Goal: Task Accomplishment & Management: Manage account settings

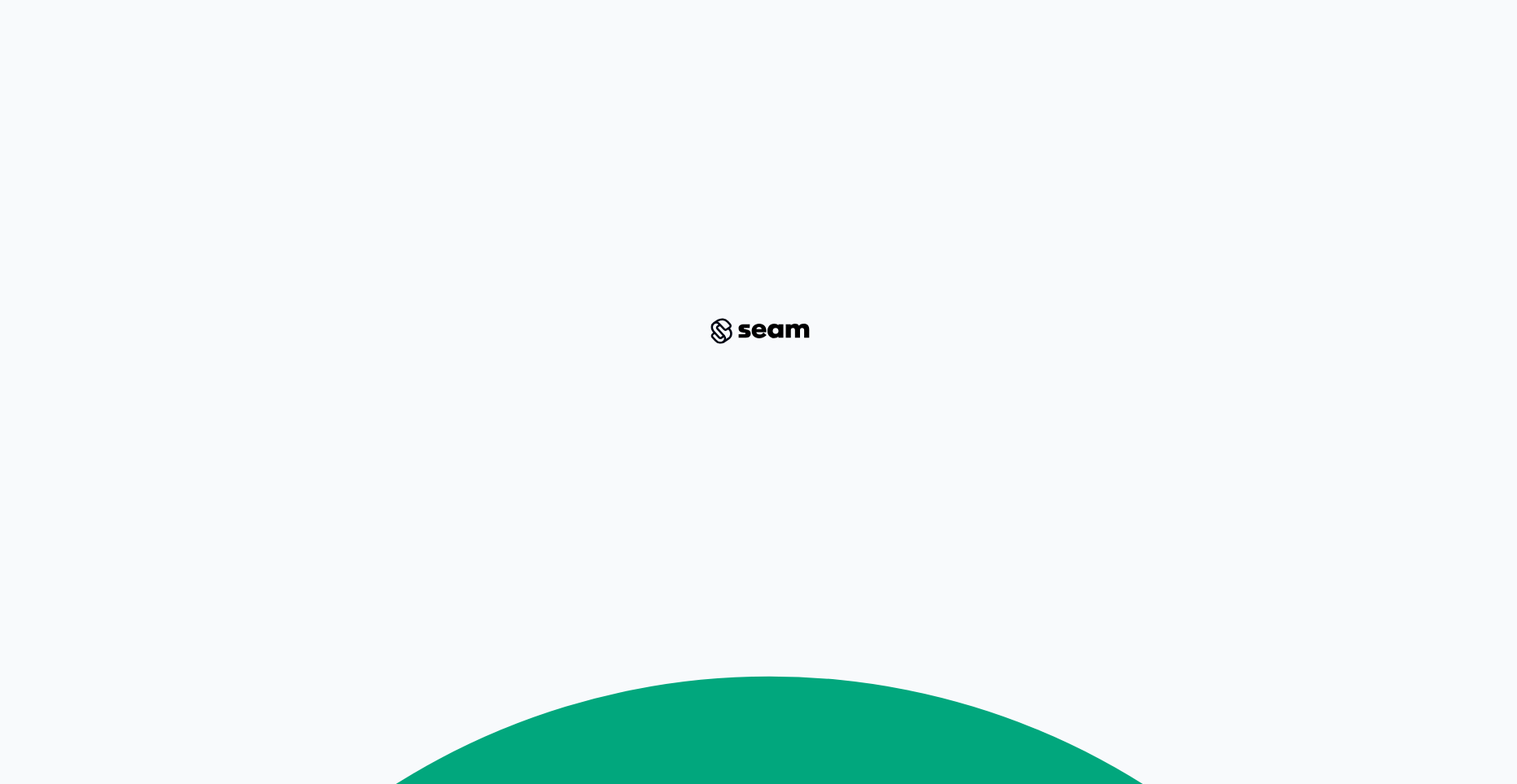
scroll to position [3766, 0]
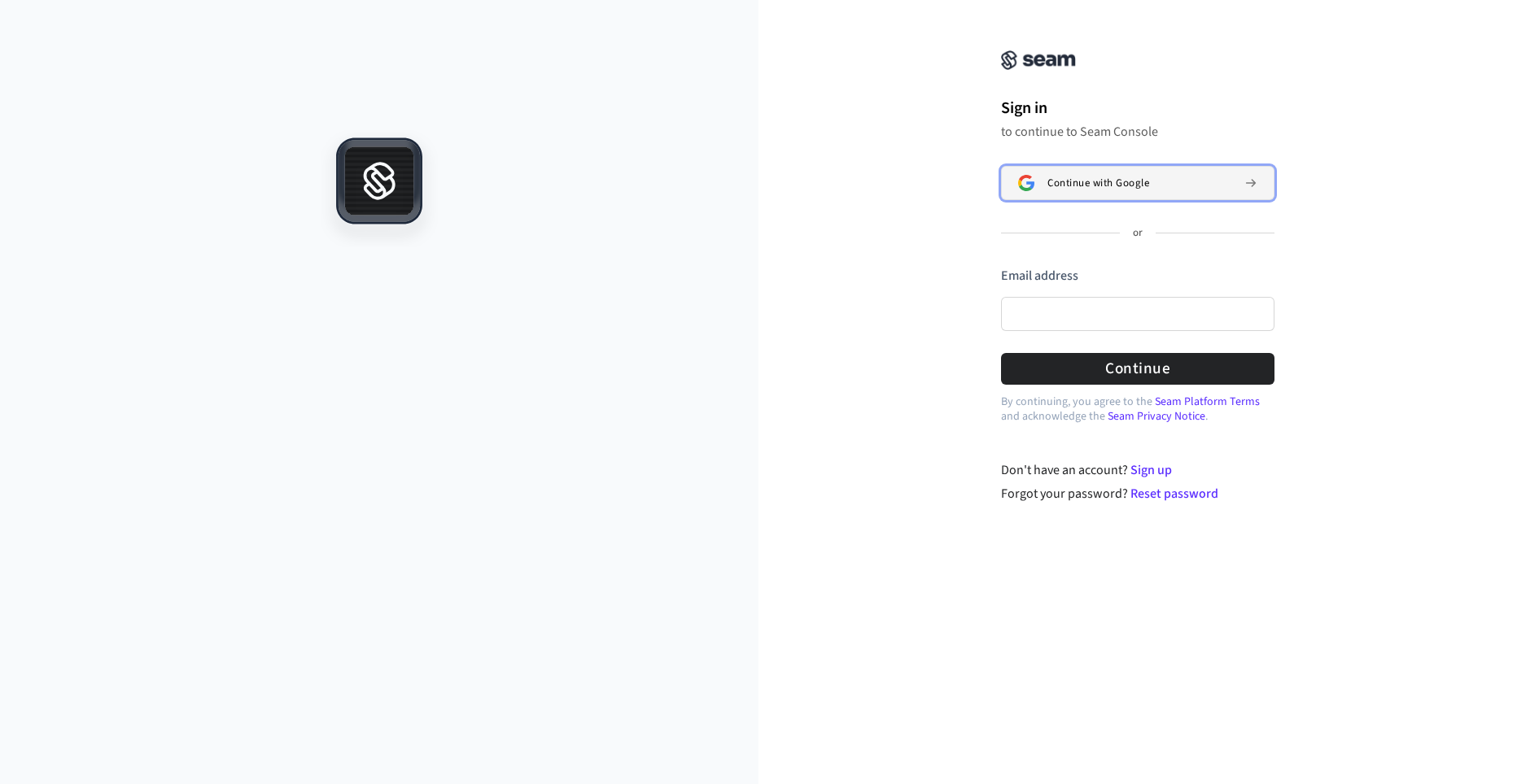
click at [1166, 180] on div "Continue with Google" at bounding box center [1140, 183] width 184 height 13
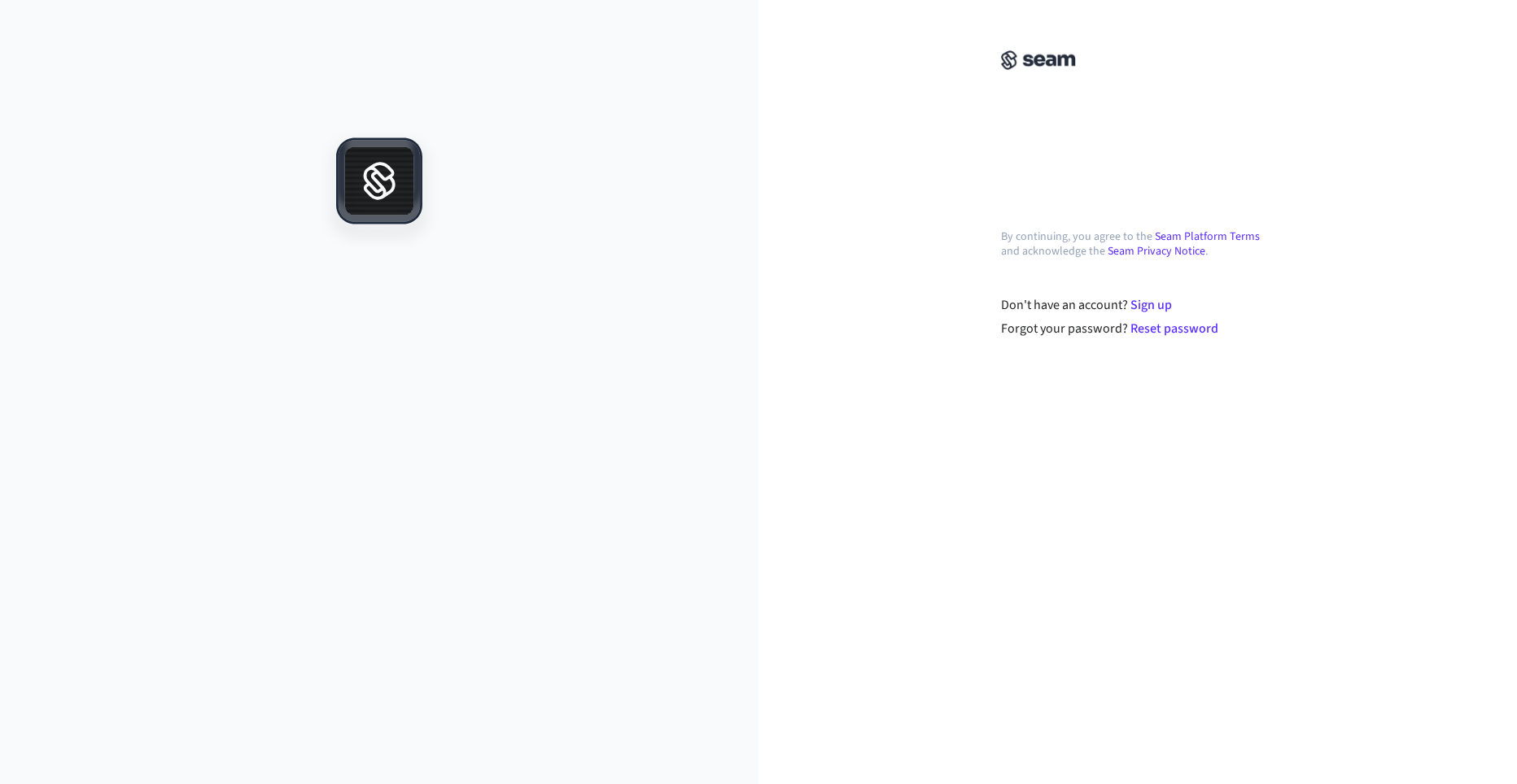
scroll to position [3766, 0]
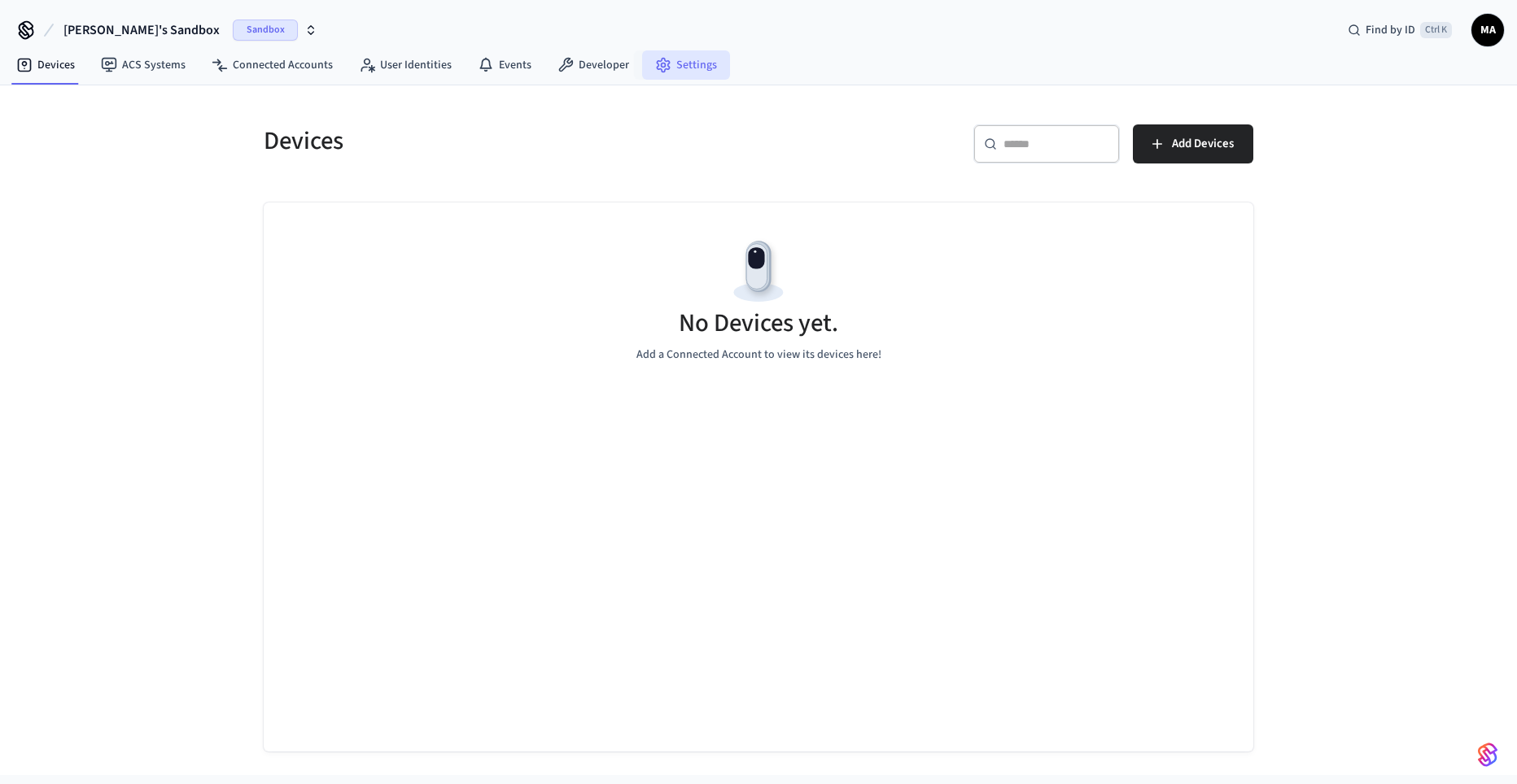
click at [682, 74] on link "Settings" at bounding box center [686, 65] width 88 height 29
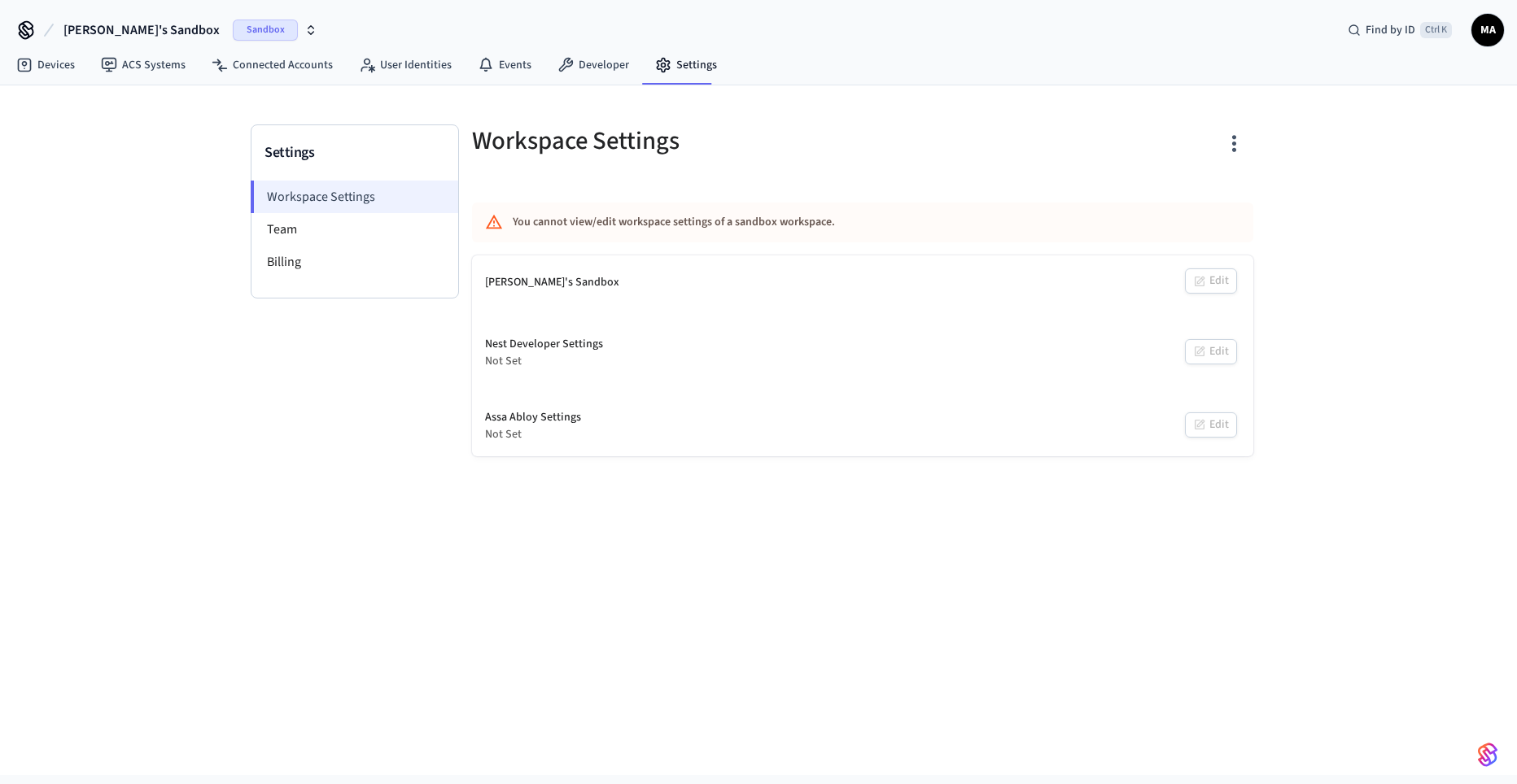
click at [342, 194] on li "Workspace Settings" at bounding box center [354, 197] width 208 height 32
click at [287, 262] on li "Billing" at bounding box center [355, 261] width 207 height 32
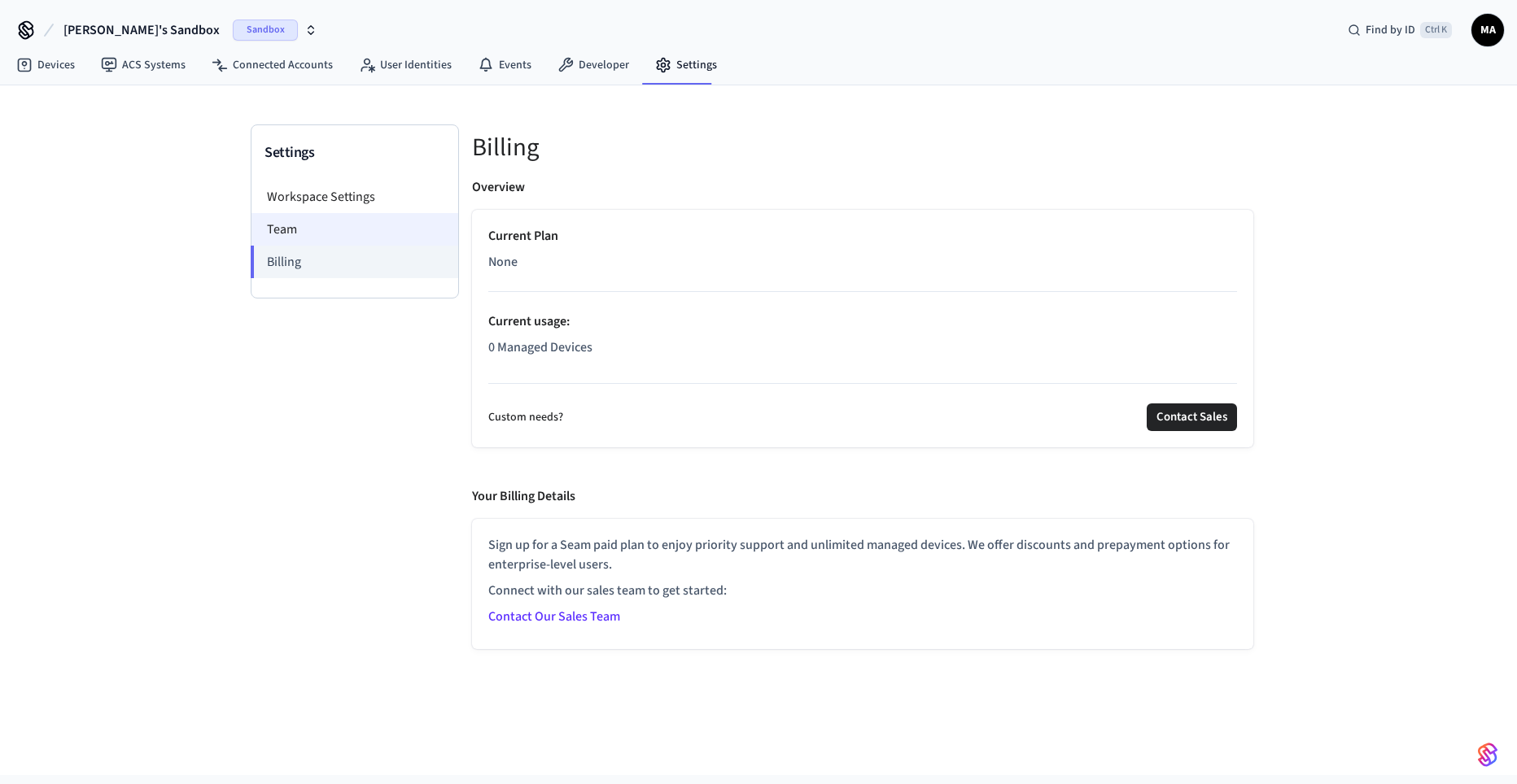
click at [281, 231] on li "Team" at bounding box center [355, 229] width 207 height 32
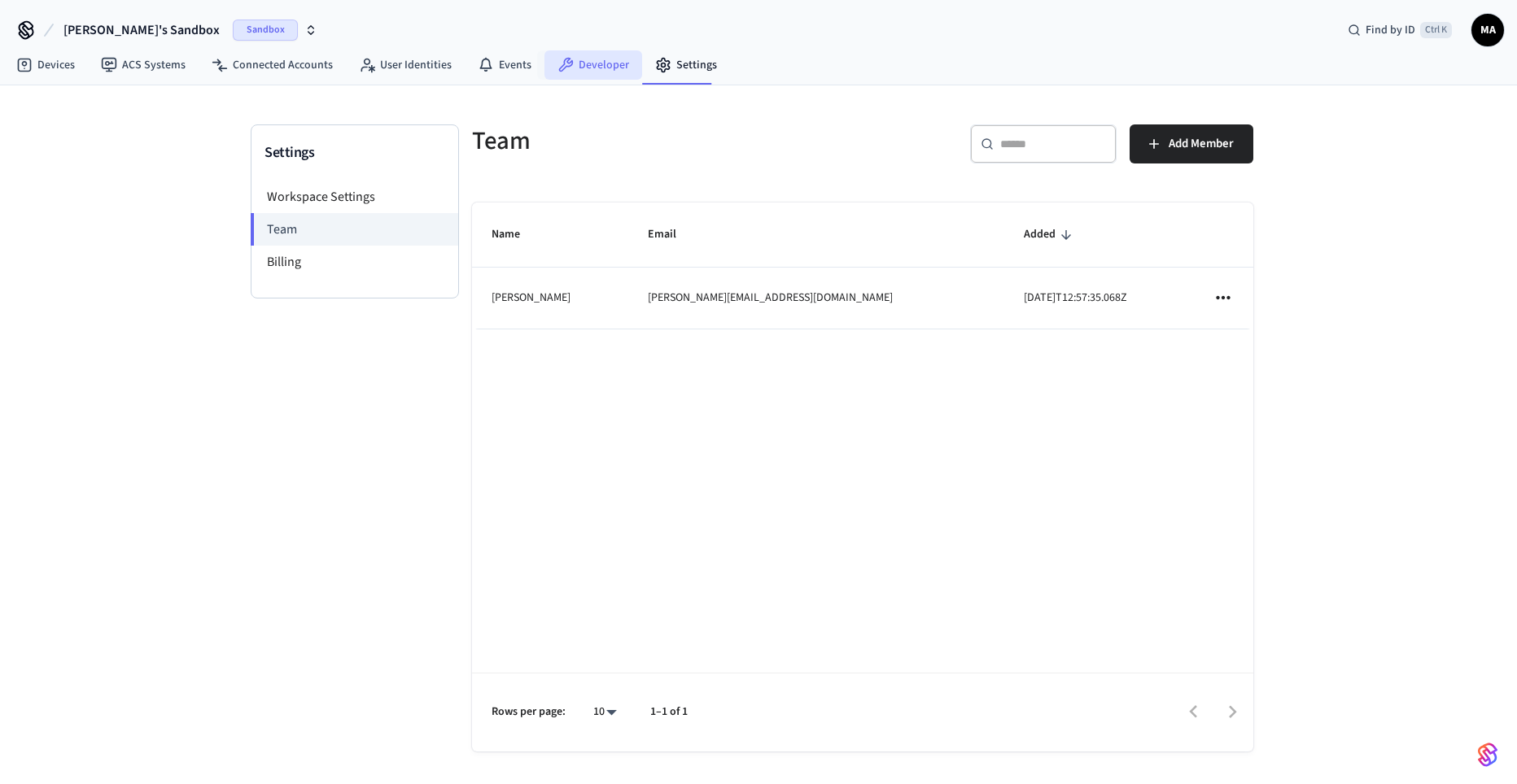
click at [593, 56] on link "Developer" at bounding box center [593, 65] width 97 height 29
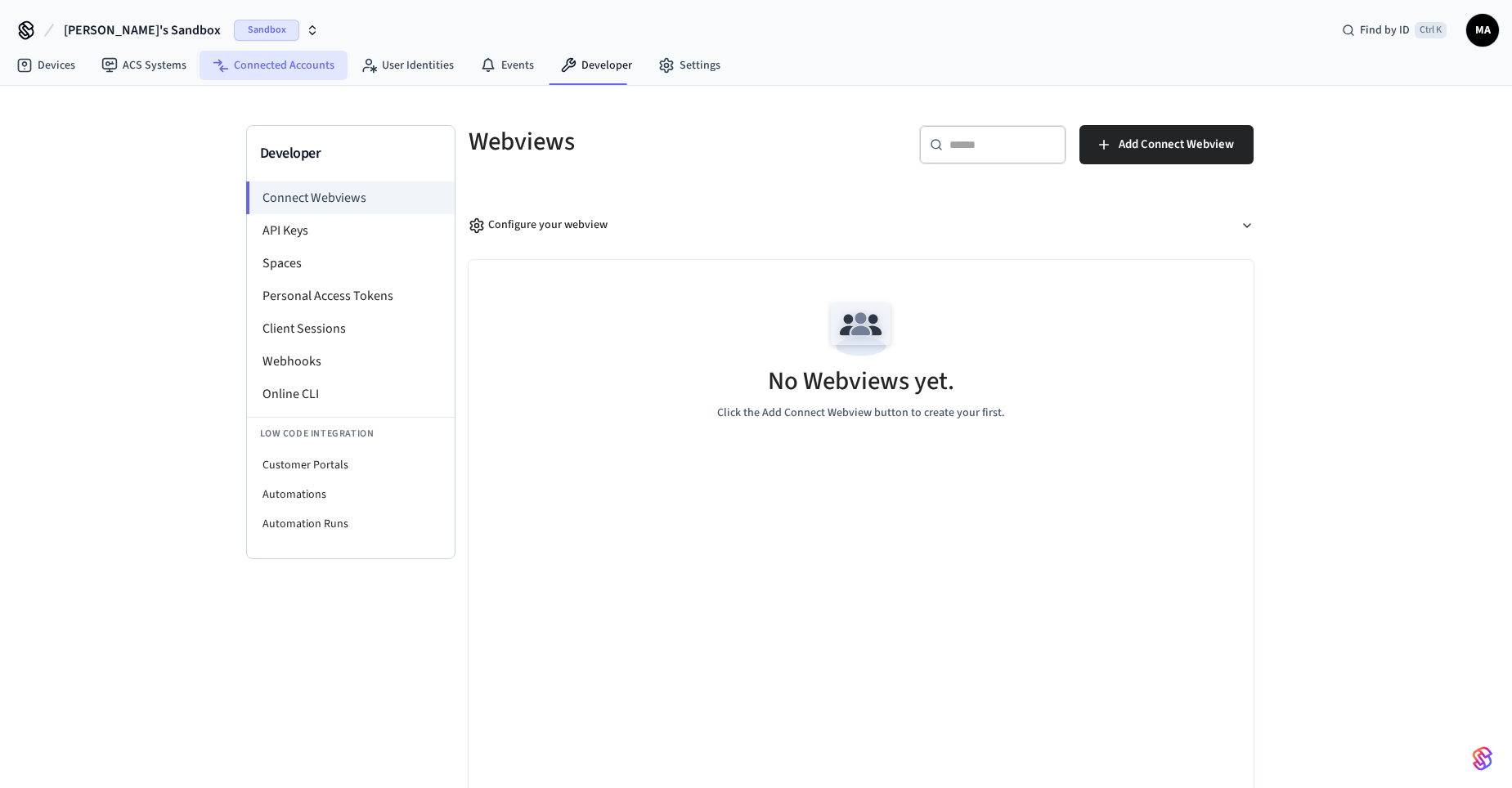
click at [299, 63] on link "Connected Accounts" at bounding box center [273, 65] width 148 height 30
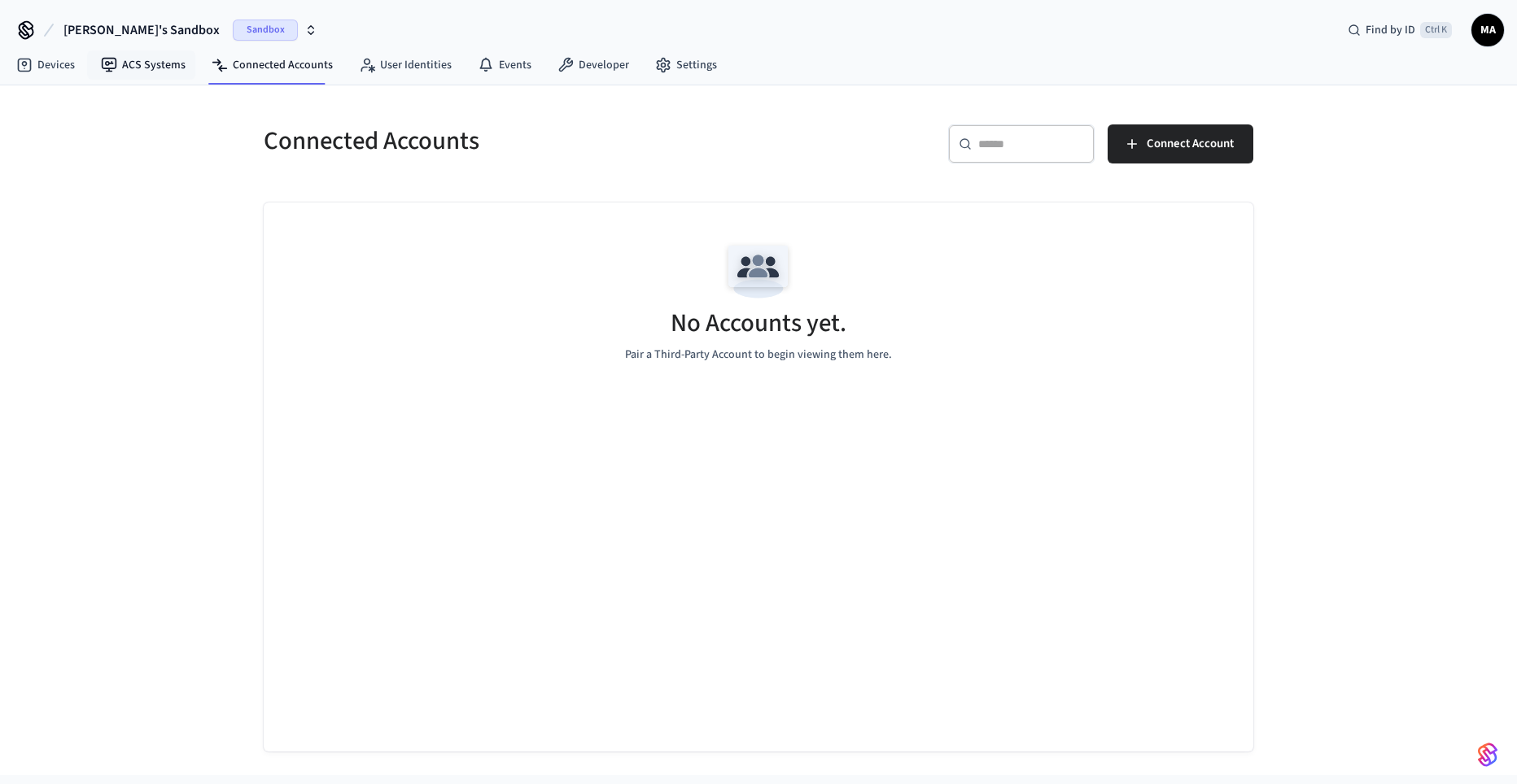
click at [143, 70] on link "ACS Systems" at bounding box center [144, 65] width 111 height 29
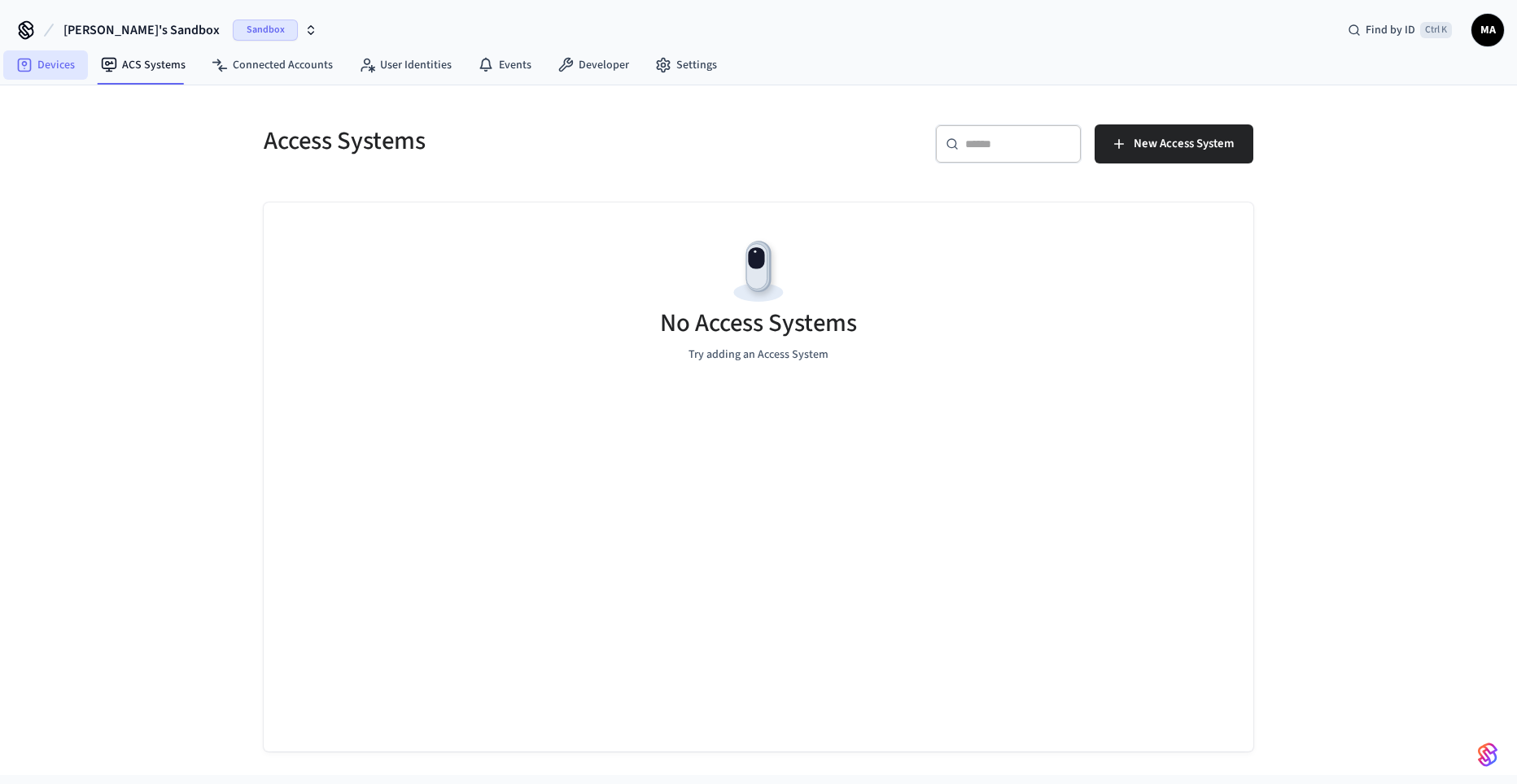
click at [25, 68] on icon at bounding box center [24, 65] width 16 height 16
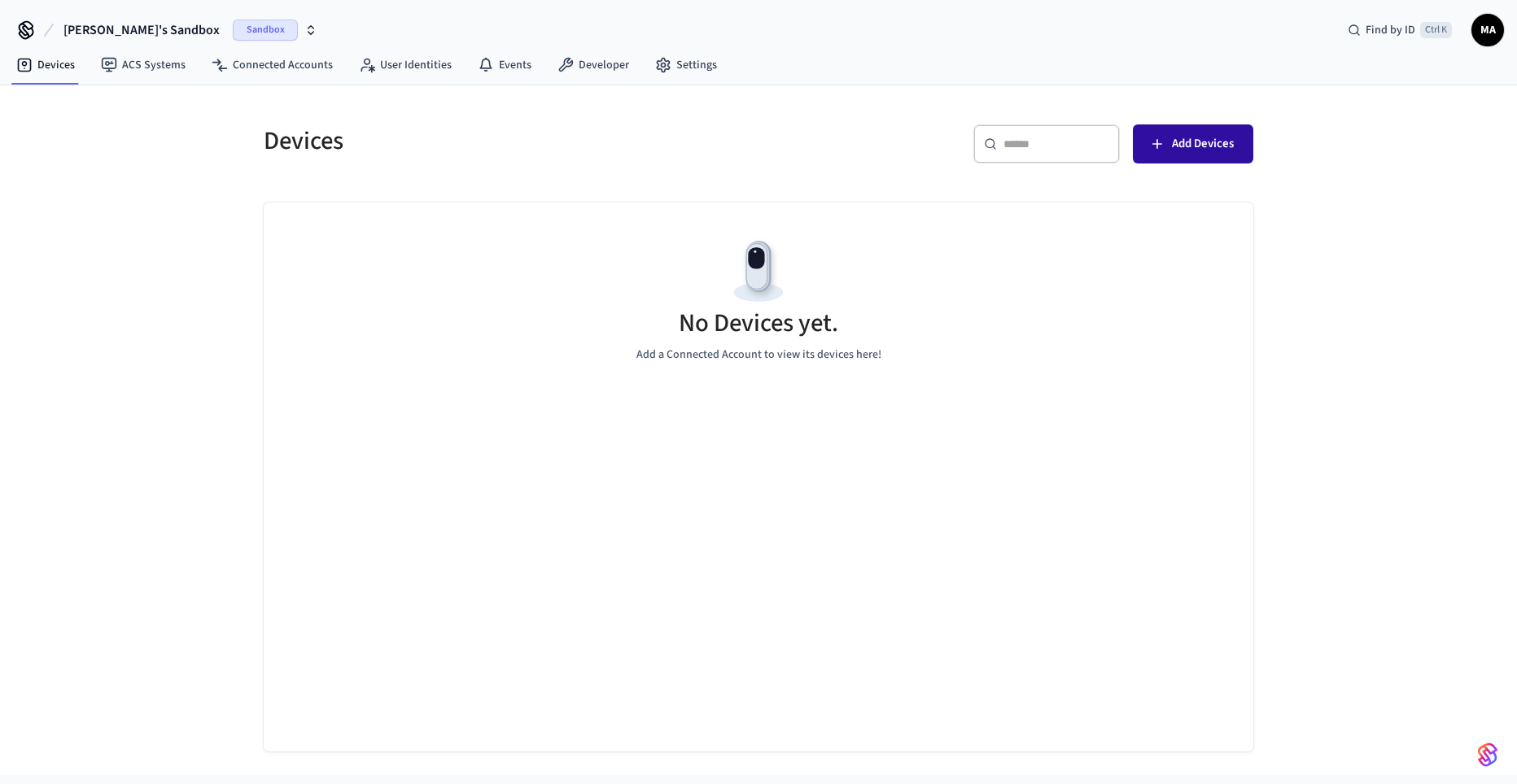
click at [1196, 155] on button "Add Devices" at bounding box center [1193, 144] width 120 height 39
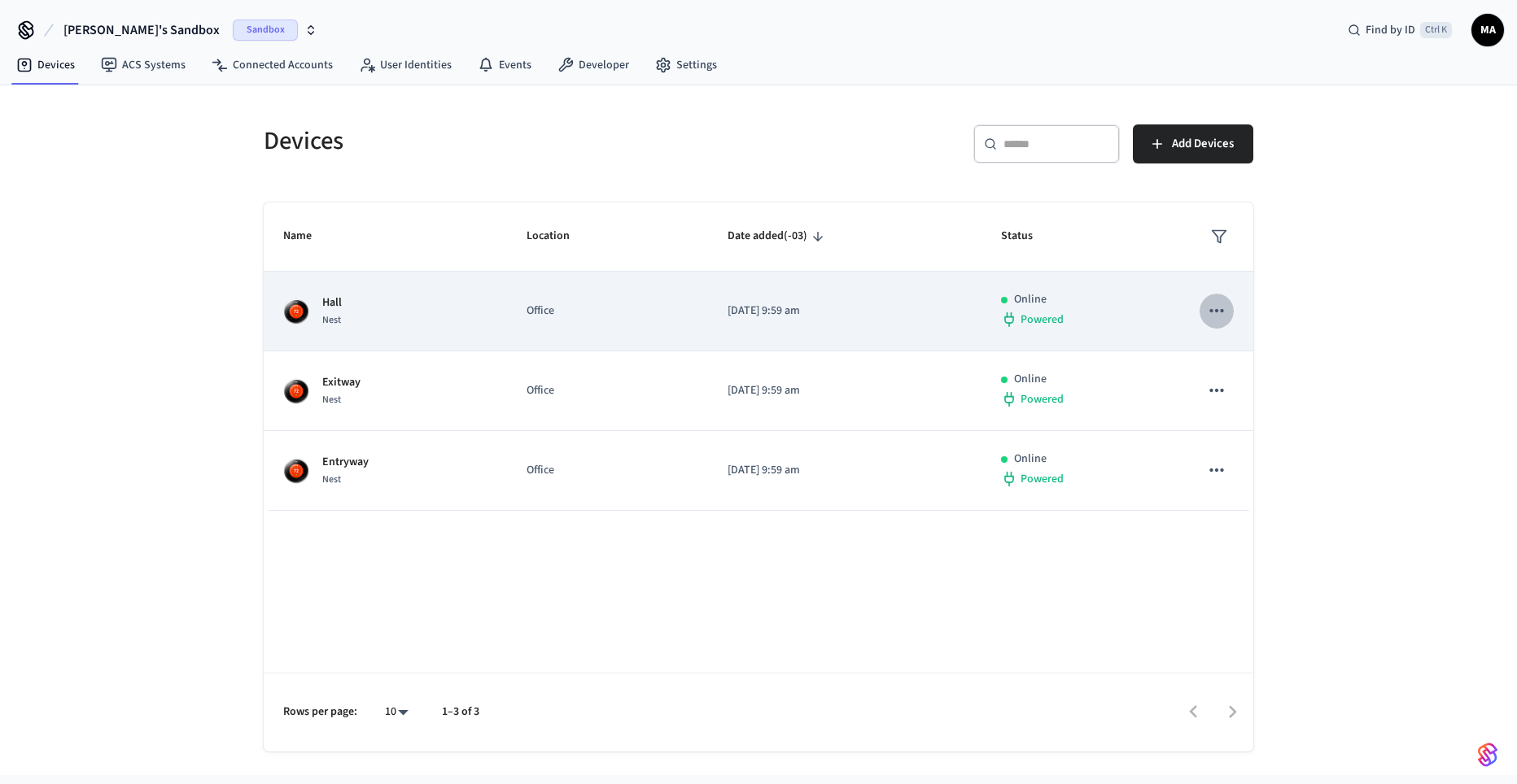
click at [1223, 307] on icon "sticky table" at bounding box center [1217, 311] width 21 height 21
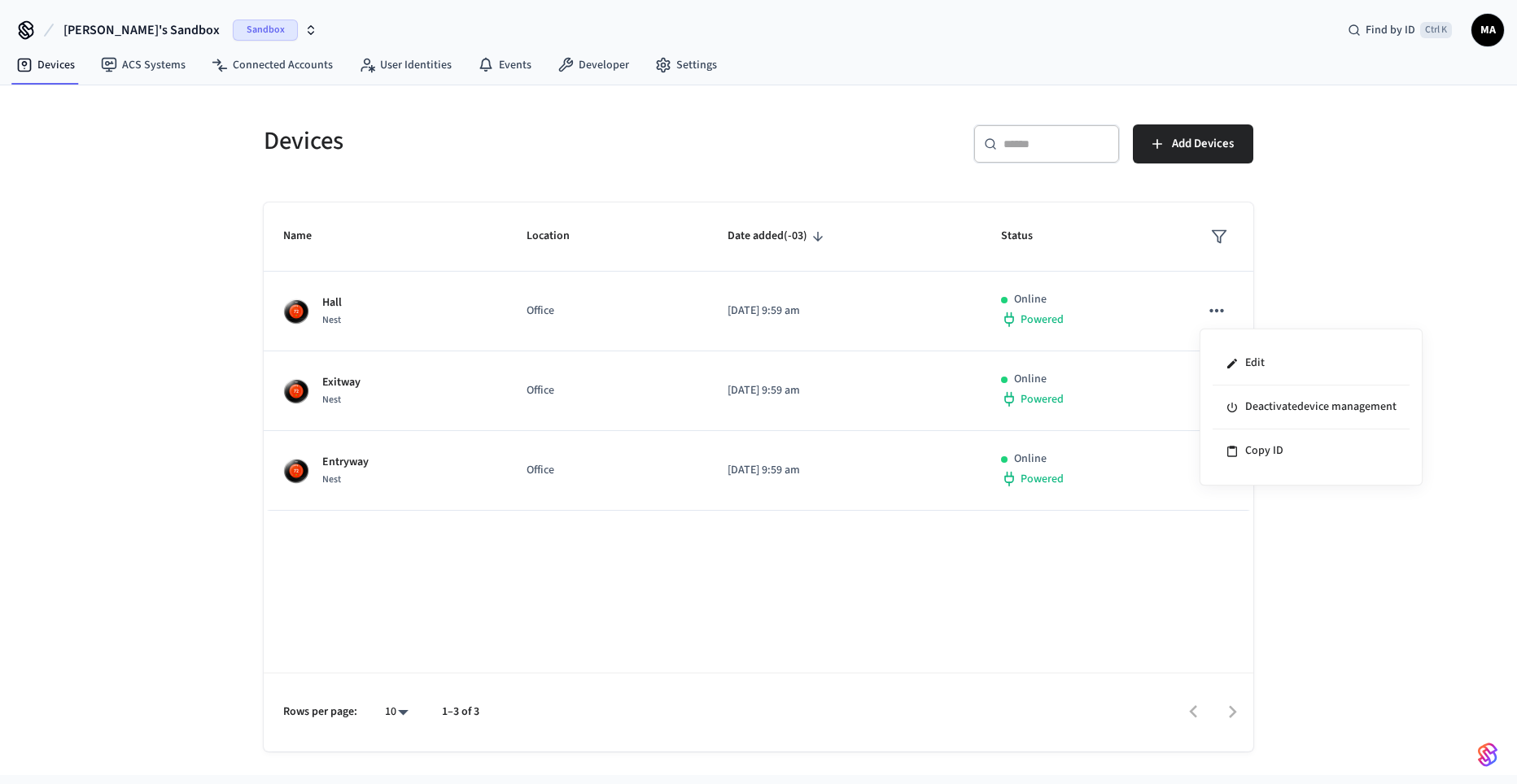
click at [1330, 541] on div at bounding box center [758, 392] width 1517 height 784
click at [275, 66] on link "Connected Accounts" at bounding box center [272, 65] width 147 height 29
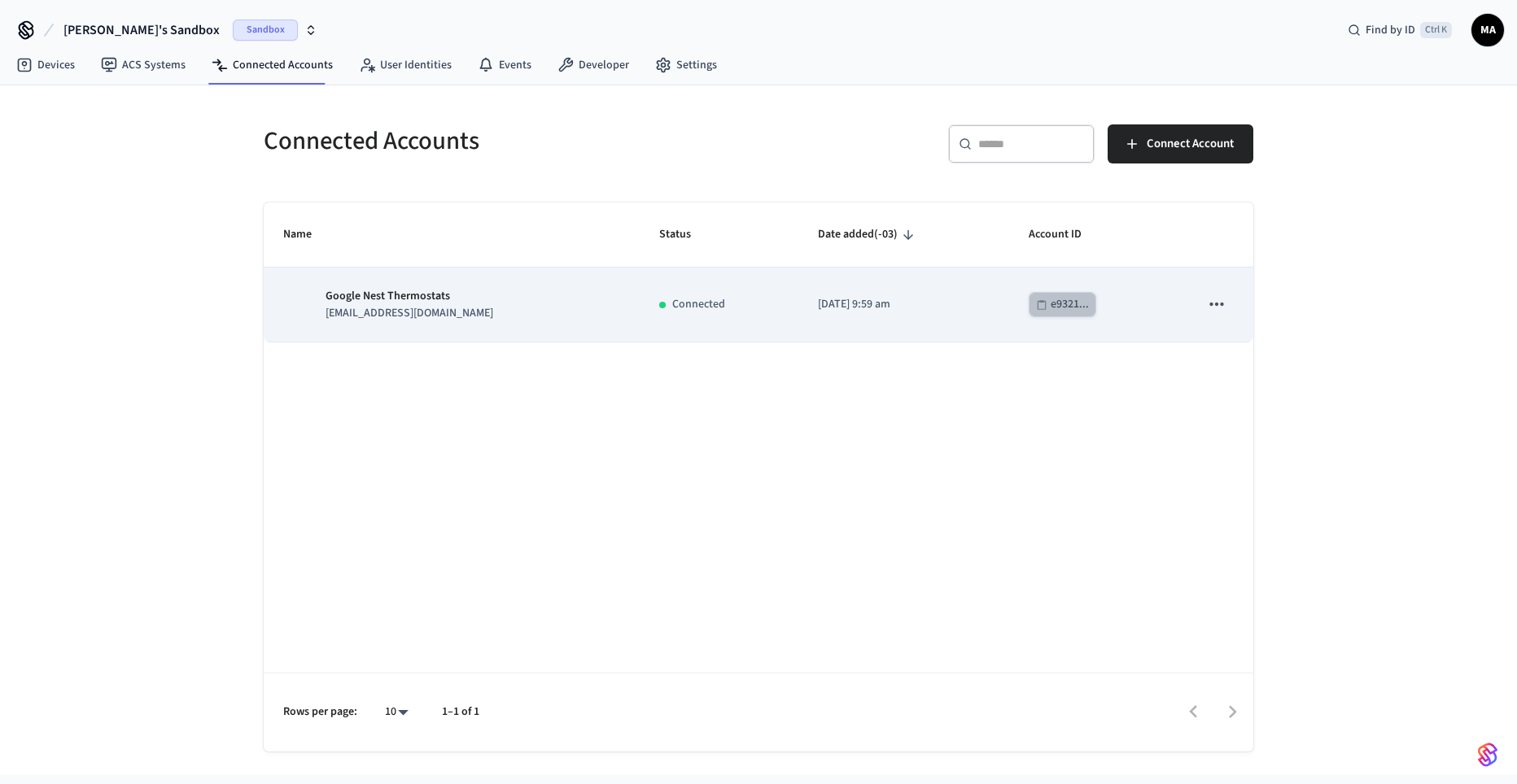
click at [1055, 308] on div "e9321..." at bounding box center [1070, 304] width 38 height 21
click at [1220, 311] on icon "sticky table" at bounding box center [1217, 304] width 21 height 21
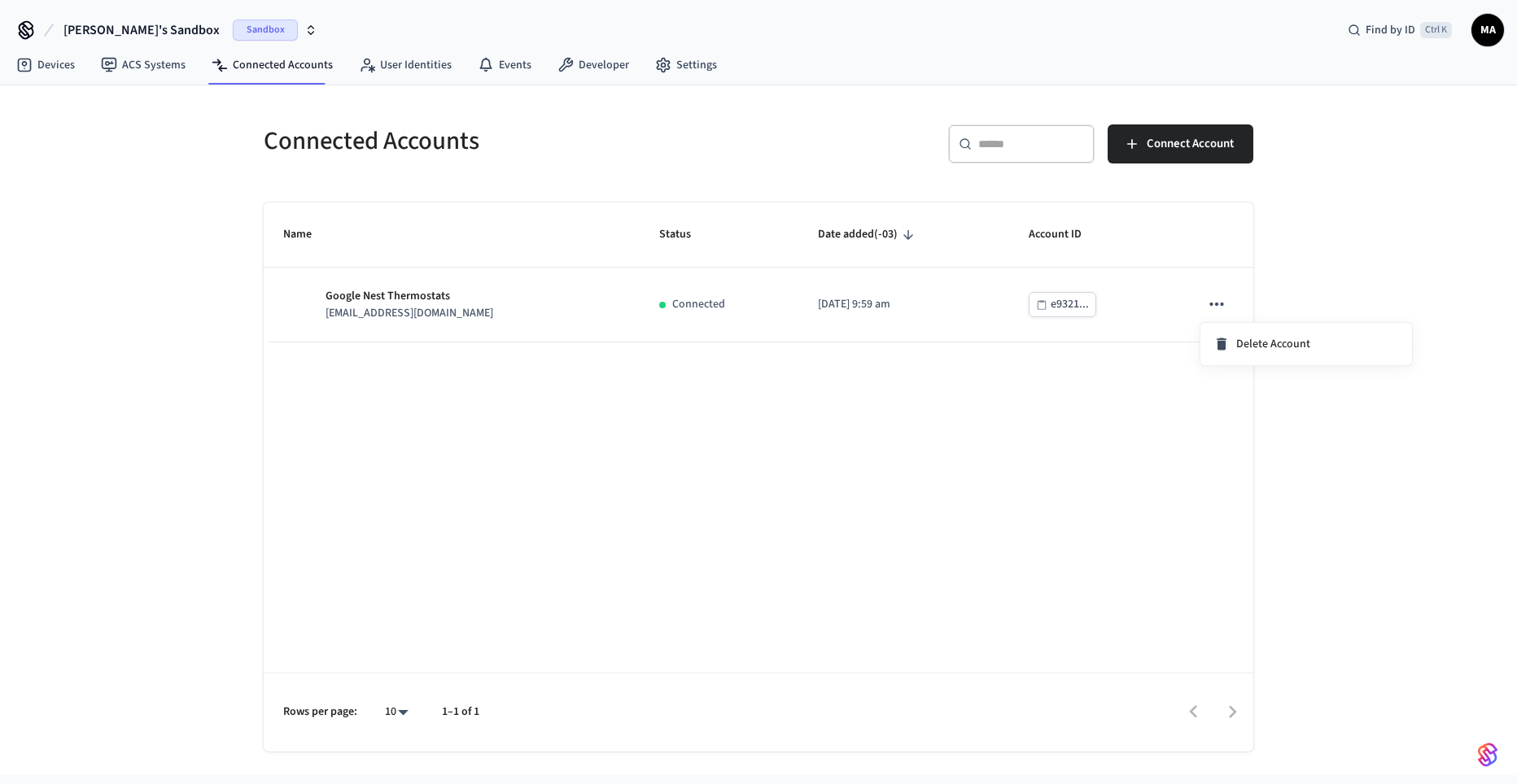
click at [1326, 484] on div at bounding box center [758, 392] width 1517 height 784
click at [1207, 137] on span "Connect Account" at bounding box center [1190, 144] width 87 height 21
click at [1173, 136] on span "Connect Account" at bounding box center [1190, 144] width 87 height 21
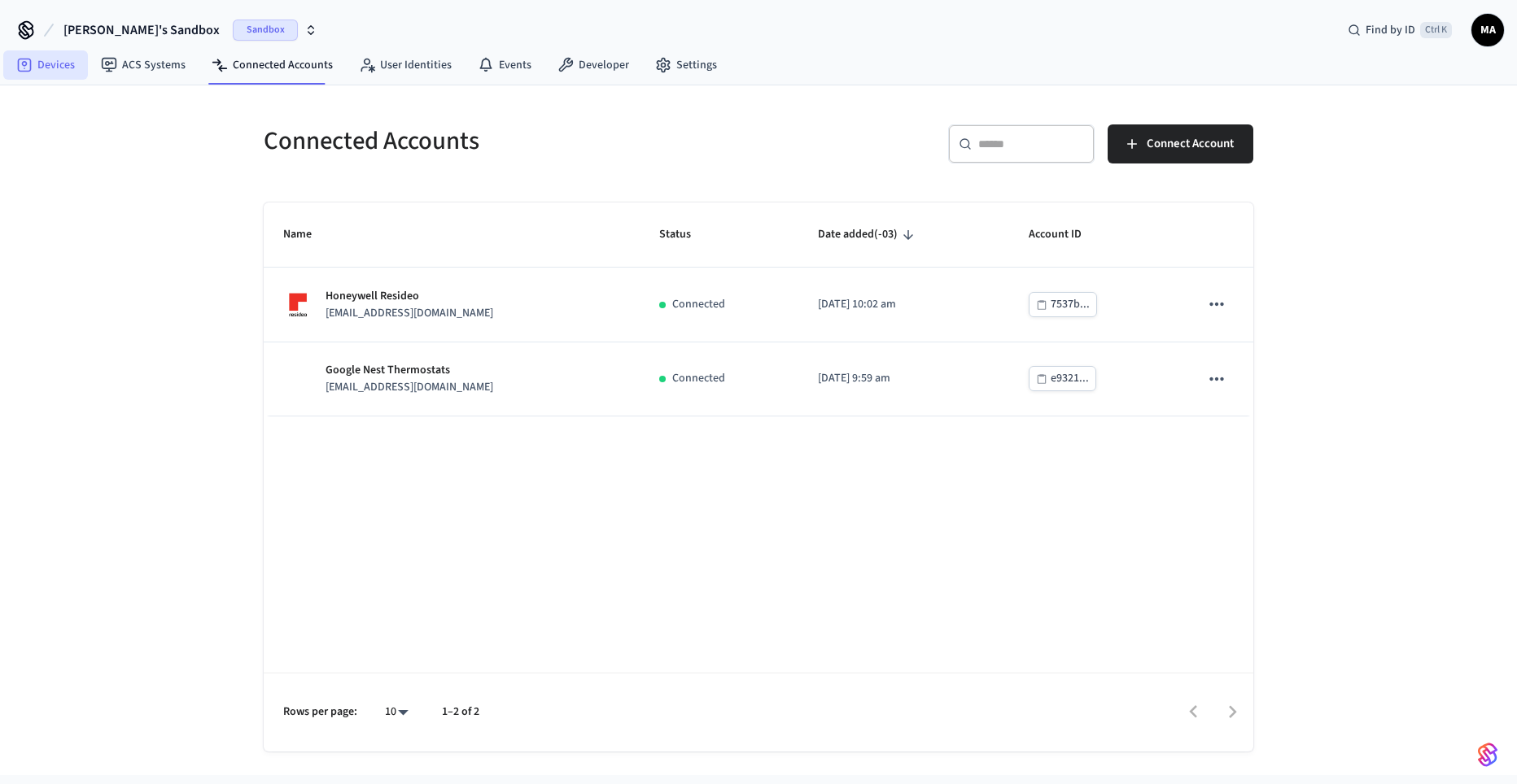
click at [43, 65] on link "Devices" at bounding box center [46, 65] width 85 height 29
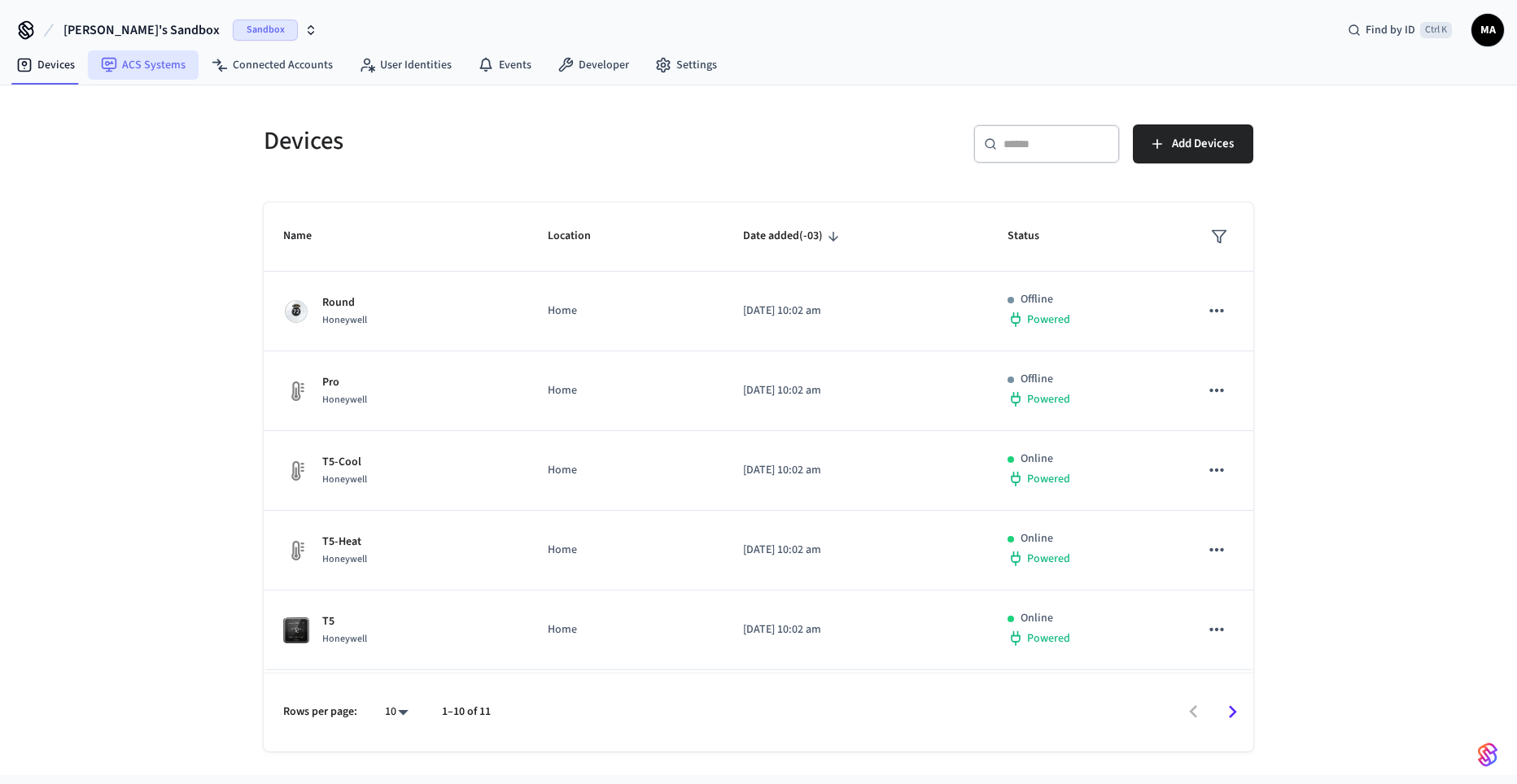
click at [162, 68] on link "ACS Systems" at bounding box center [144, 65] width 111 height 29
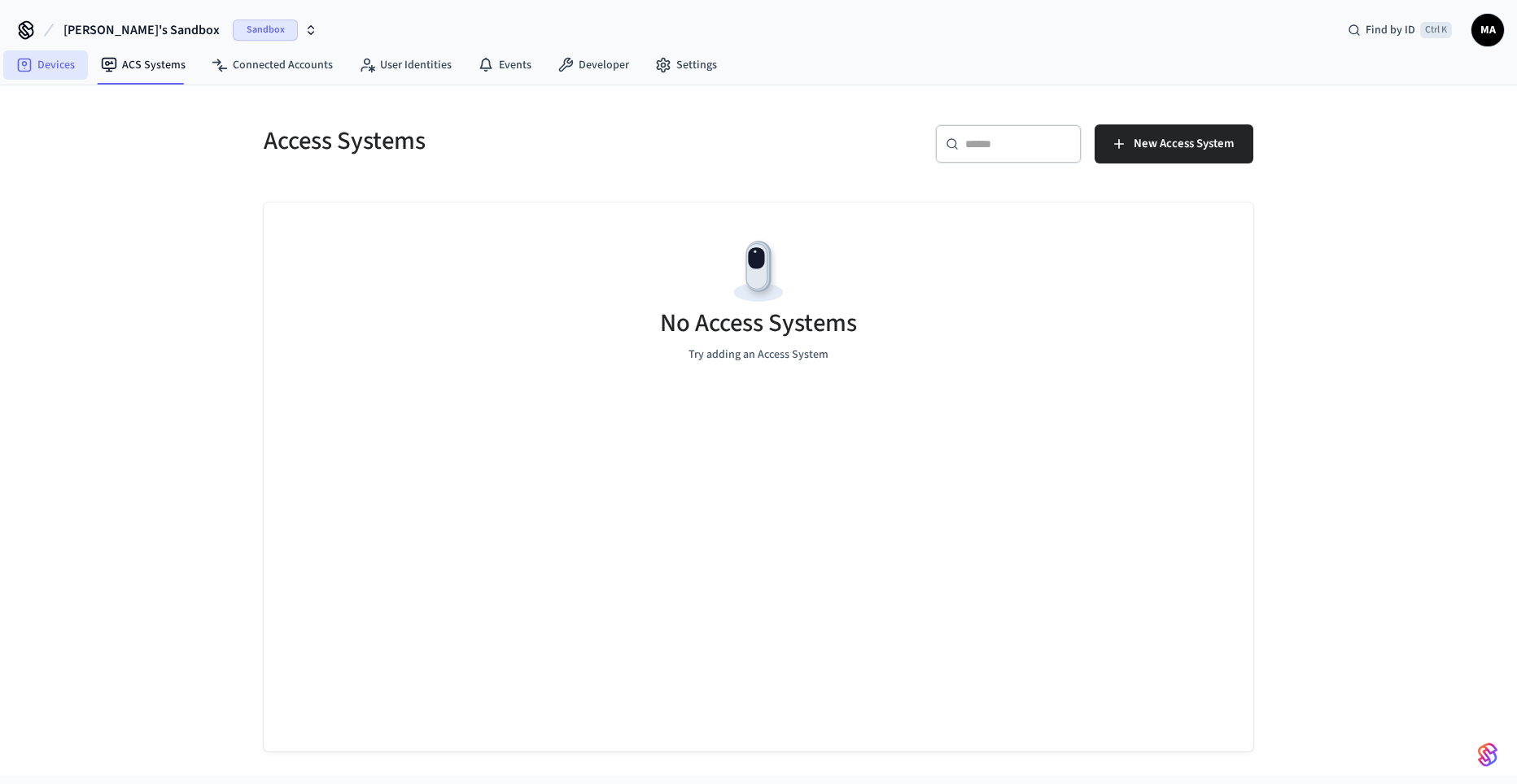
click at [51, 70] on link "Devices" at bounding box center [46, 65] width 85 height 29
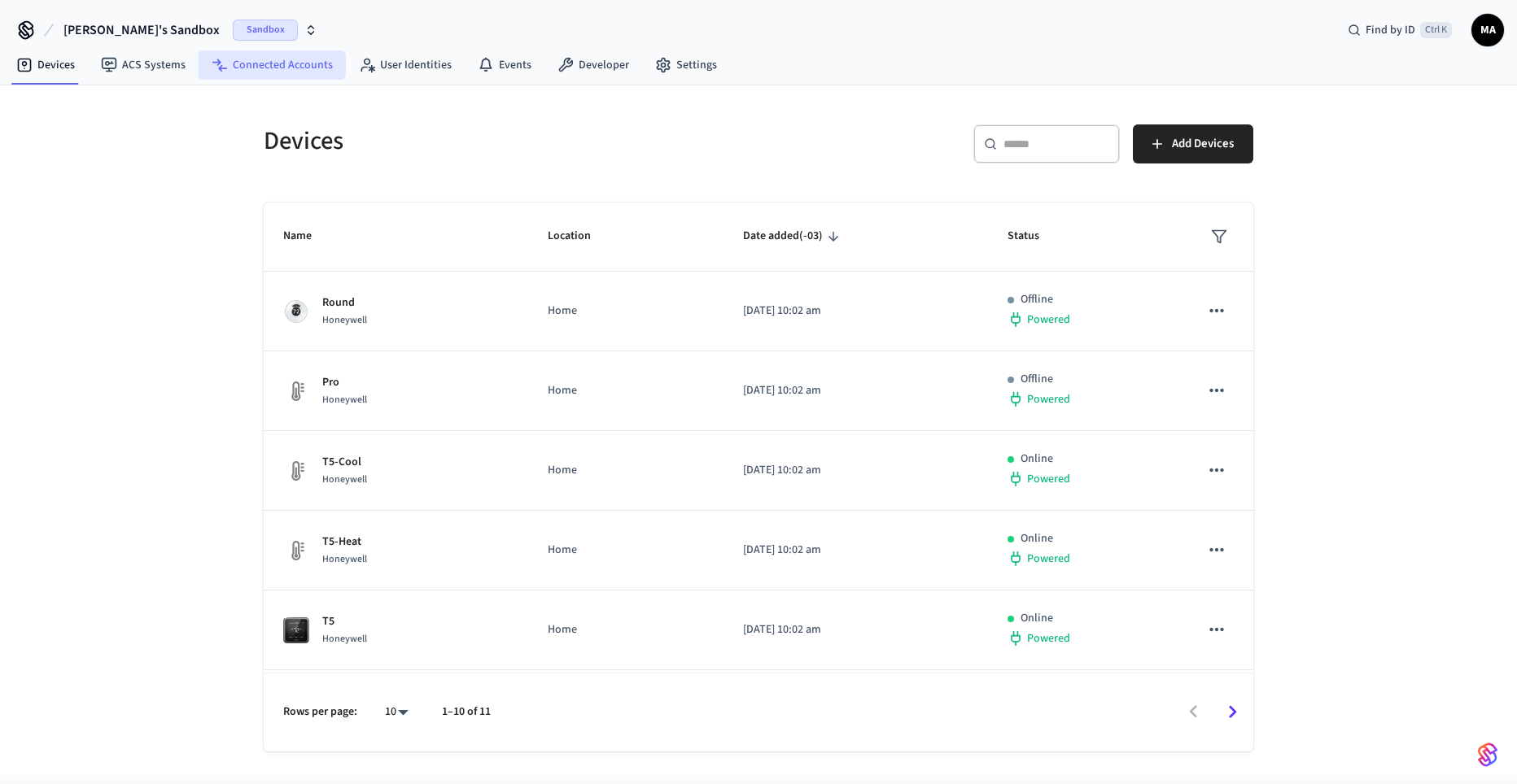
click at [266, 71] on link "Connected Accounts" at bounding box center [272, 65] width 147 height 29
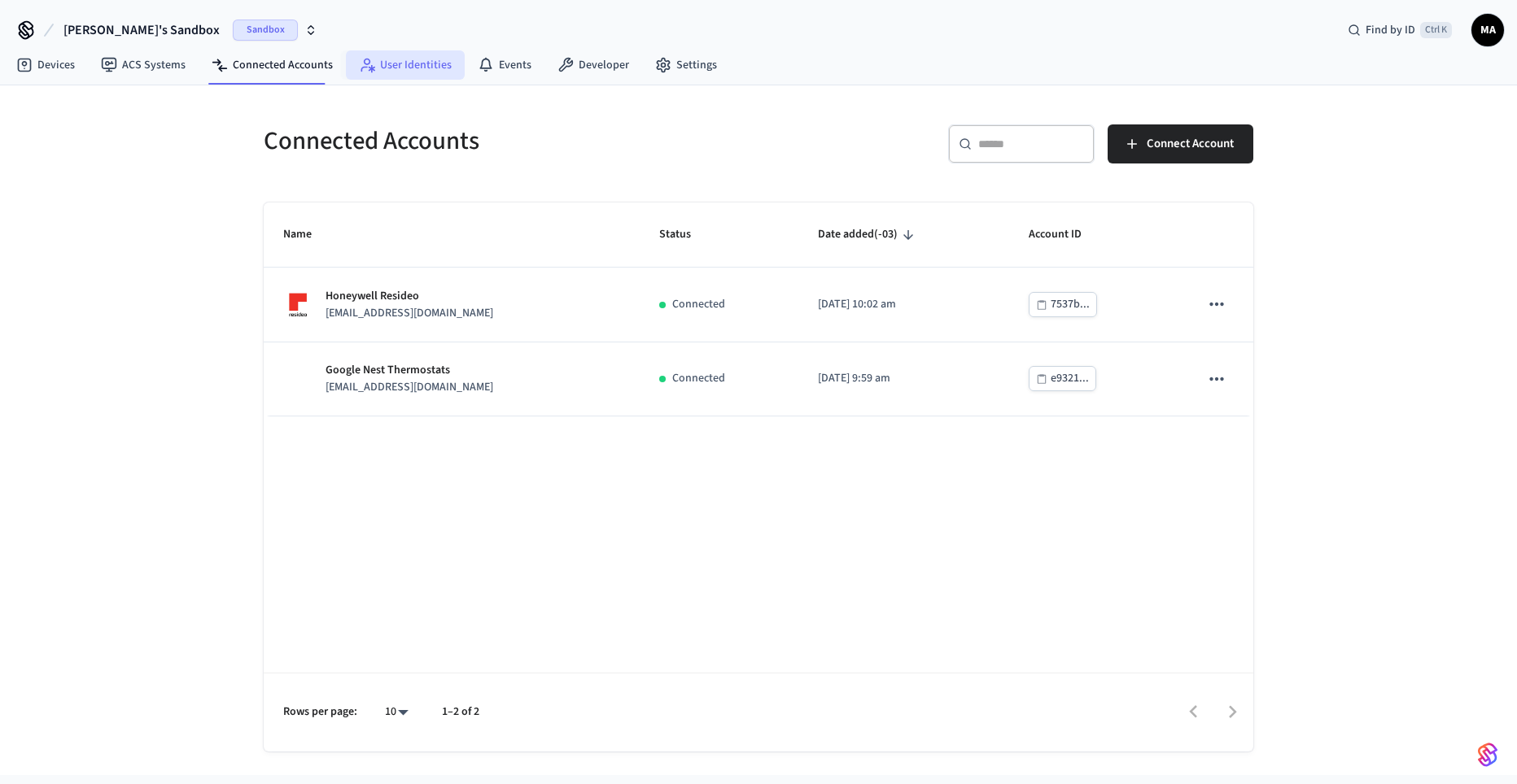
click at [379, 66] on link "User Identities" at bounding box center [405, 65] width 119 height 29
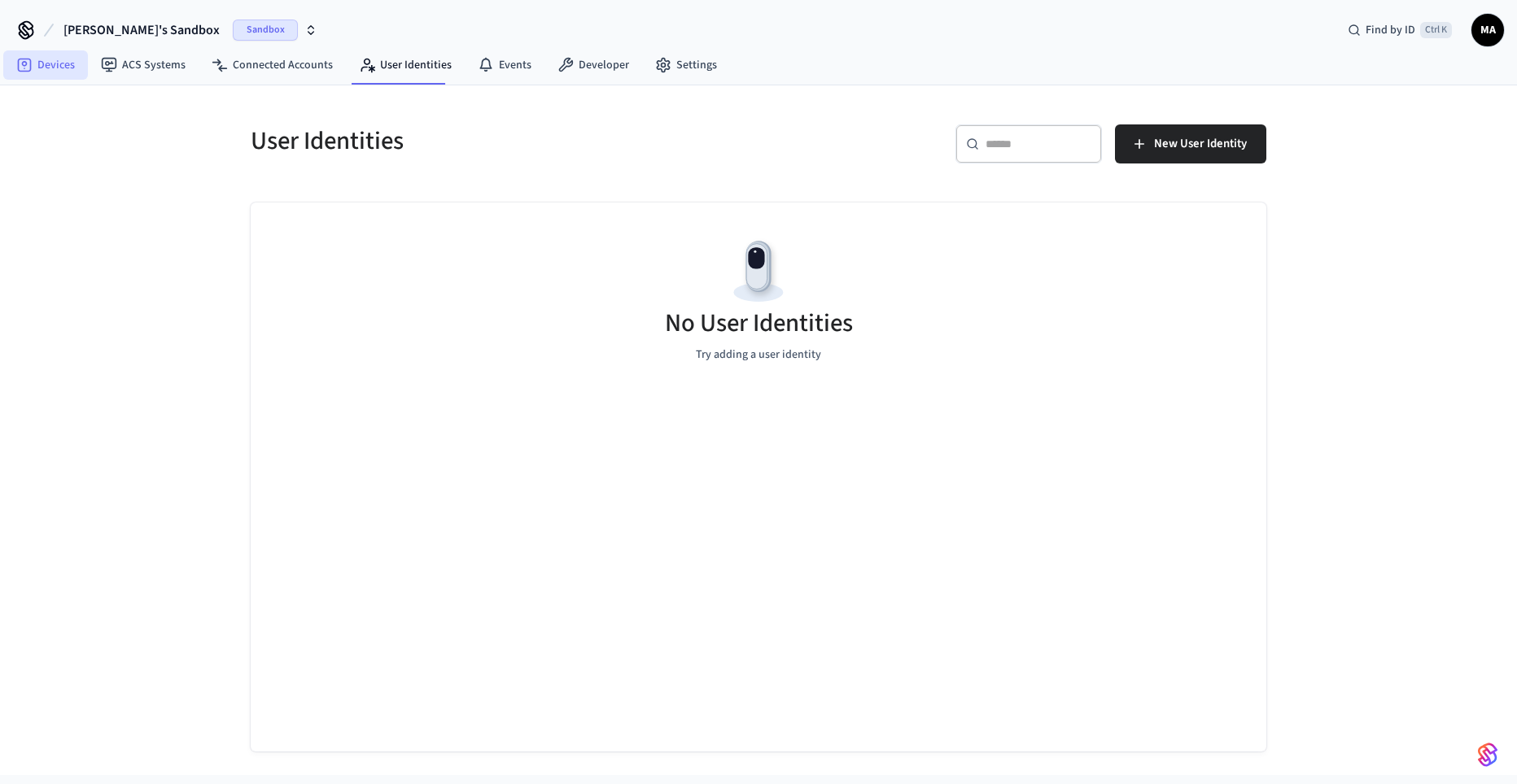
click at [60, 70] on link "Devices" at bounding box center [46, 65] width 85 height 29
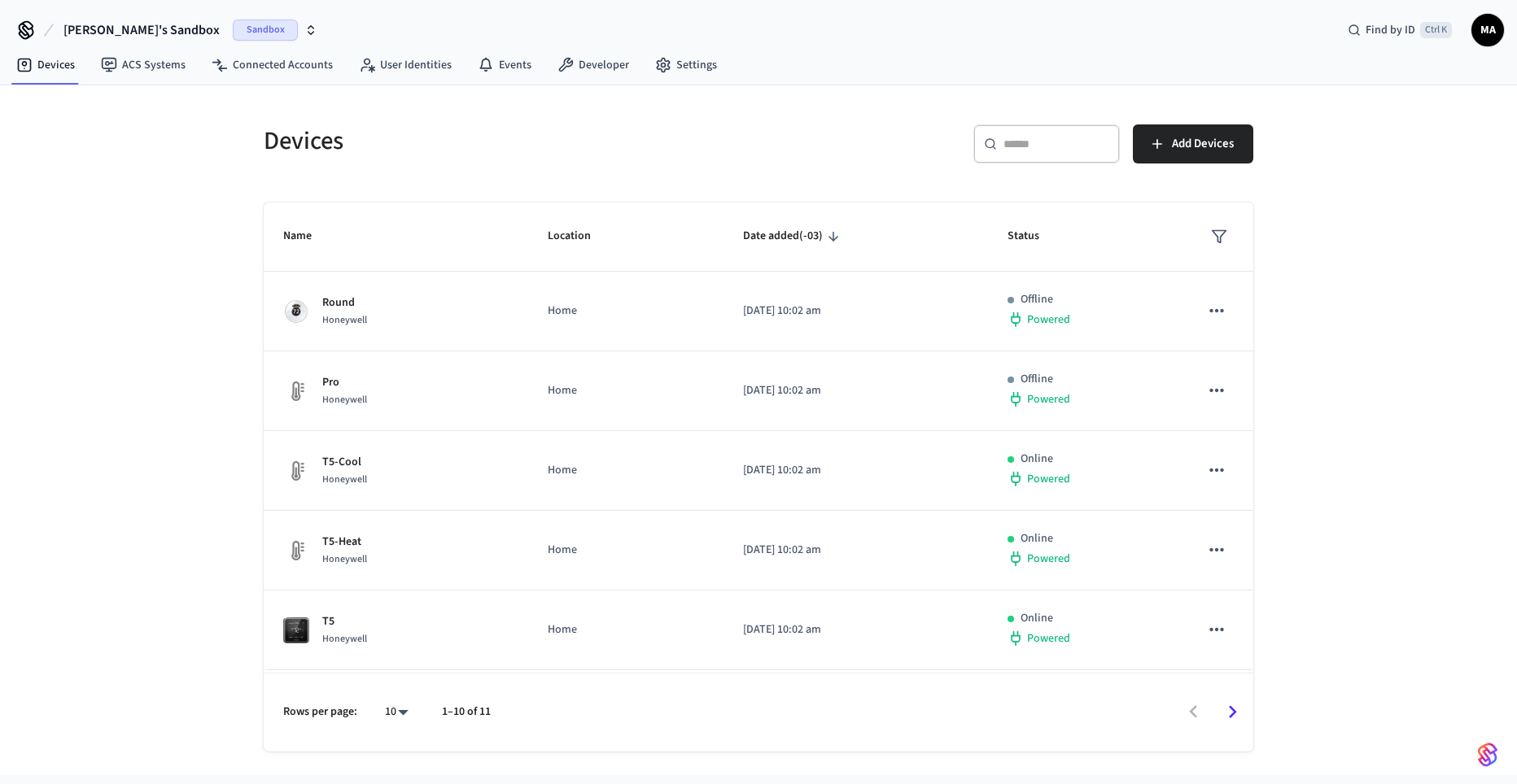
click at [233, 34] on span "Sandbox" at bounding box center [265, 30] width 65 height 21
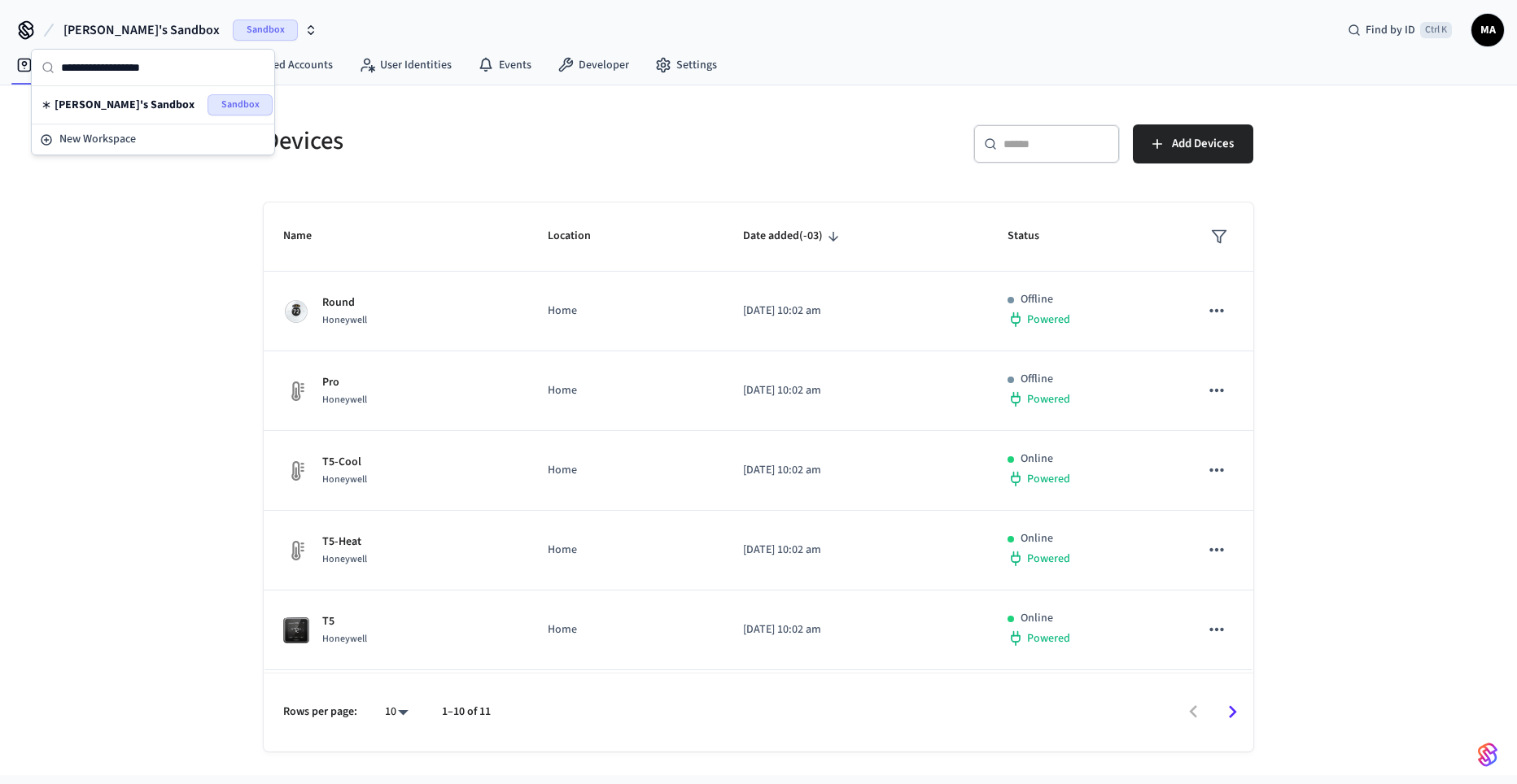
click at [104, 204] on div "Devices ​ ​ Add Devices Name Location Date added (-03) Status Round Honeywell H…" at bounding box center [758, 431] width 1517 height 690
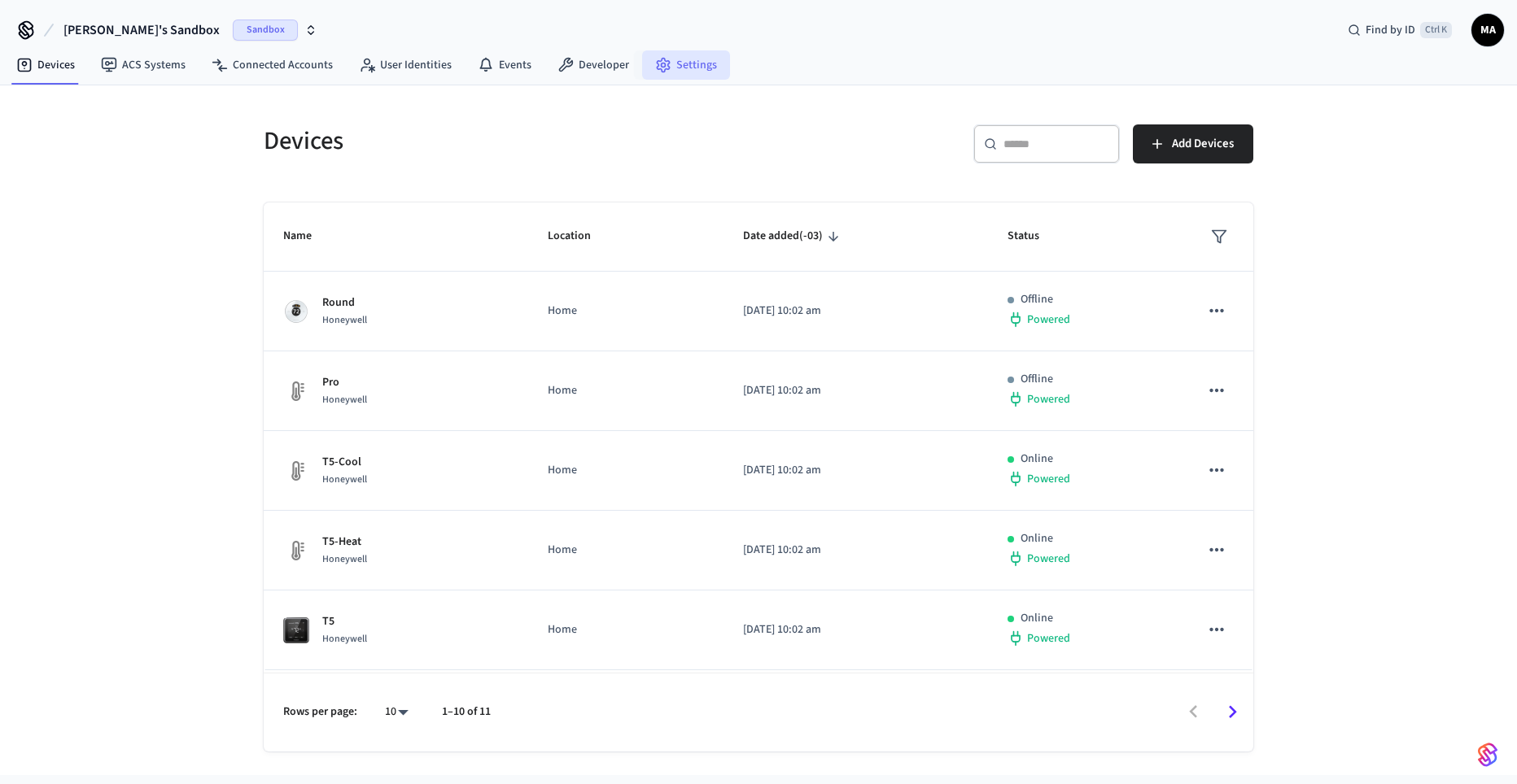
click at [698, 63] on link "Settings" at bounding box center [686, 65] width 88 height 29
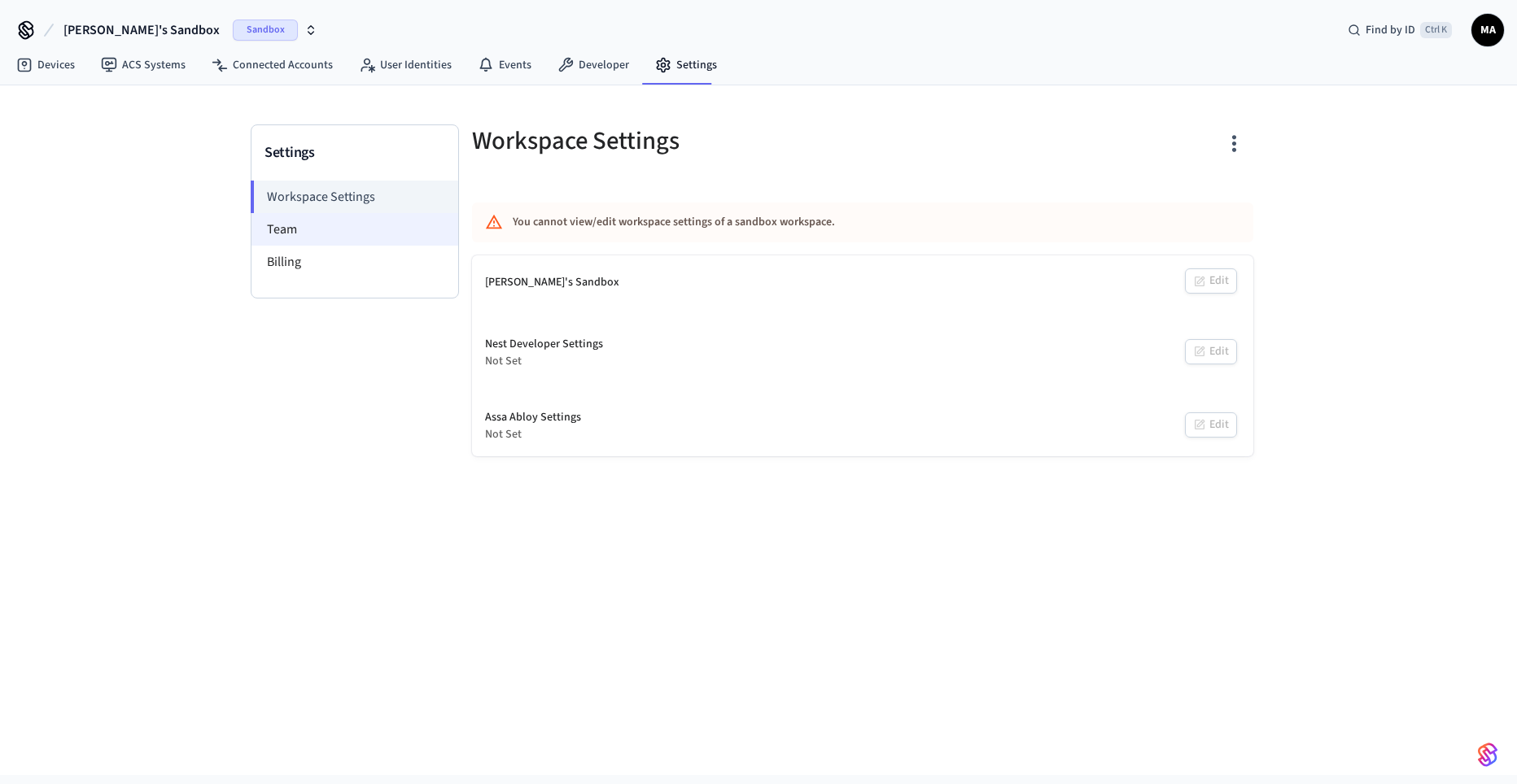
click at [311, 223] on li "Team" at bounding box center [355, 229] width 207 height 32
click at [303, 259] on li "Billing" at bounding box center [355, 261] width 207 height 32
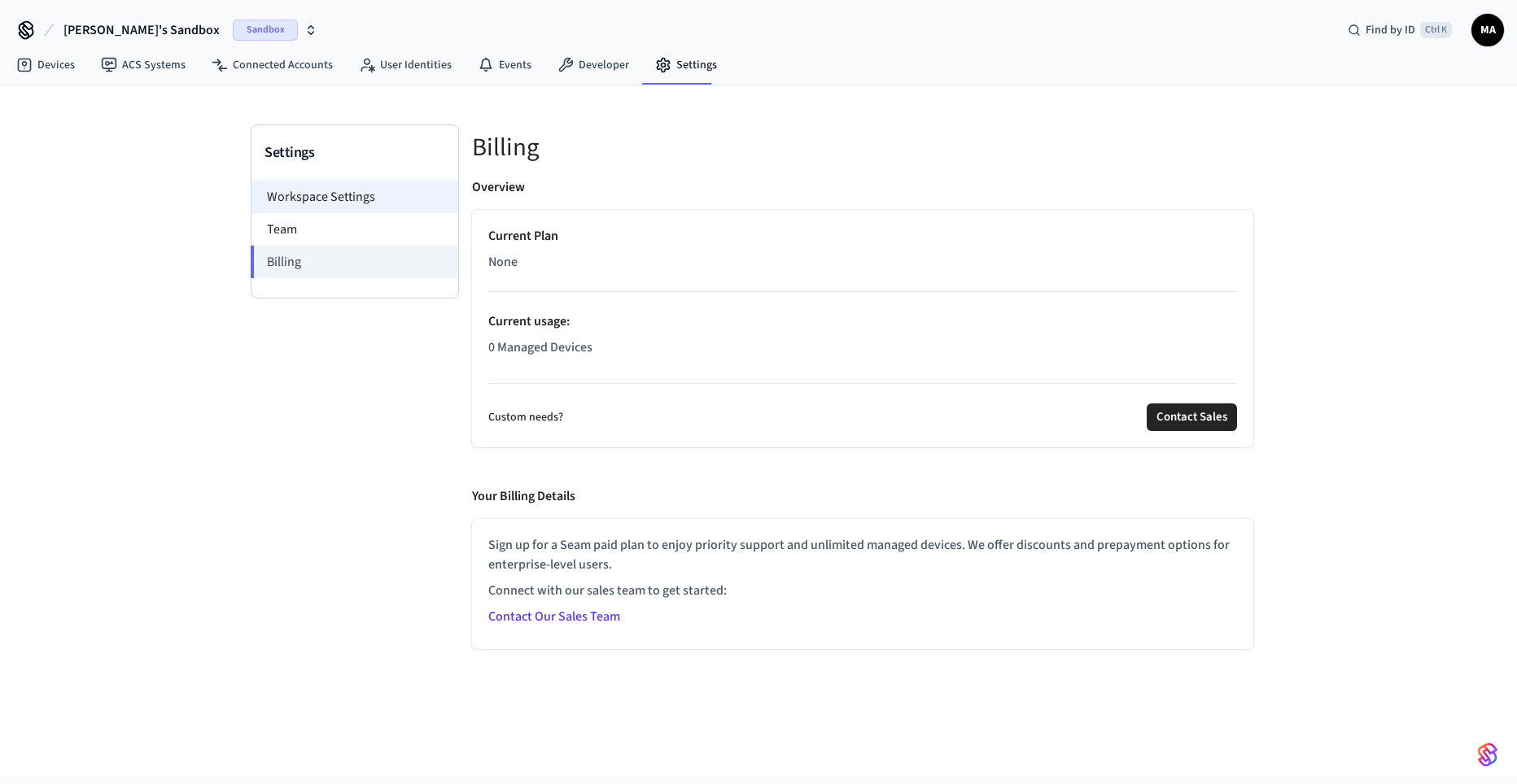
click at [319, 199] on li "Workspace Settings" at bounding box center [355, 197] width 207 height 32
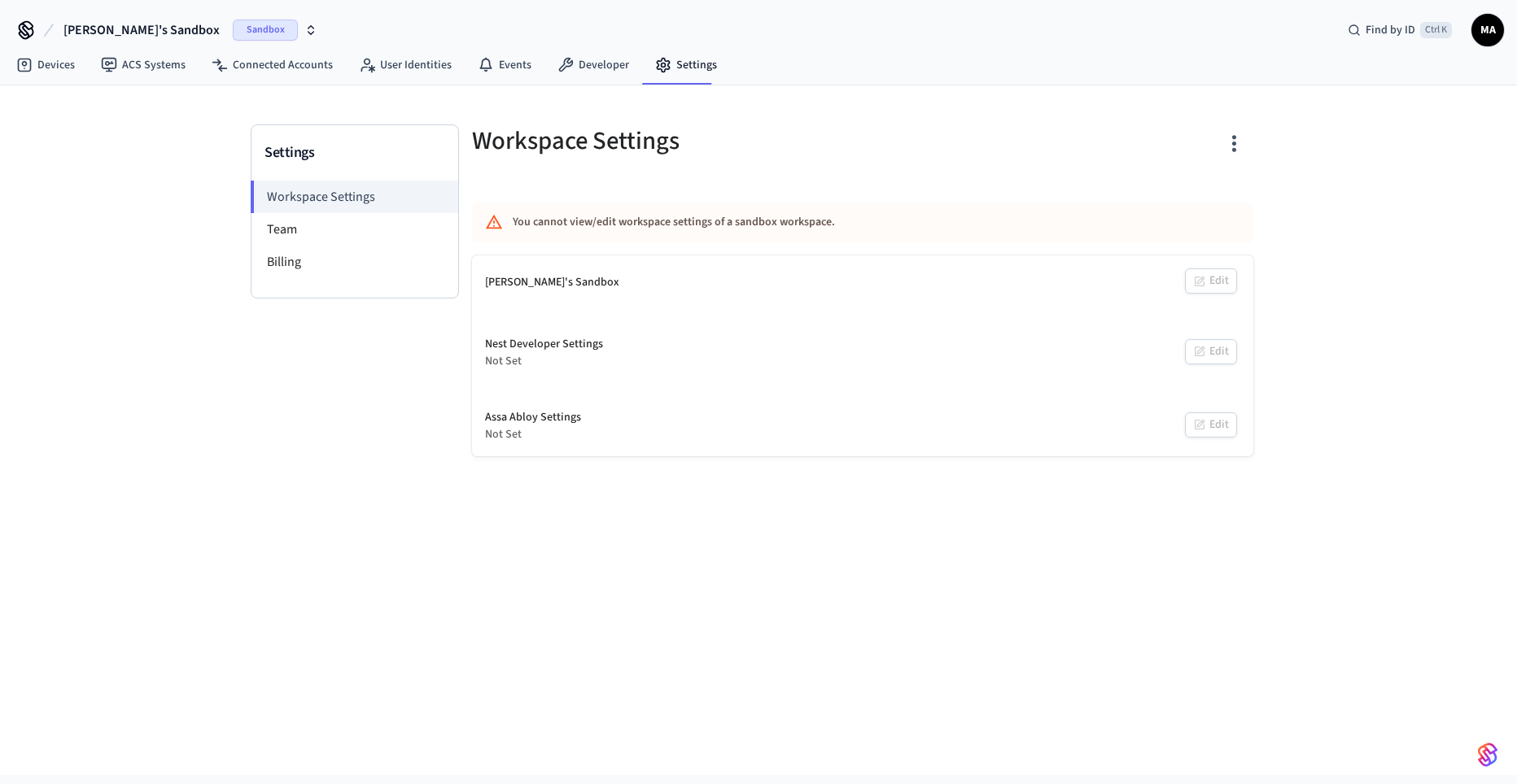
click at [1235, 149] on icon "button" at bounding box center [1234, 144] width 4 height 17
click at [480, 477] on div at bounding box center [758, 392] width 1517 height 784
click at [399, 65] on link "User Identities" at bounding box center [405, 65] width 119 height 29
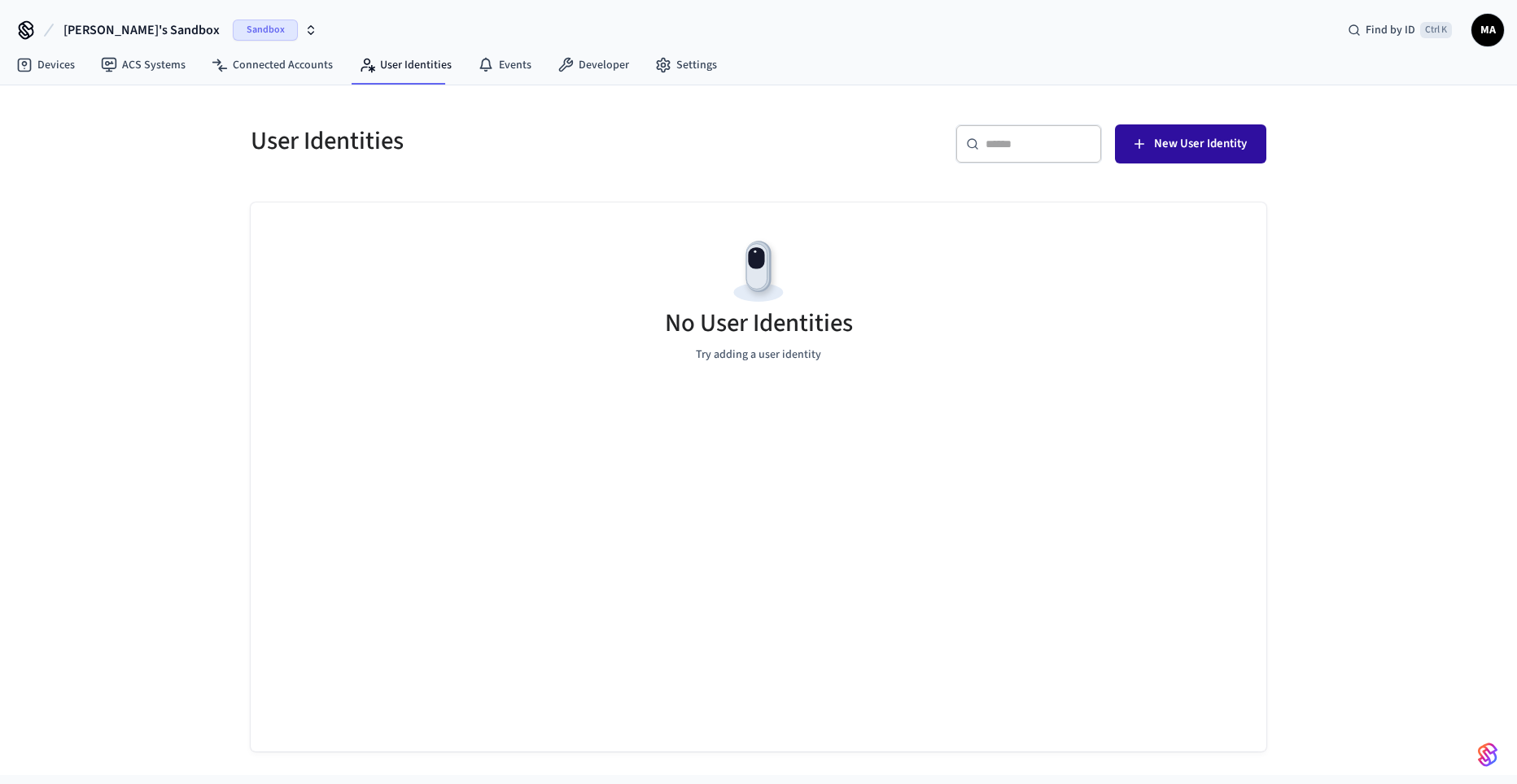
click at [1213, 146] on span "New User Identity" at bounding box center [1200, 144] width 93 height 21
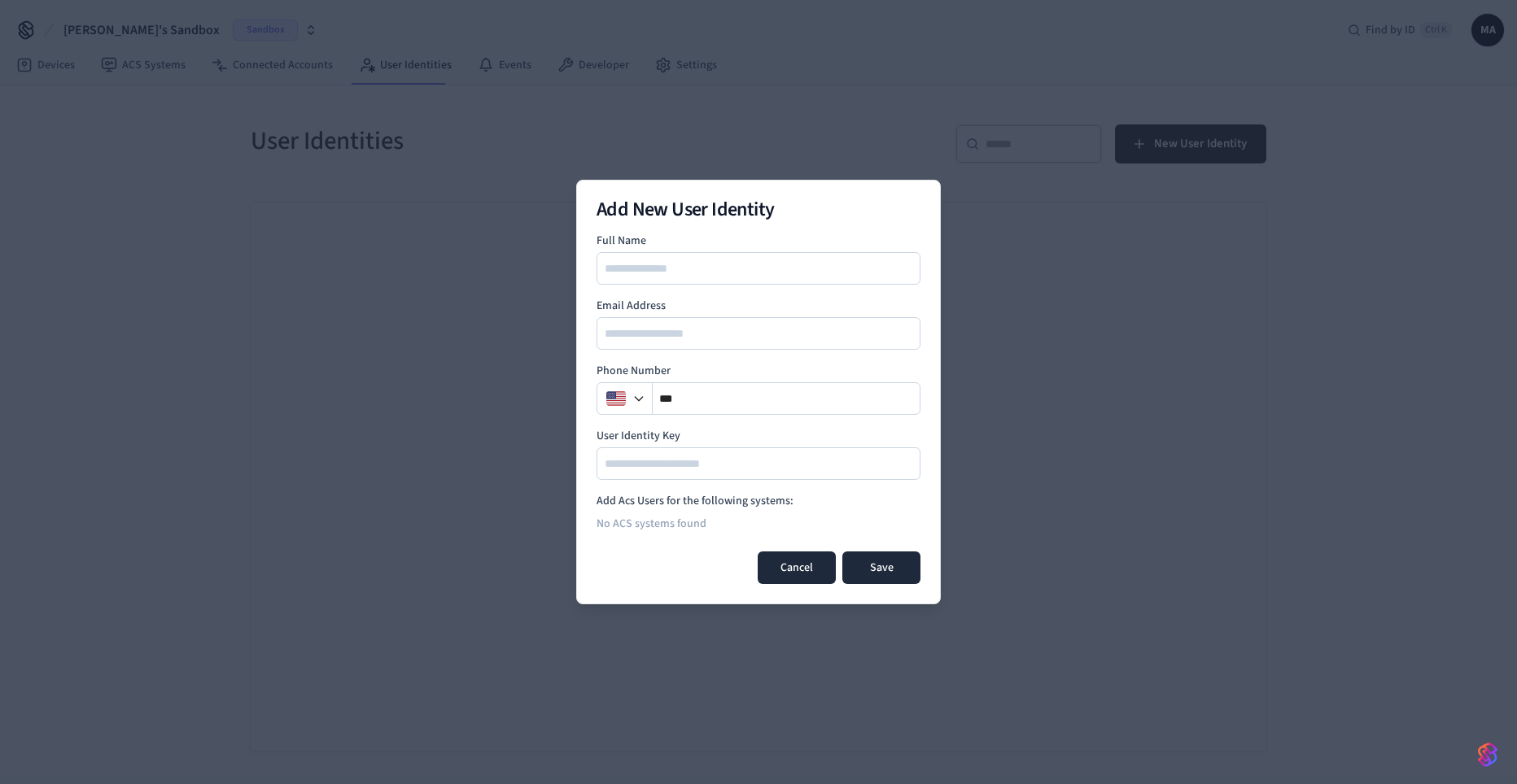
click at [792, 574] on button "Cancel" at bounding box center [797, 567] width 79 height 32
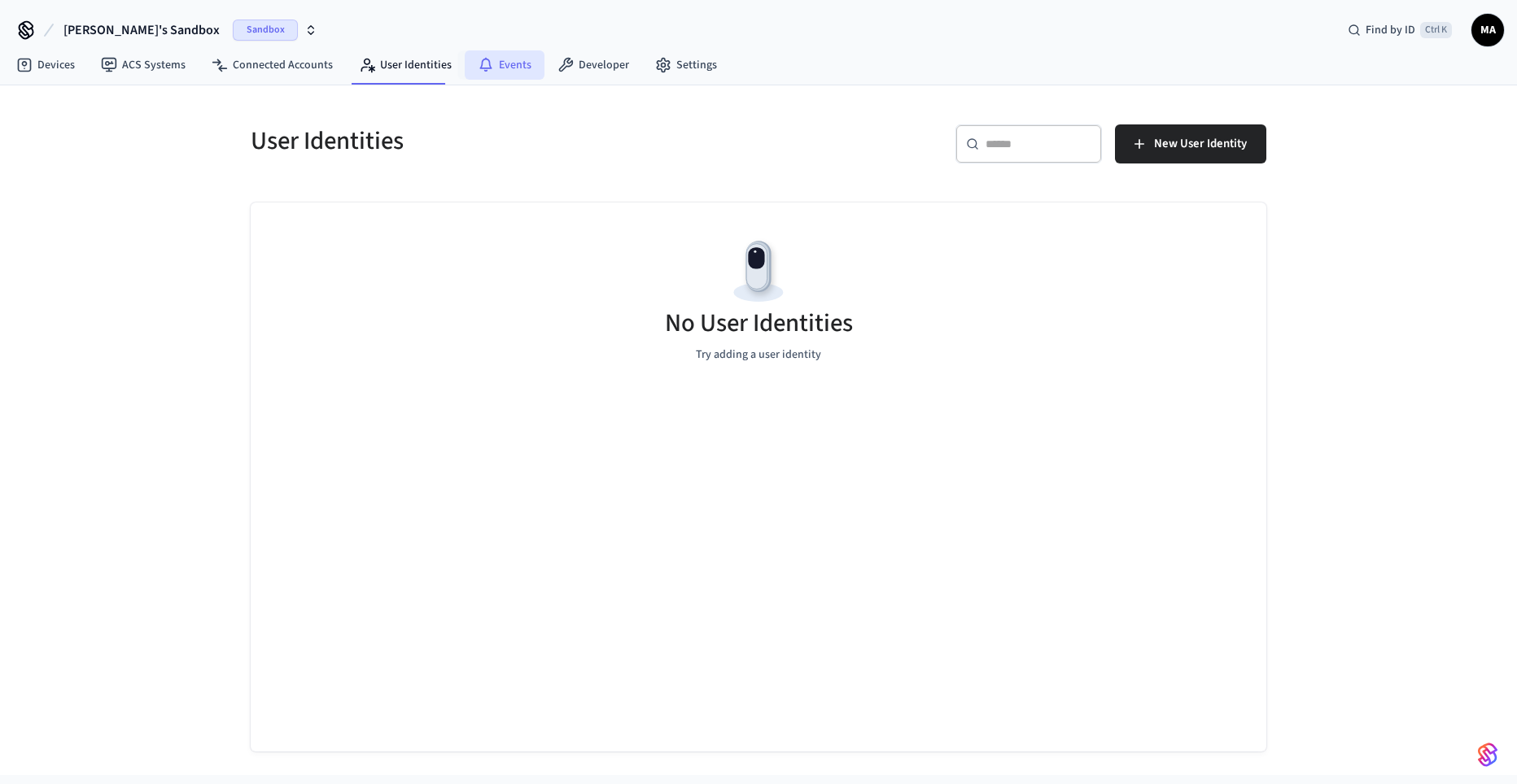
click at [501, 70] on link "Events" at bounding box center [504, 65] width 79 height 29
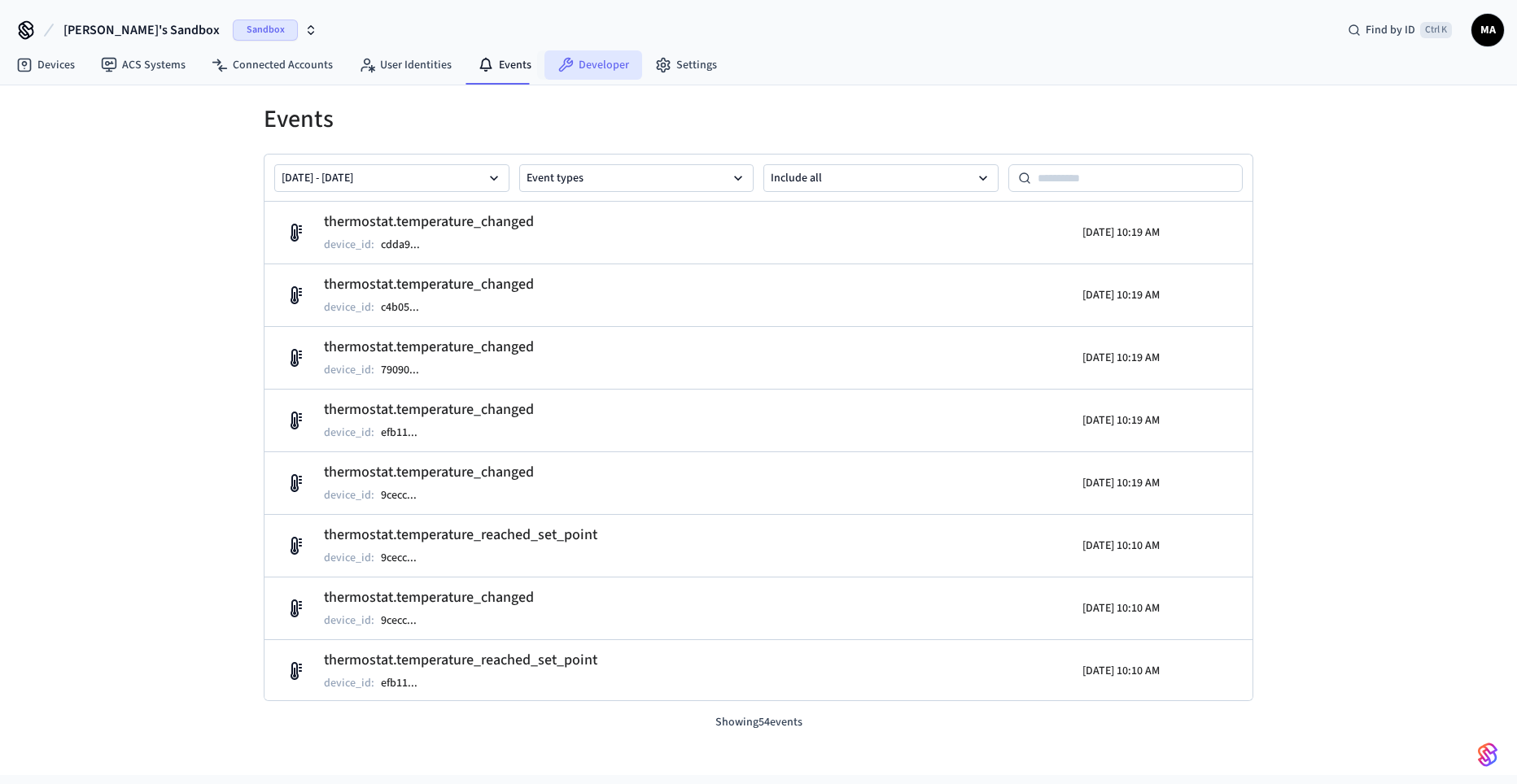
click at [595, 76] on link "Developer" at bounding box center [593, 65] width 97 height 29
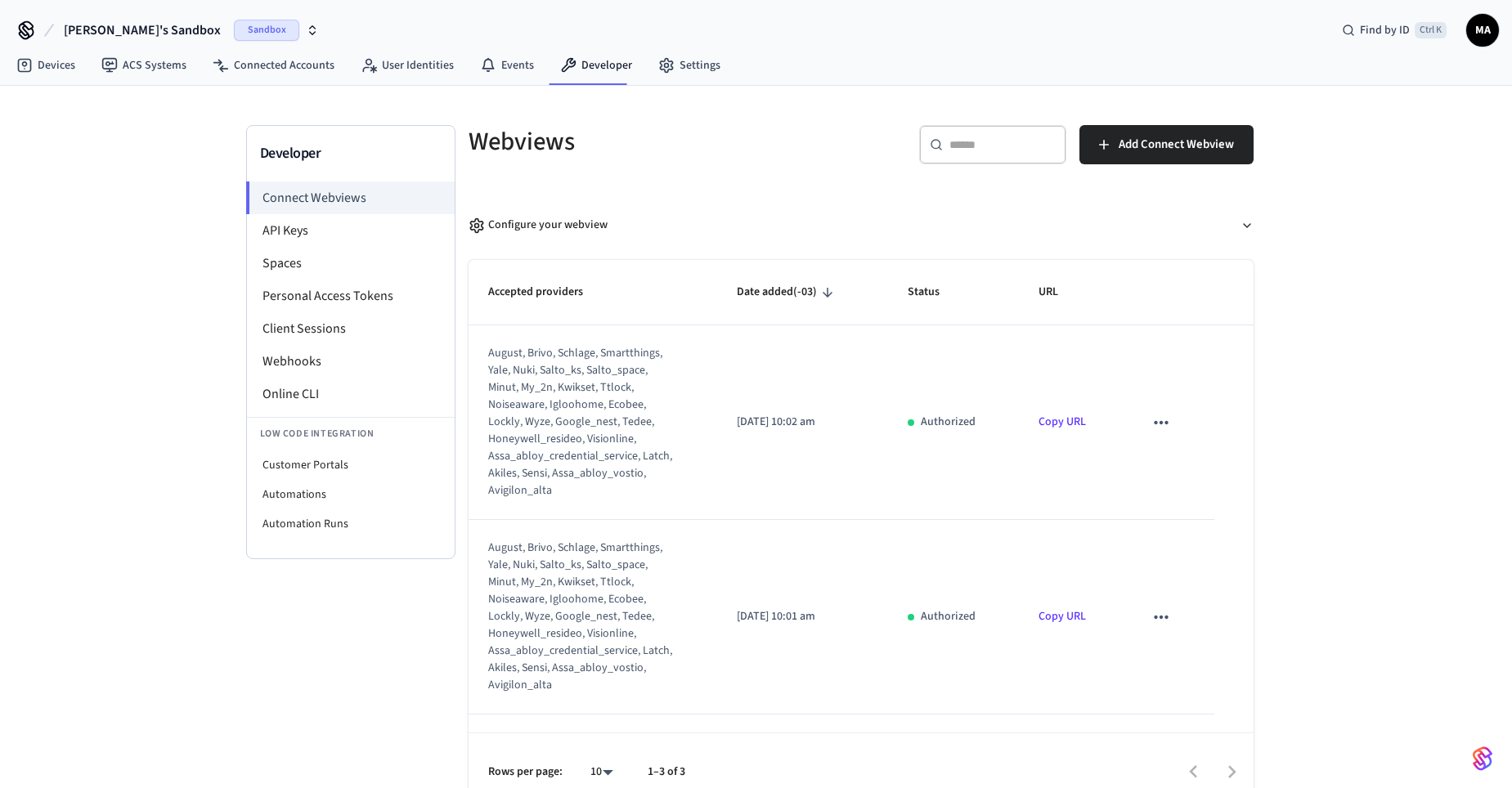
click at [1058, 423] on link "Copy URL" at bounding box center [1061, 422] width 48 height 16
click at [293, 238] on li "API Keys" at bounding box center [350, 230] width 208 height 32
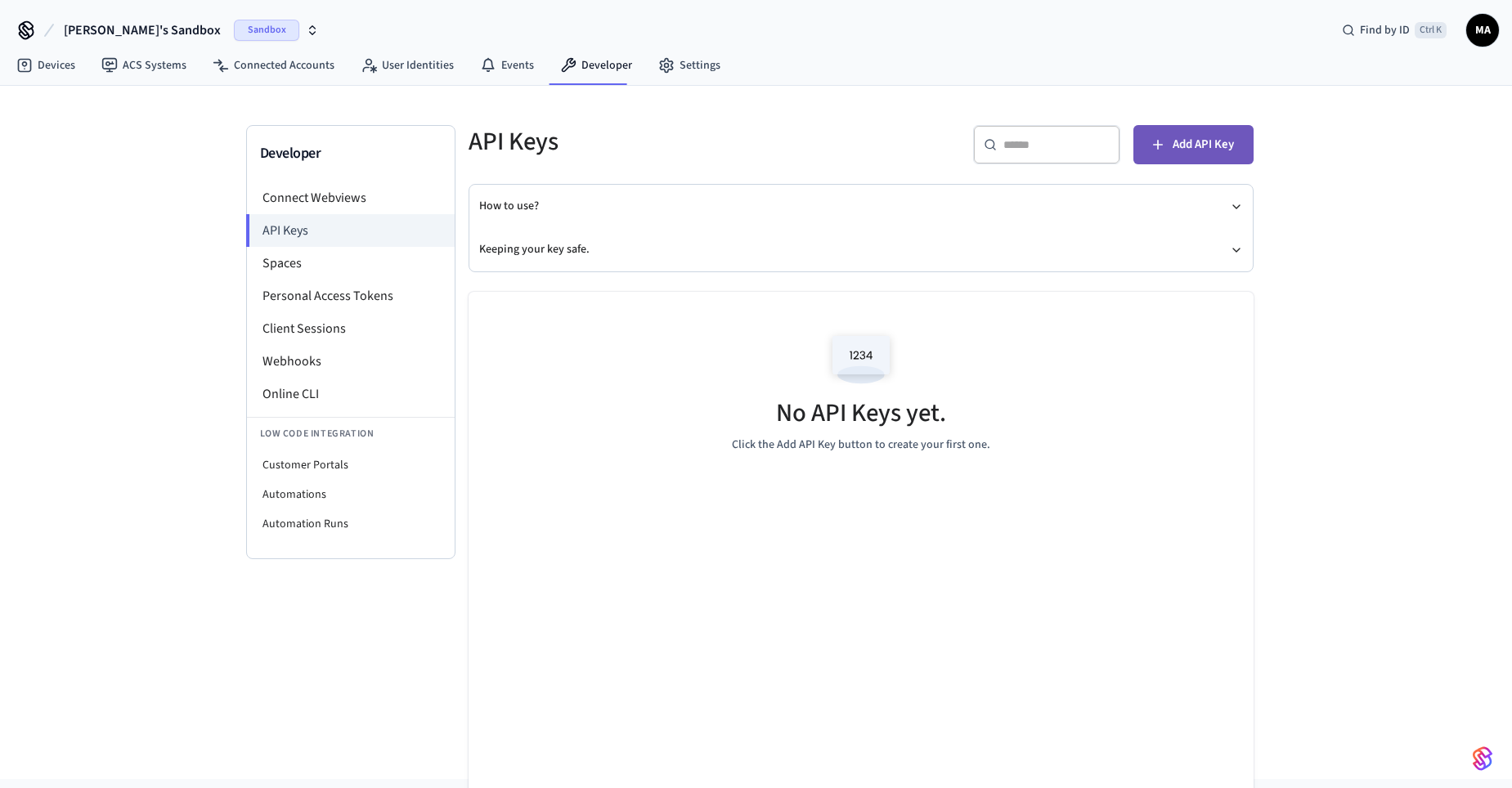
click at [1213, 142] on span "Add API Key" at bounding box center [1203, 145] width 61 height 22
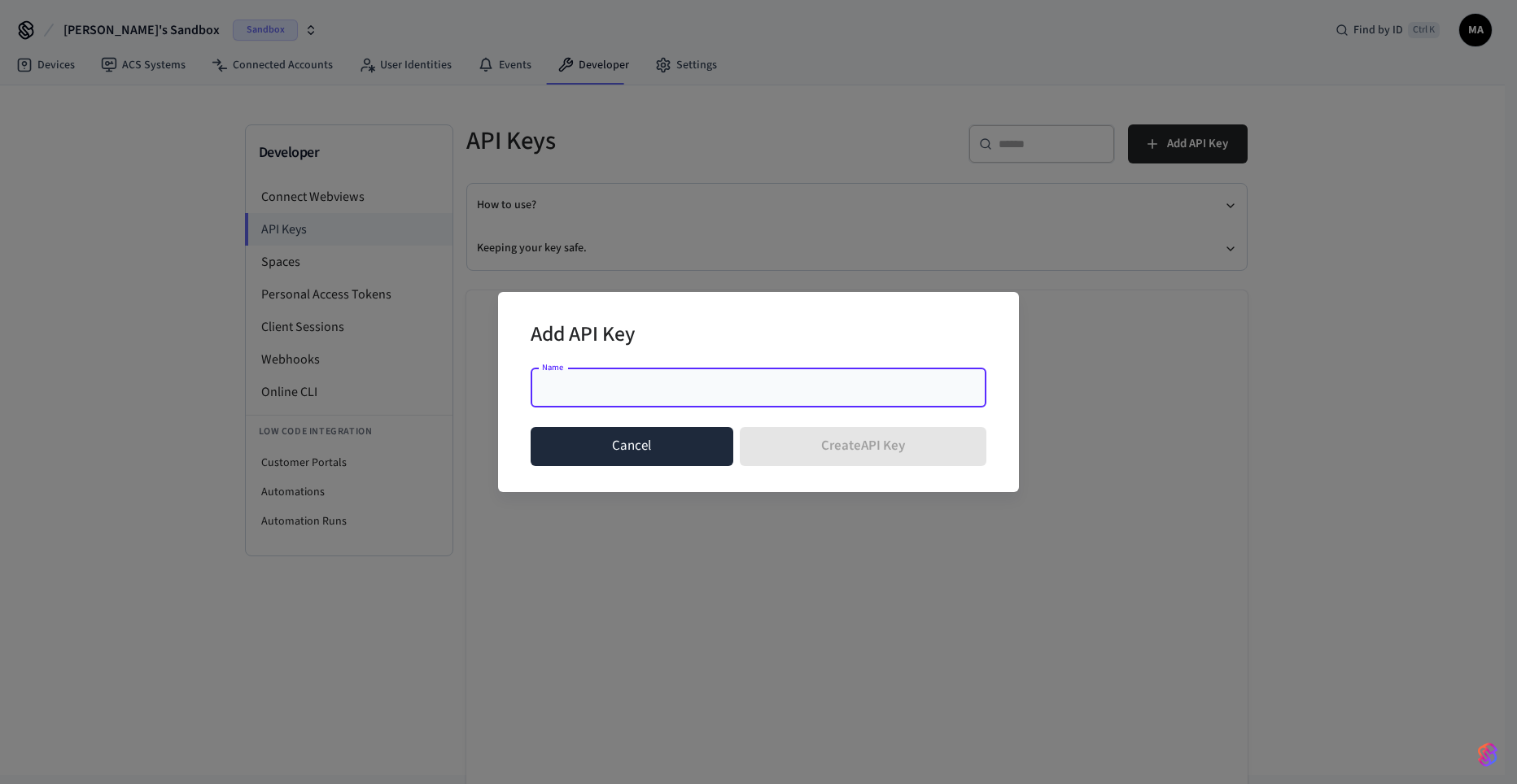
click at [663, 444] on button "Cancel" at bounding box center [632, 447] width 203 height 39
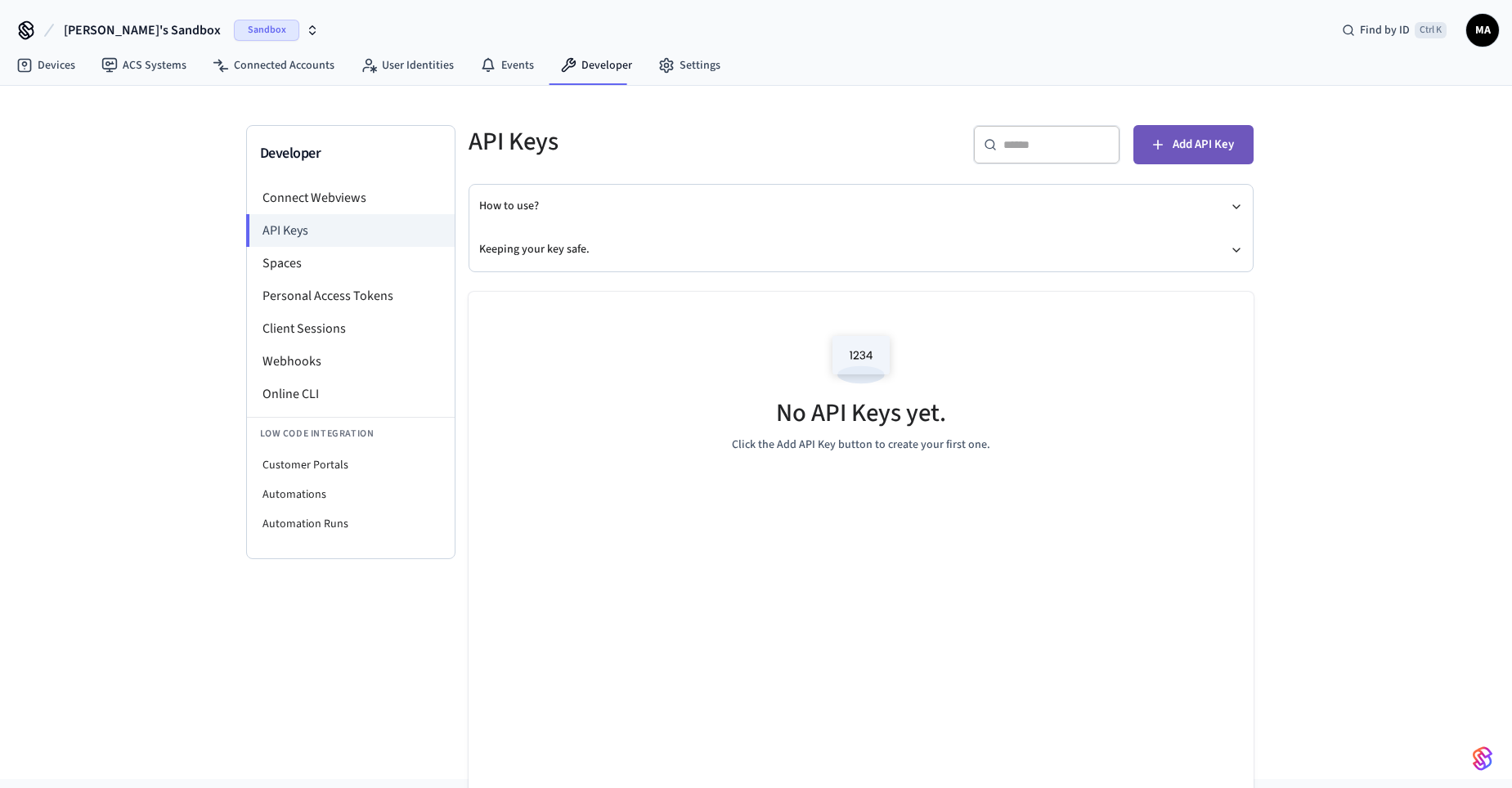
click at [1197, 130] on button "Add API Key" at bounding box center [1193, 145] width 120 height 39
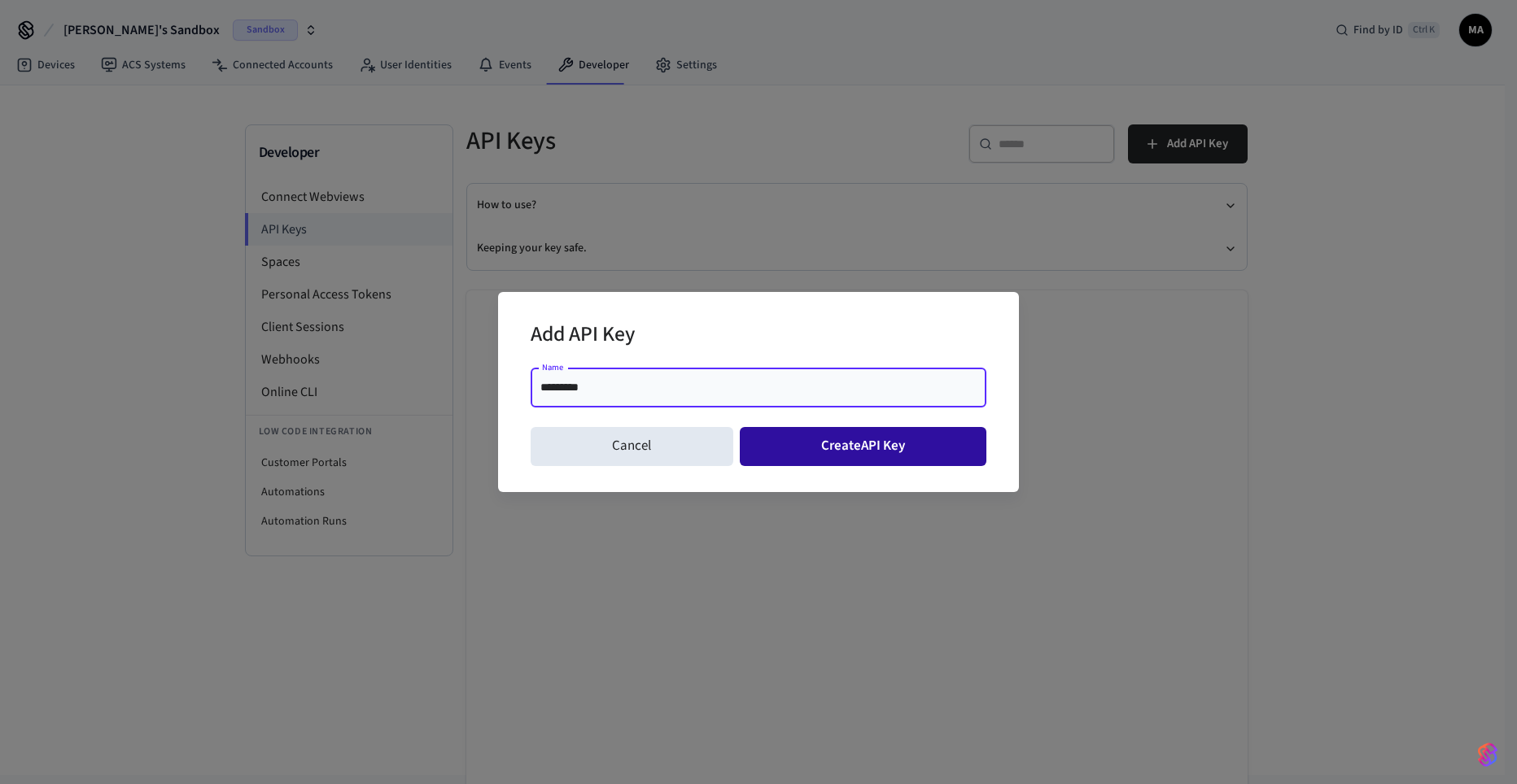
type input "*********"
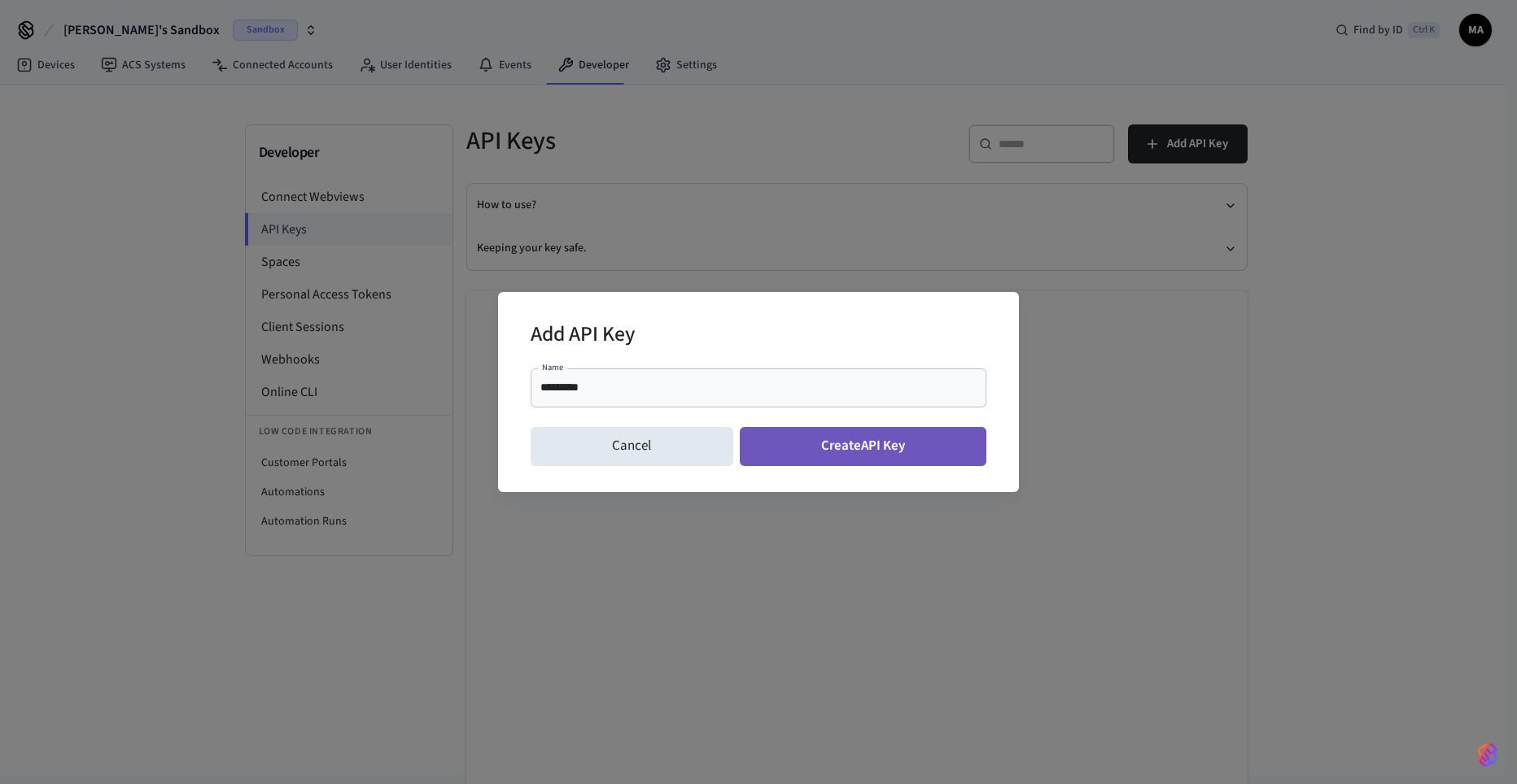
click at [837, 450] on button "Create API Key" at bounding box center [863, 447] width 247 height 39
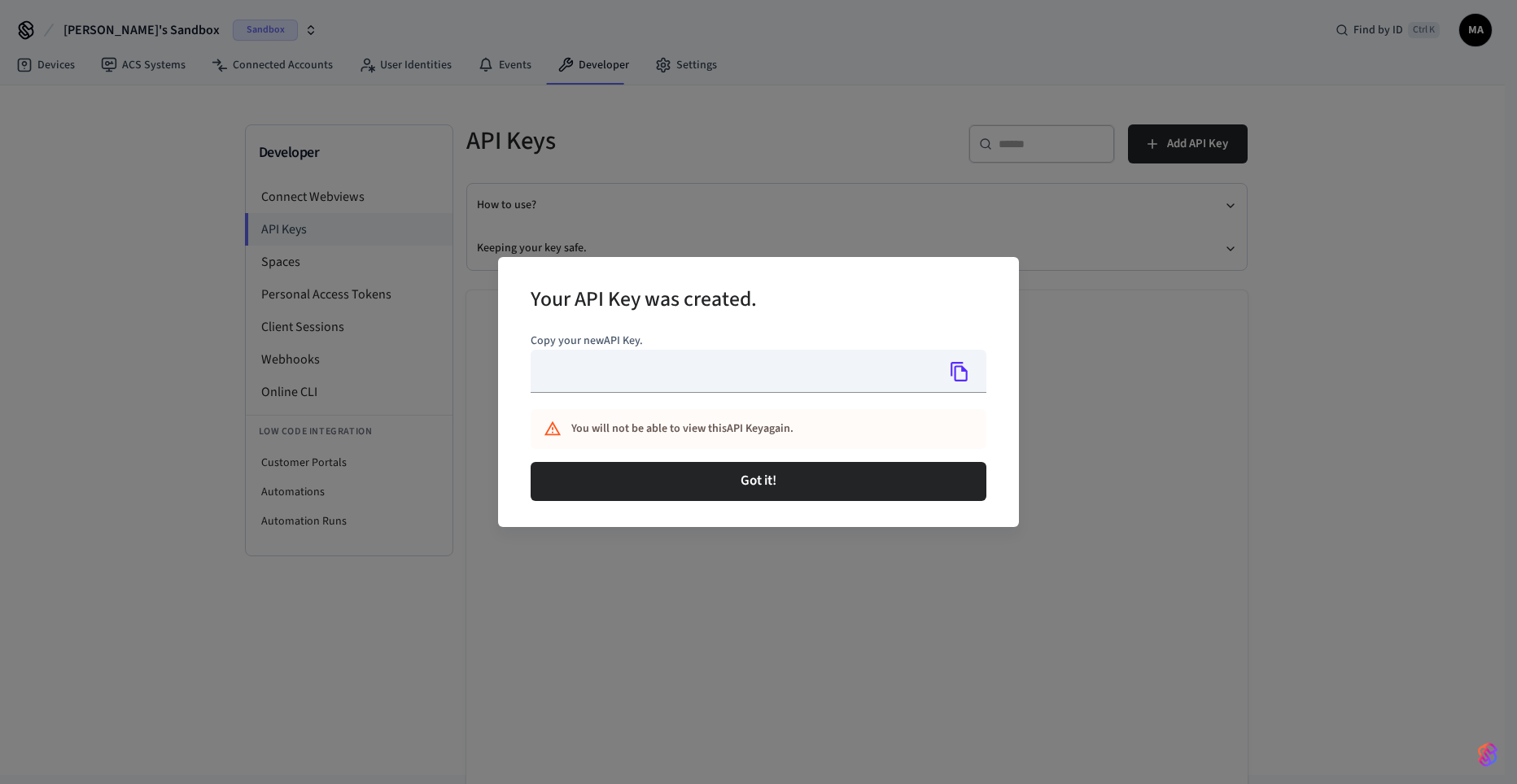
type input "**********"
click at [964, 383] on button "Copy" at bounding box center [959, 372] width 34 height 34
drag, startPoint x: 789, startPoint y: 482, endPoint x: 936, endPoint y: 429, distance: 156.3
click at [936, 429] on div "**********" at bounding box center [758, 417] width 456 height 181
click at [961, 375] on icon "Copy" at bounding box center [960, 372] width 21 height 21
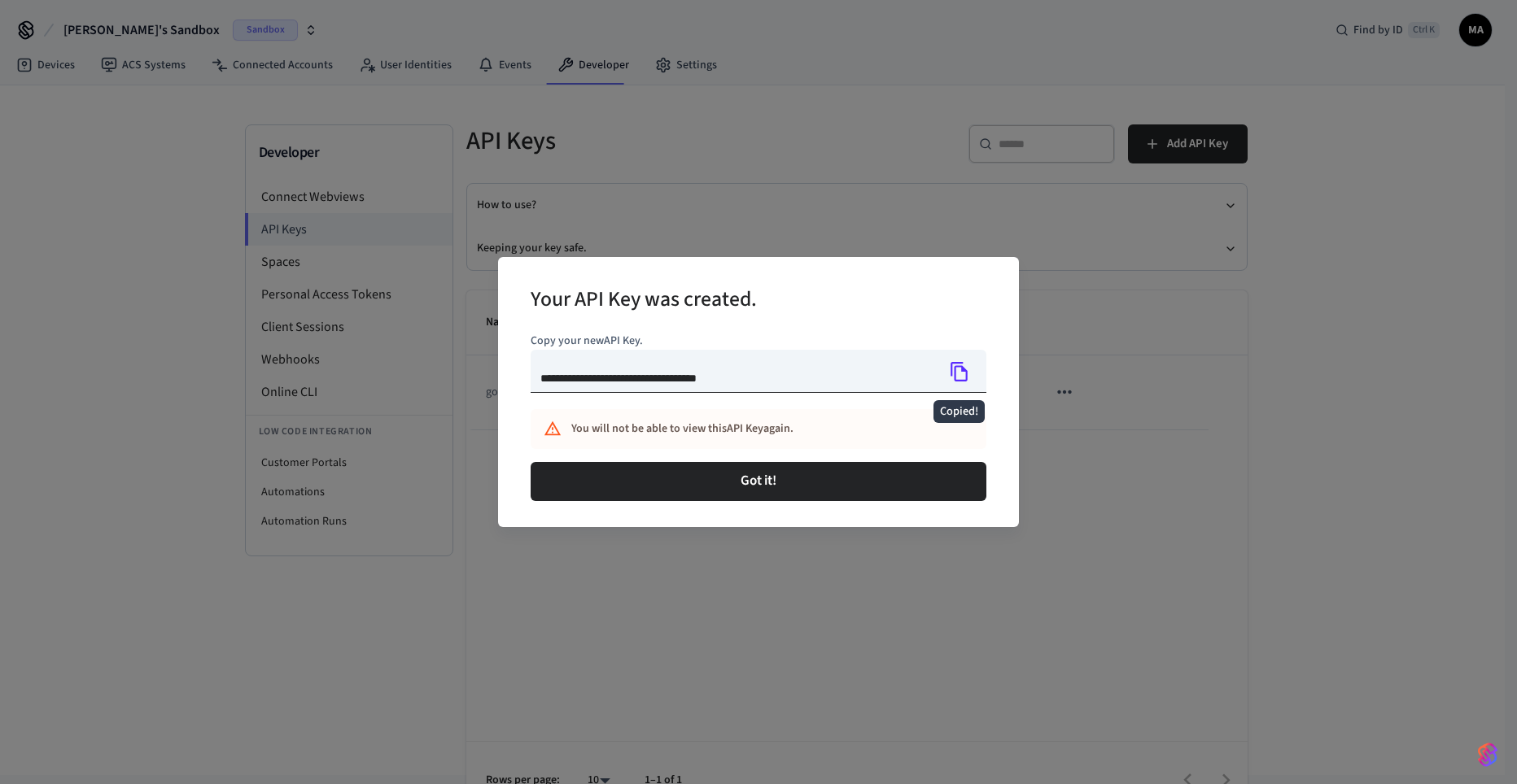
click at [961, 375] on icon "Copied!" at bounding box center [960, 372] width 21 height 21
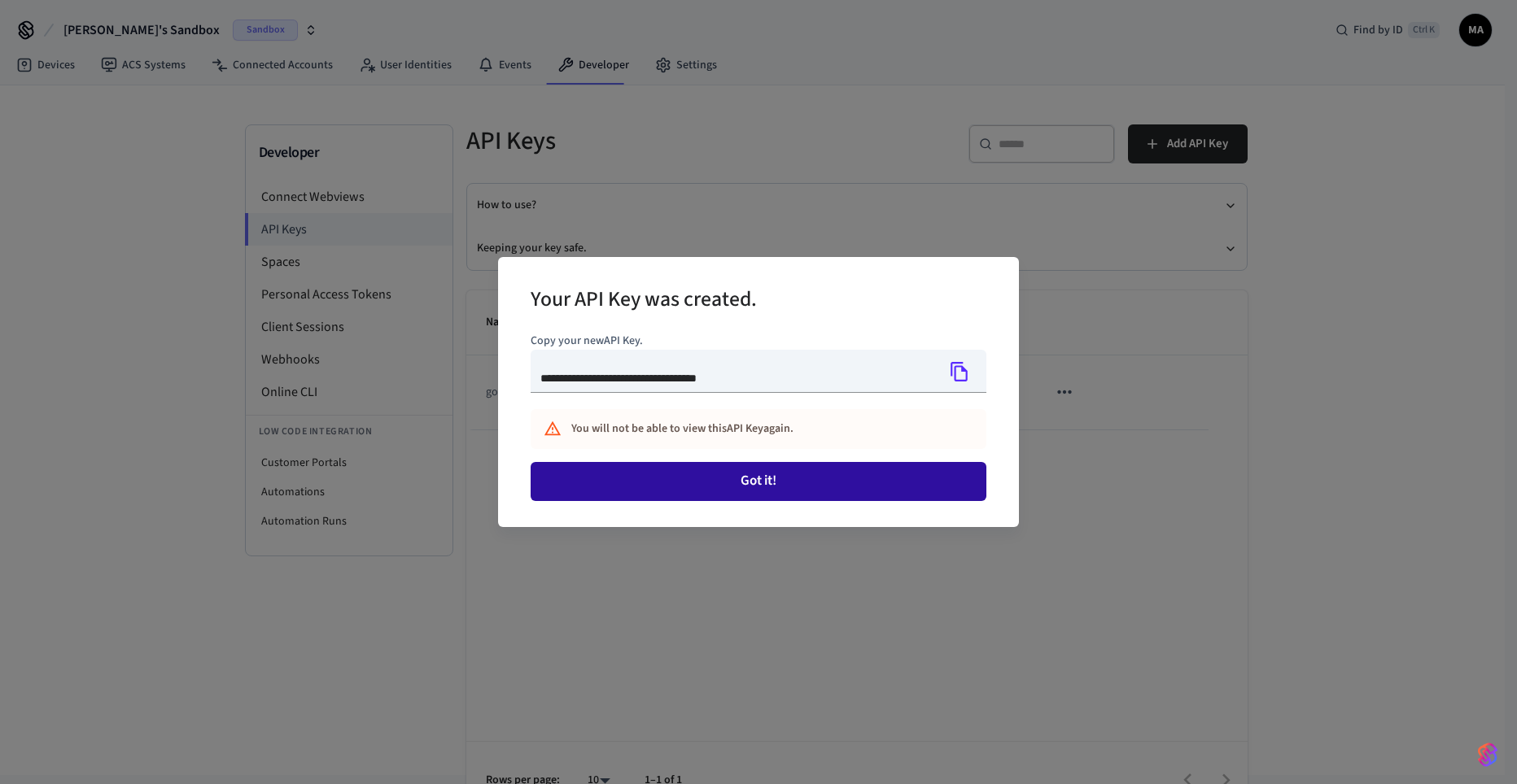
click at [844, 475] on button "Got it!" at bounding box center [758, 482] width 456 height 39
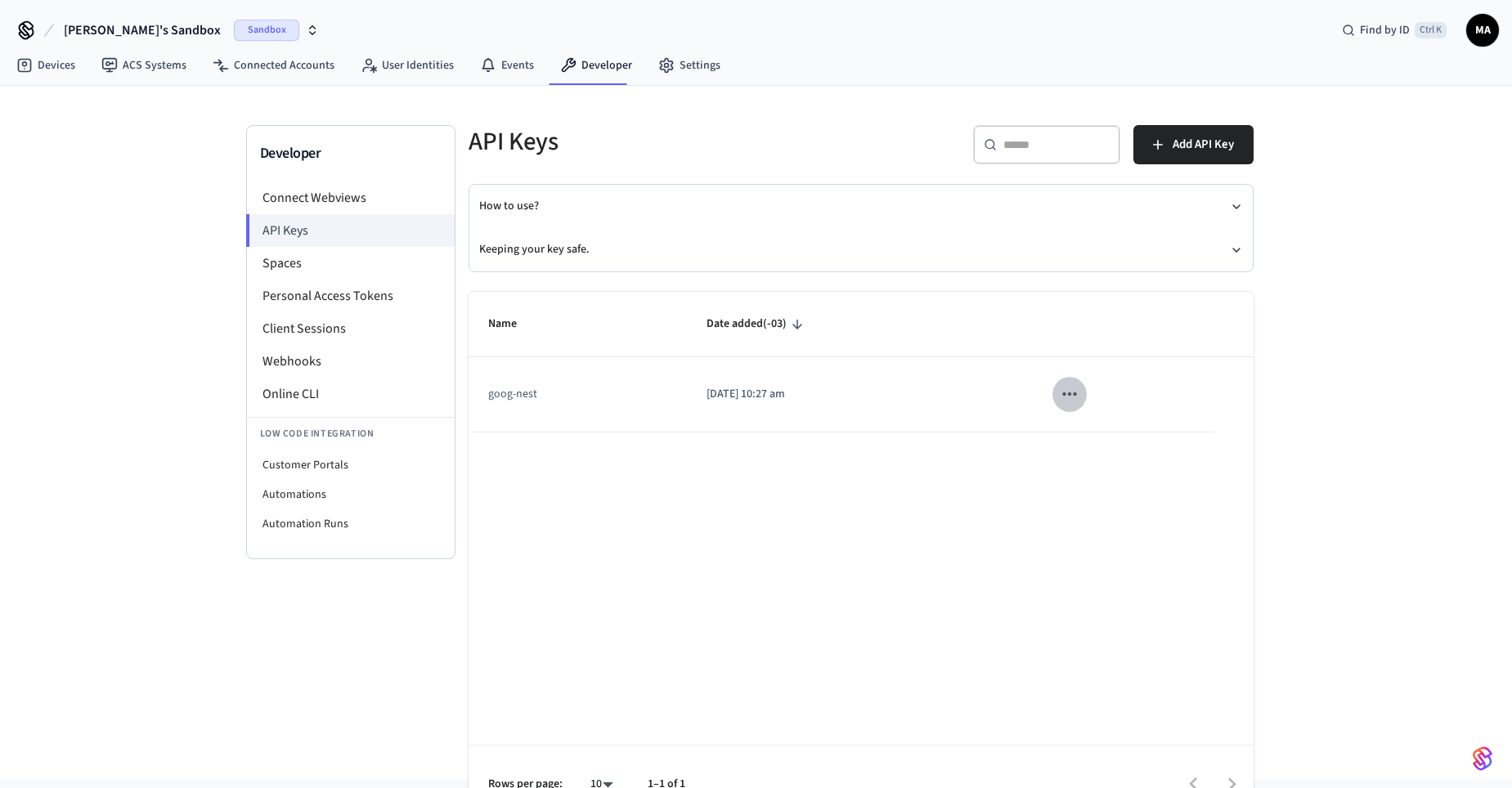
click at [1071, 396] on icon "sticky table" at bounding box center [1069, 394] width 22 height 22
click at [916, 532] on div at bounding box center [762, 394] width 1524 height 788
click at [313, 271] on li "Spaces" at bounding box center [350, 263] width 208 height 32
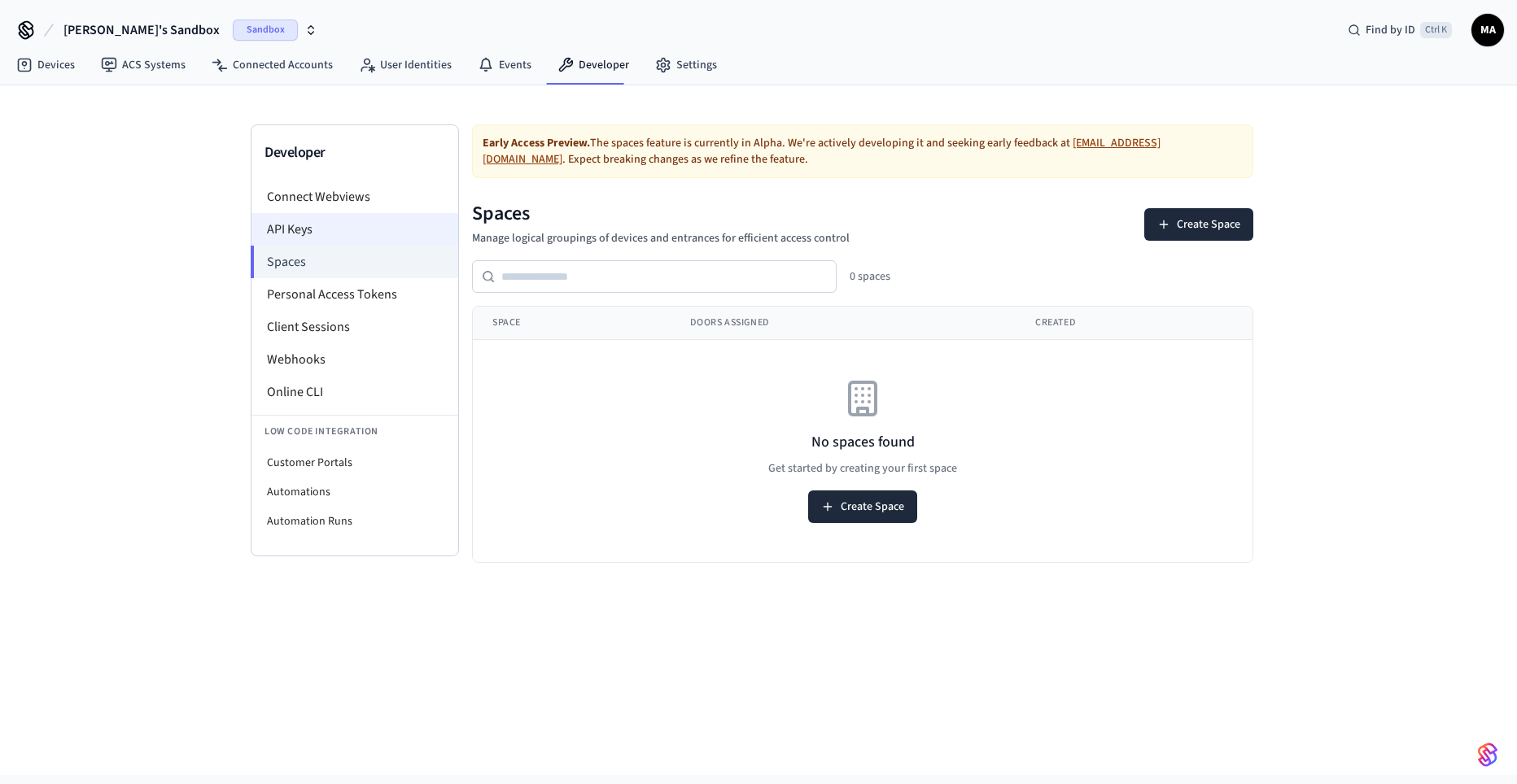
click at [308, 229] on li "API Keys" at bounding box center [355, 229] width 207 height 32
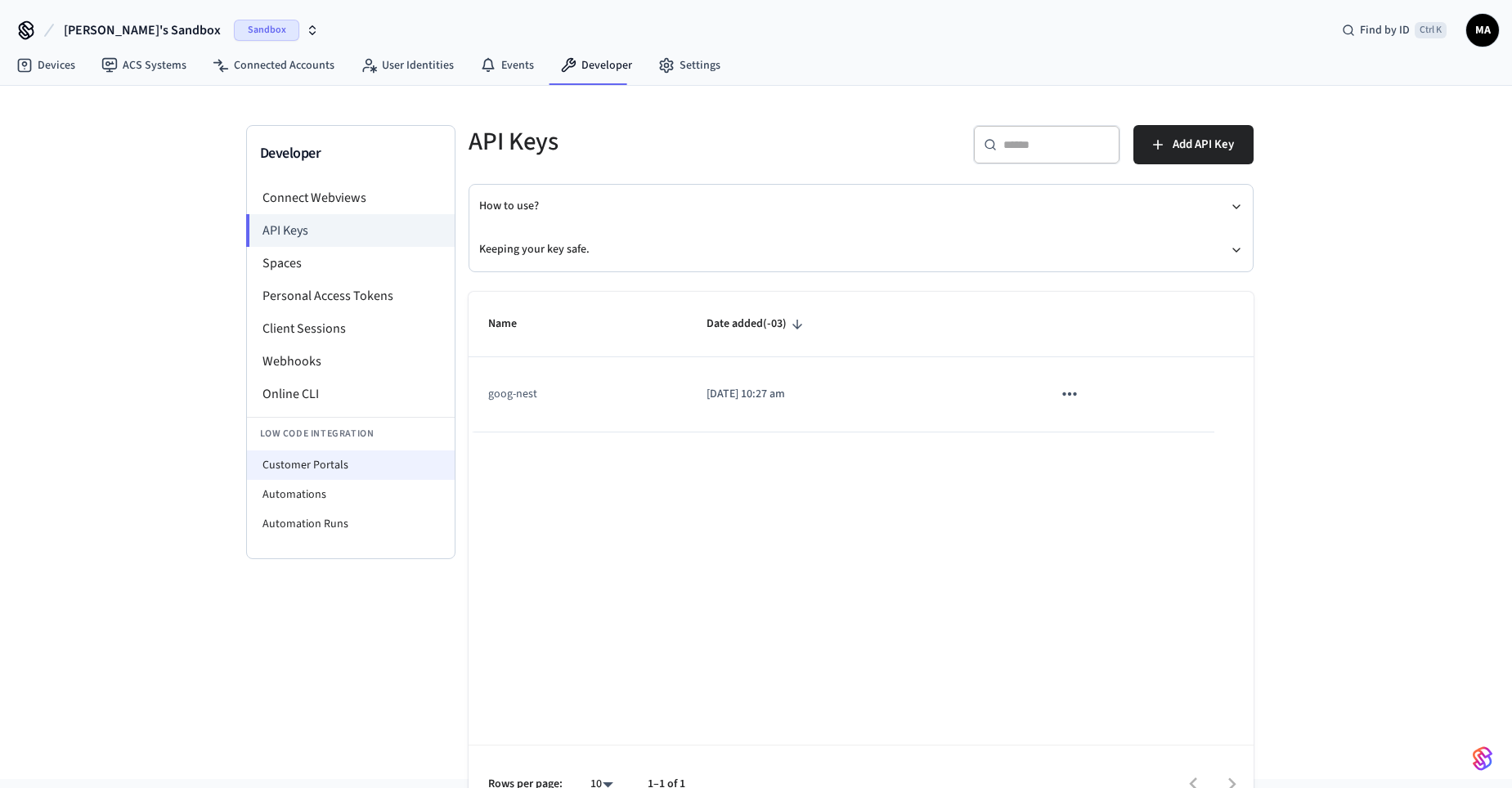
click at [339, 462] on li "Customer Portals" at bounding box center [350, 465] width 208 height 30
select select "**********"
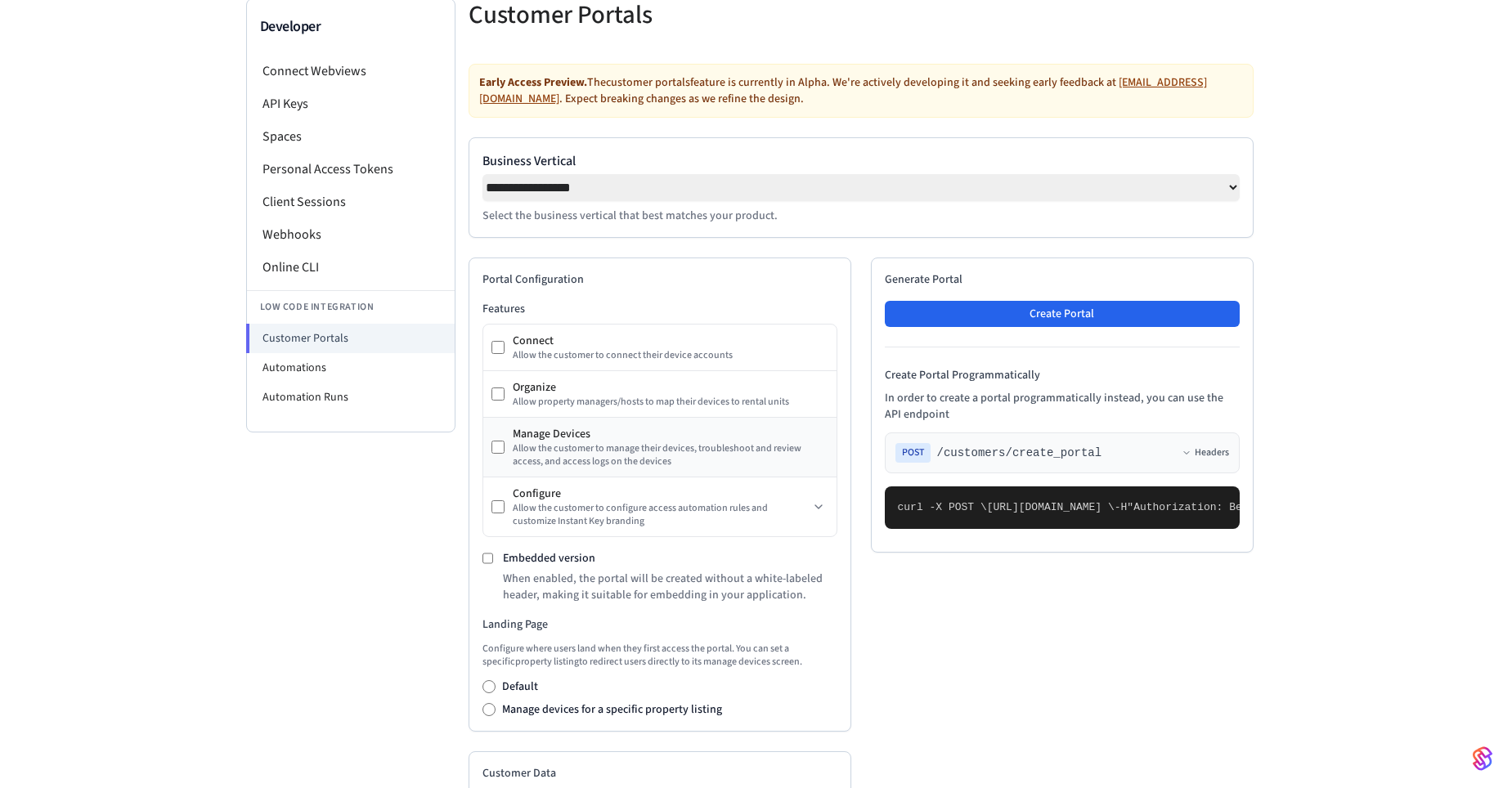
scroll to position [294, 0]
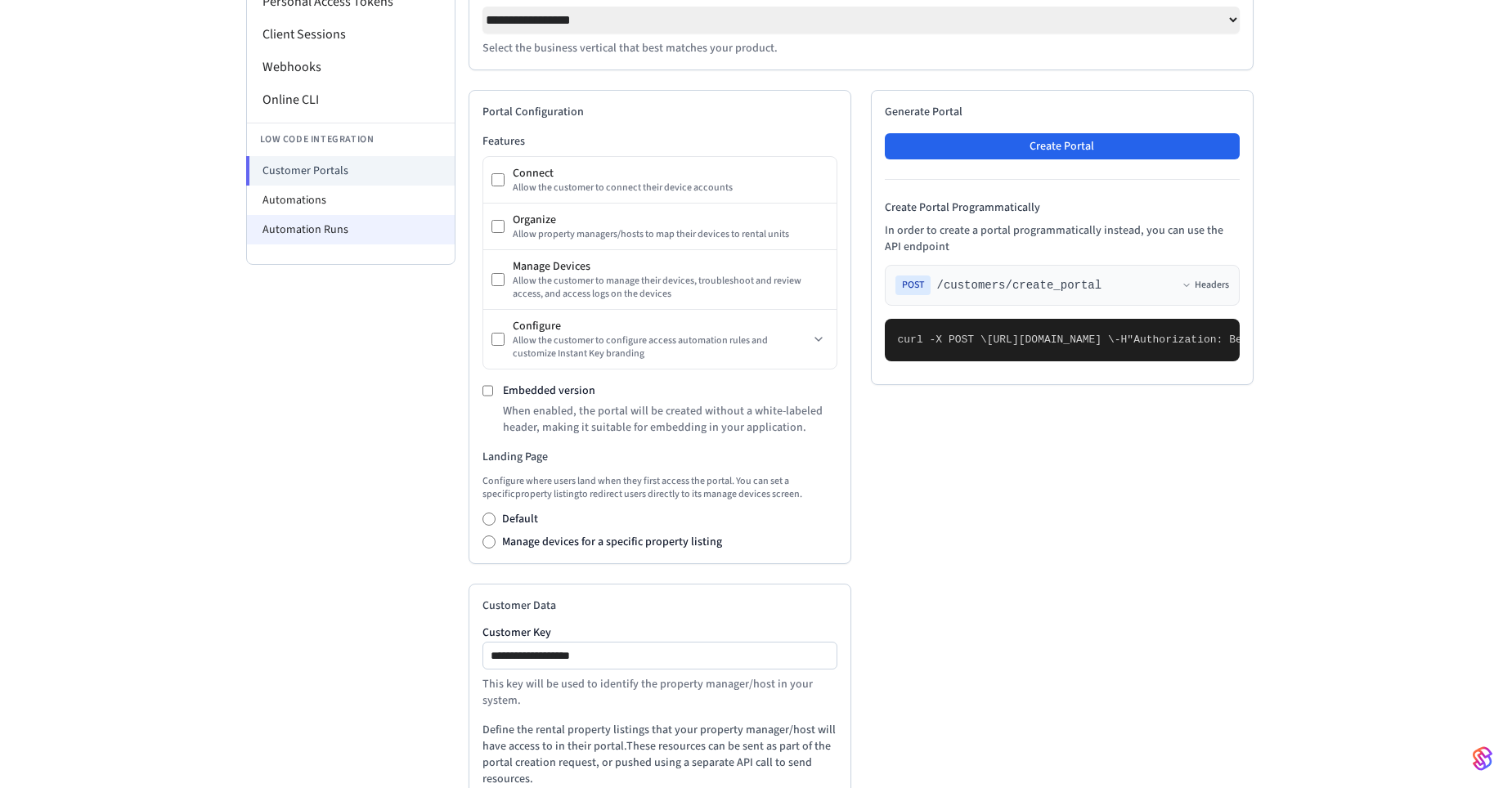
click at [301, 225] on li "Automation Runs" at bounding box center [350, 229] width 208 height 30
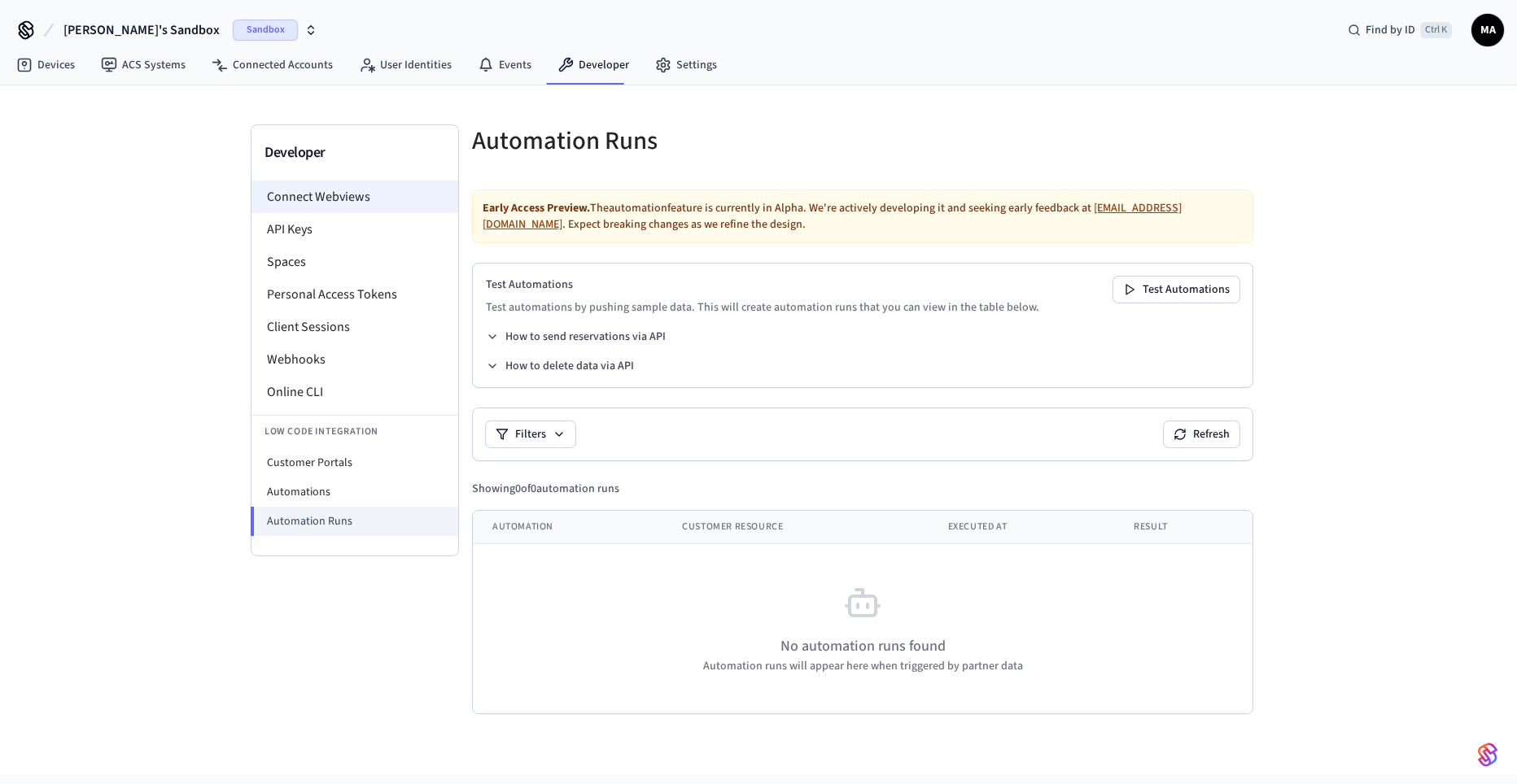
click at [300, 202] on li "Connect Webviews" at bounding box center [355, 197] width 207 height 32
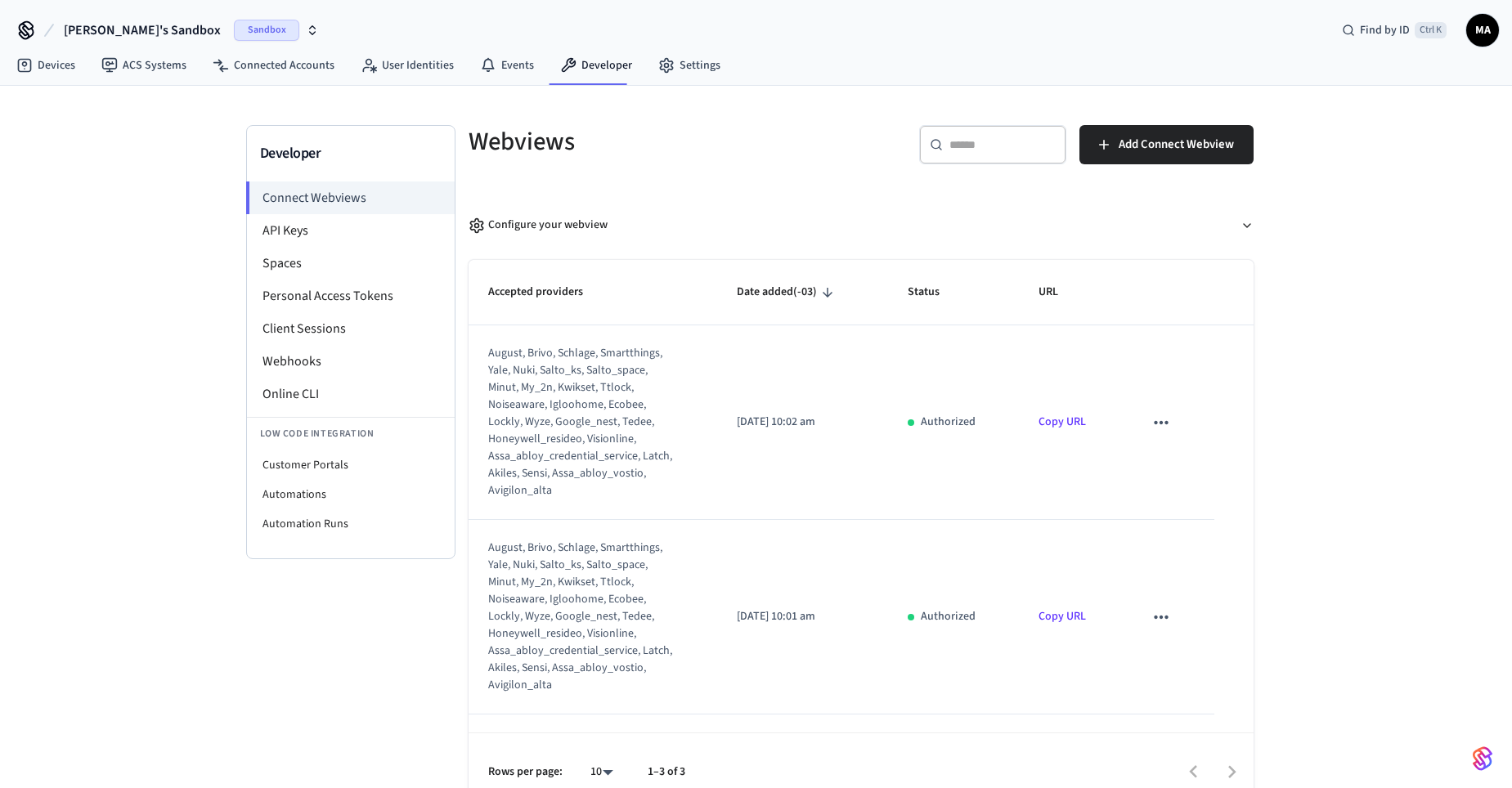
click at [980, 147] on input "text" at bounding box center [1002, 144] width 107 height 16
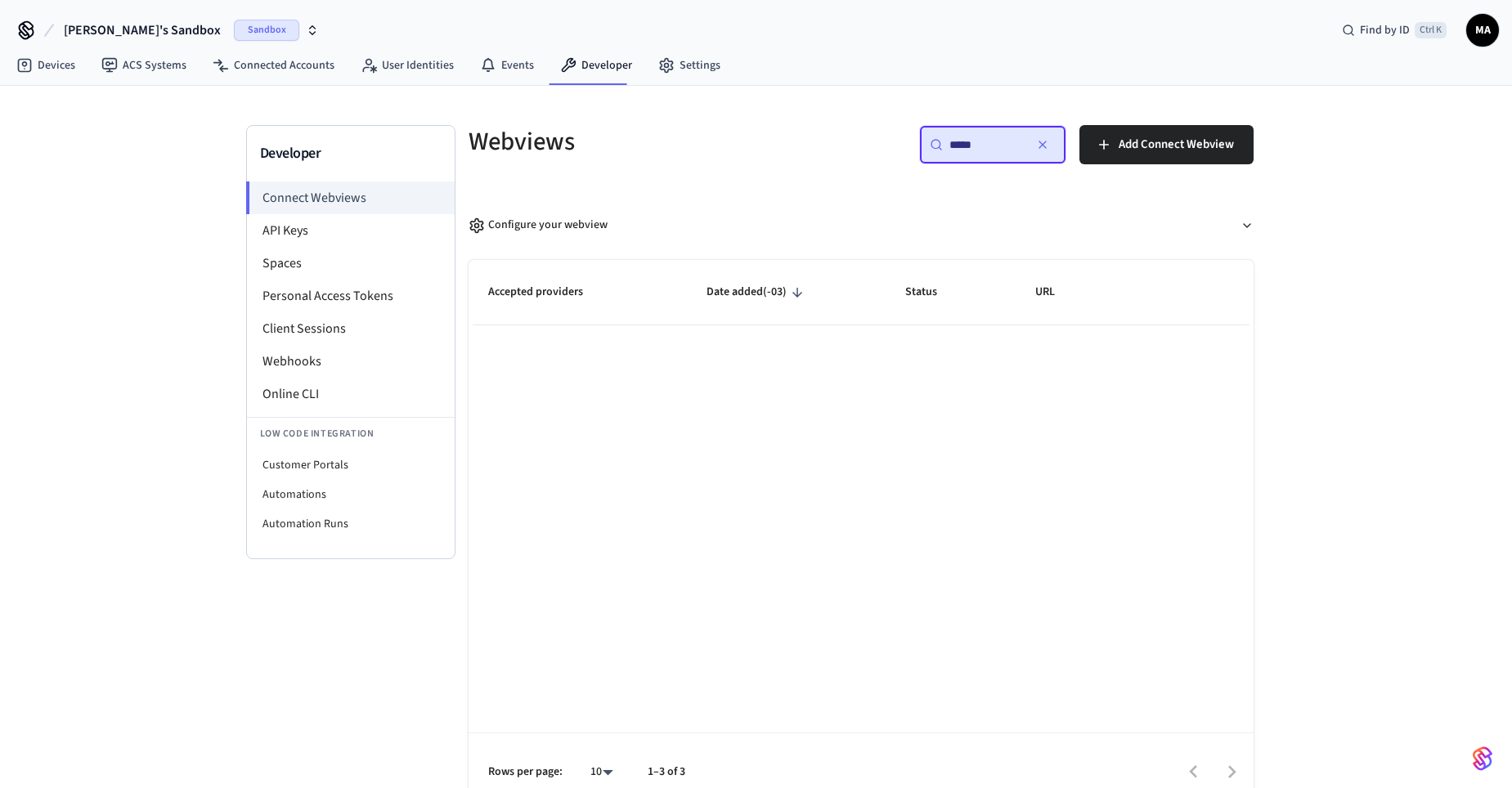
type input "*****"
click at [1040, 150] on icon "button" at bounding box center [1042, 144] width 13 height 13
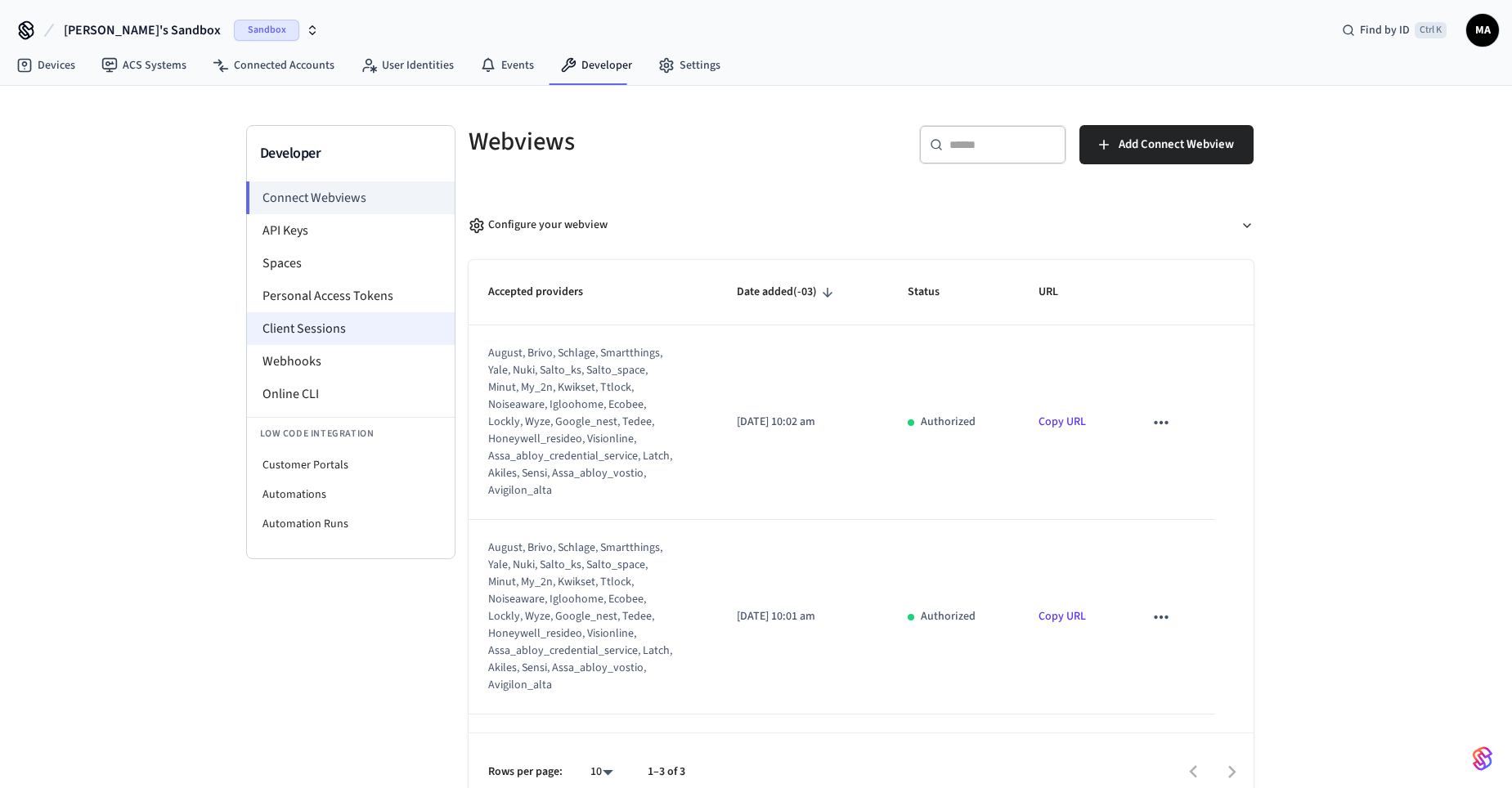
click at [376, 336] on li "Client Sessions" at bounding box center [350, 328] width 208 height 32
click at [360, 316] on li "Client Sessions" at bounding box center [350, 328] width 208 height 32
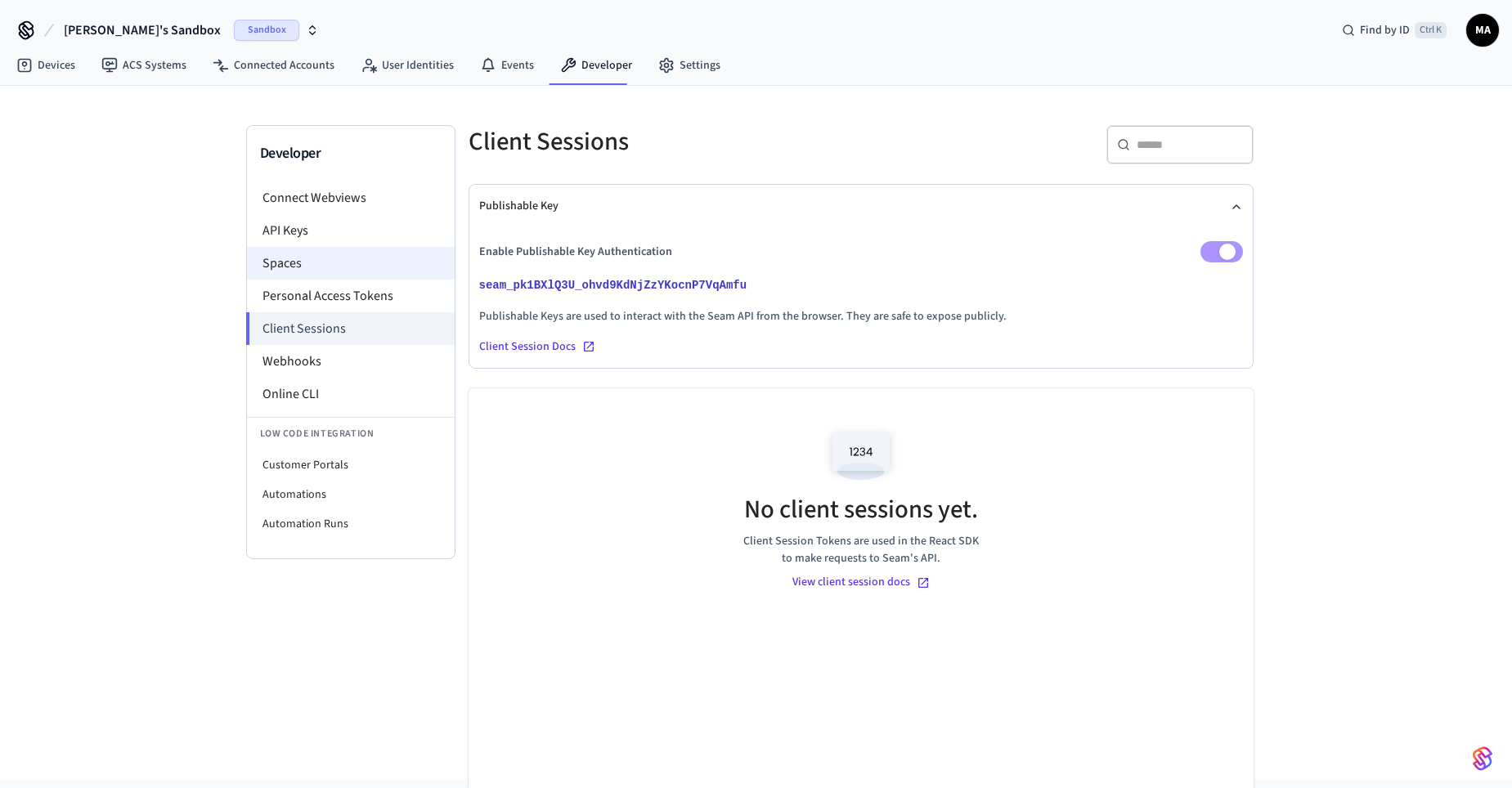
click at [303, 258] on li "Spaces" at bounding box center [350, 263] width 208 height 32
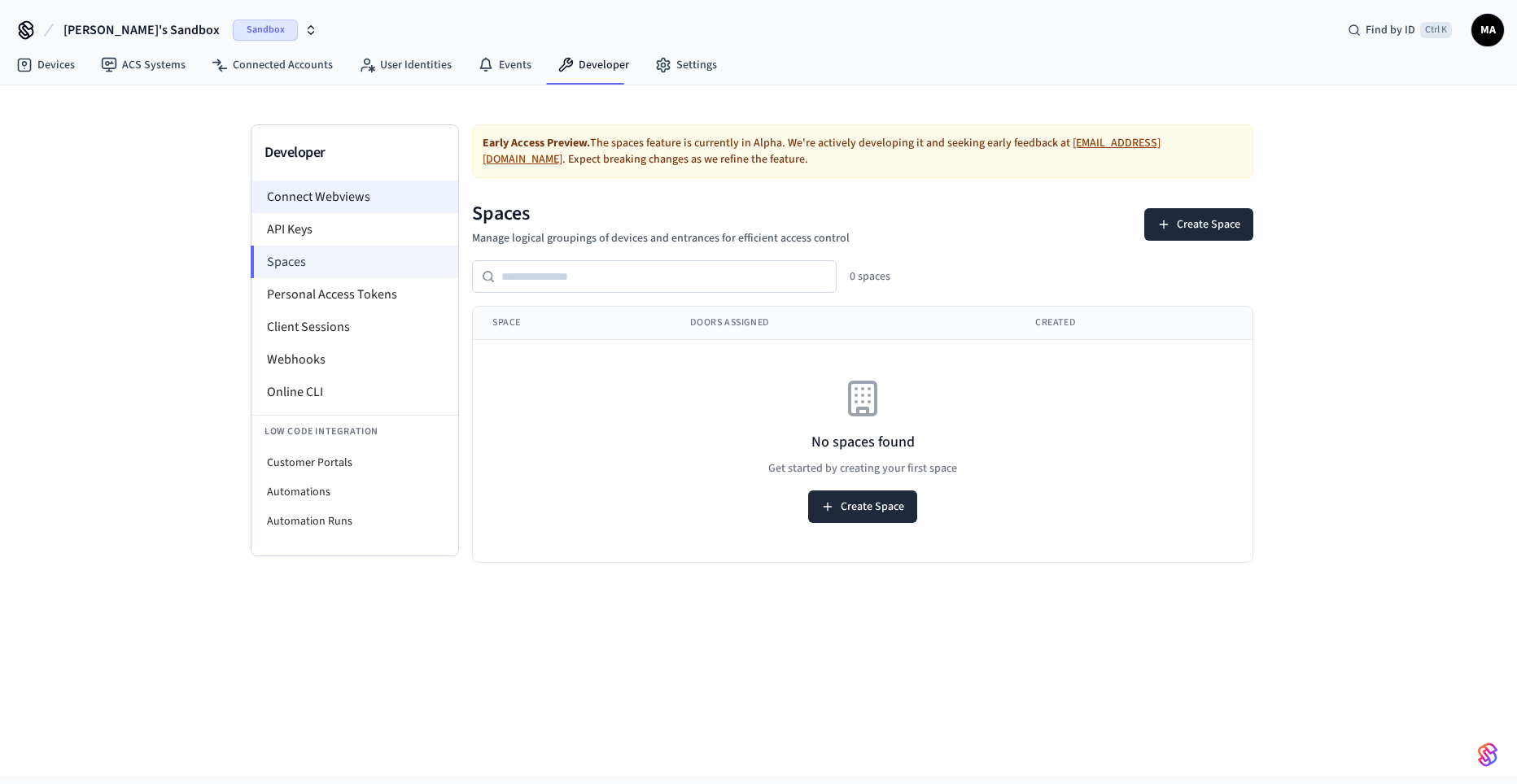
click at [299, 197] on li "Connect Webviews" at bounding box center [355, 197] width 207 height 32
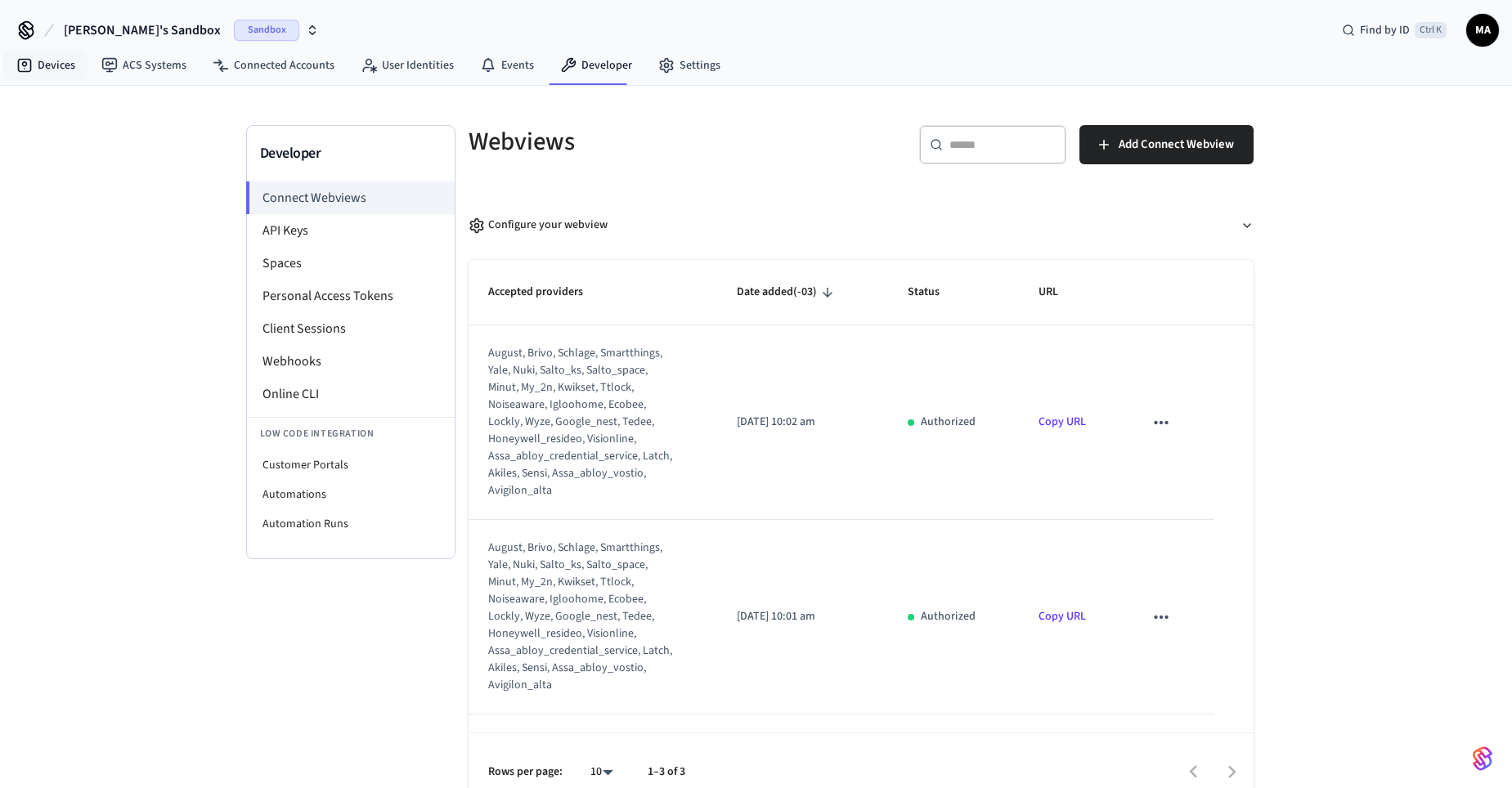
click at [42, 81] on nav "Devices ACS Systems Connected Accounts User Identities Events Developer Settings" at bounding box center [368, 66] width 730 height 38
click at [39, 70] on link "Devices" at bounding box center [46, 65] width 85 height 30
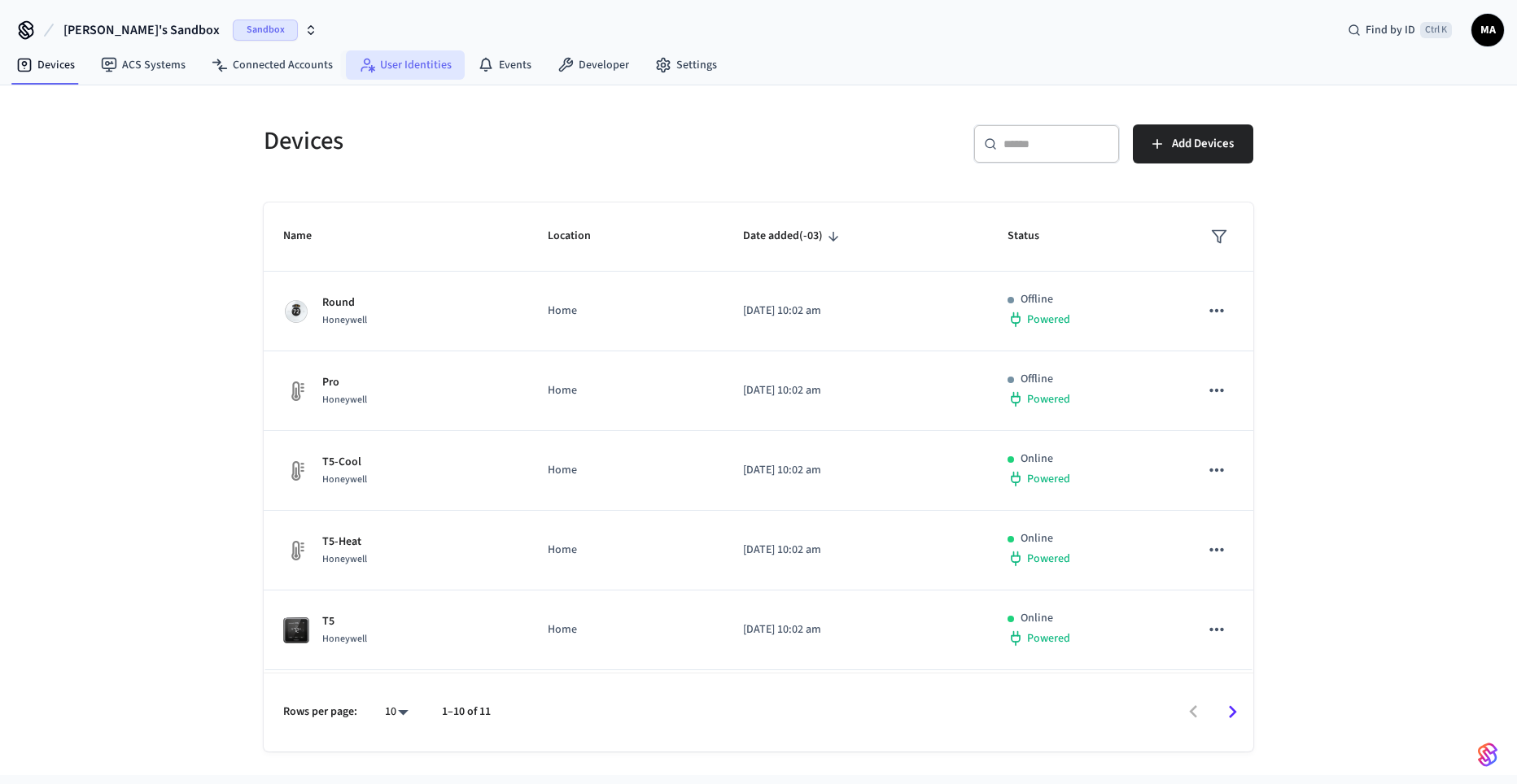
click at [387, 59] on link "User Identities" at bounding box center [405, 65] width 119 height 29
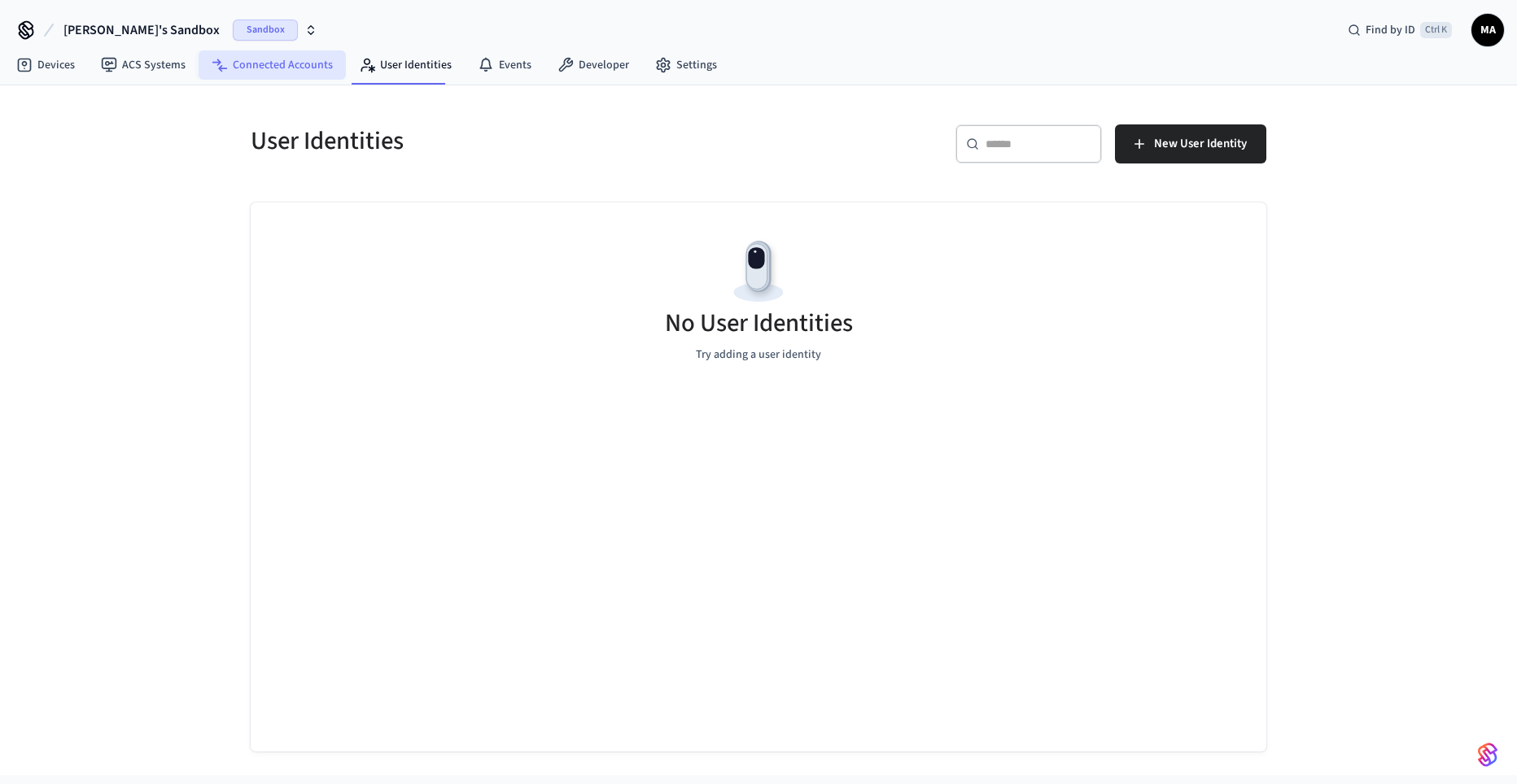
click at [301, 70] on link "Connected Accounts" at bounding box center [272, 65] width 147 height 29
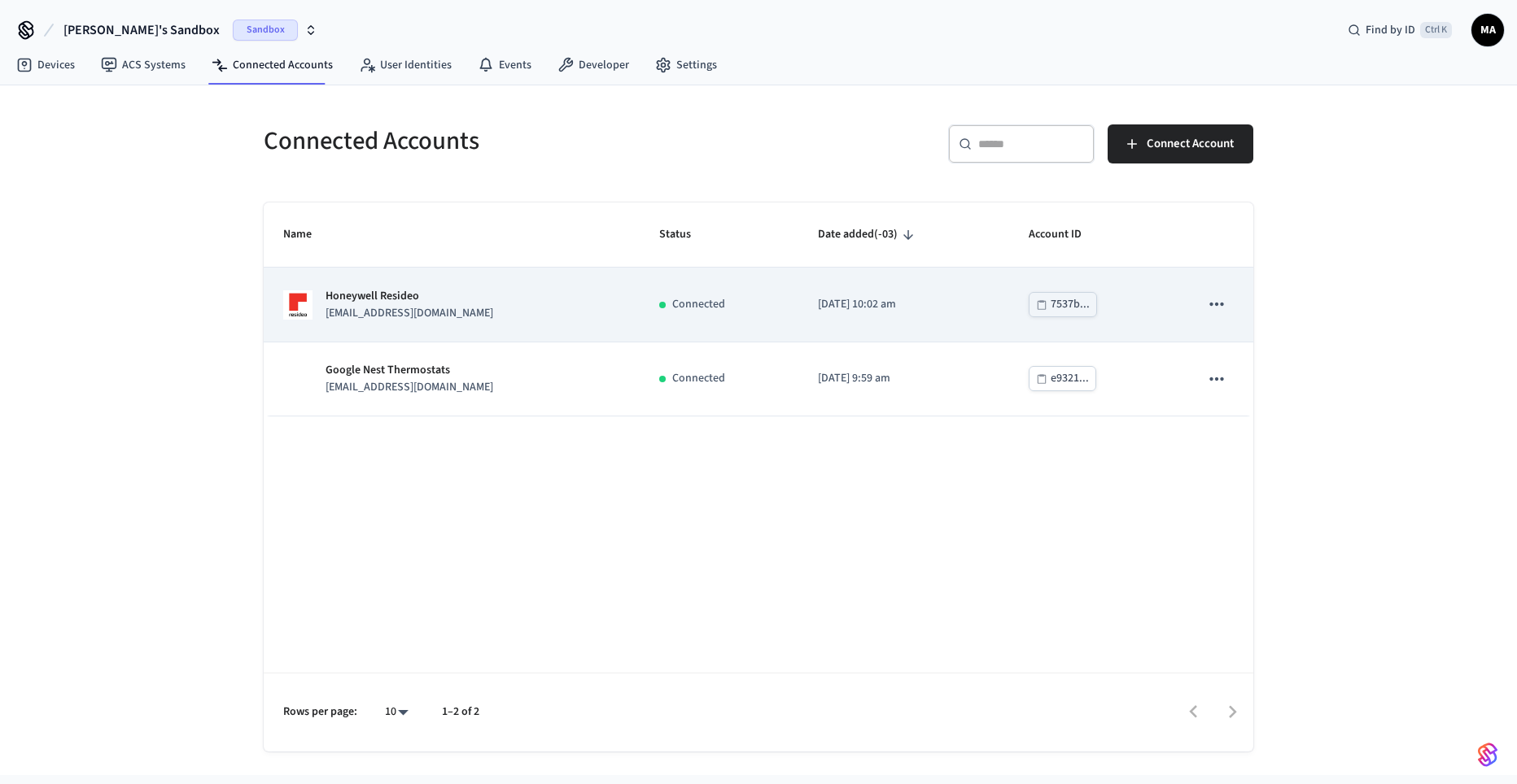
click at [1221, 310] on icon "sticky table" at bounding box center [1217, 304] width 21 height 21
click at [1221, 310] on div at bounding box center [758, 392] width 1517 height 784
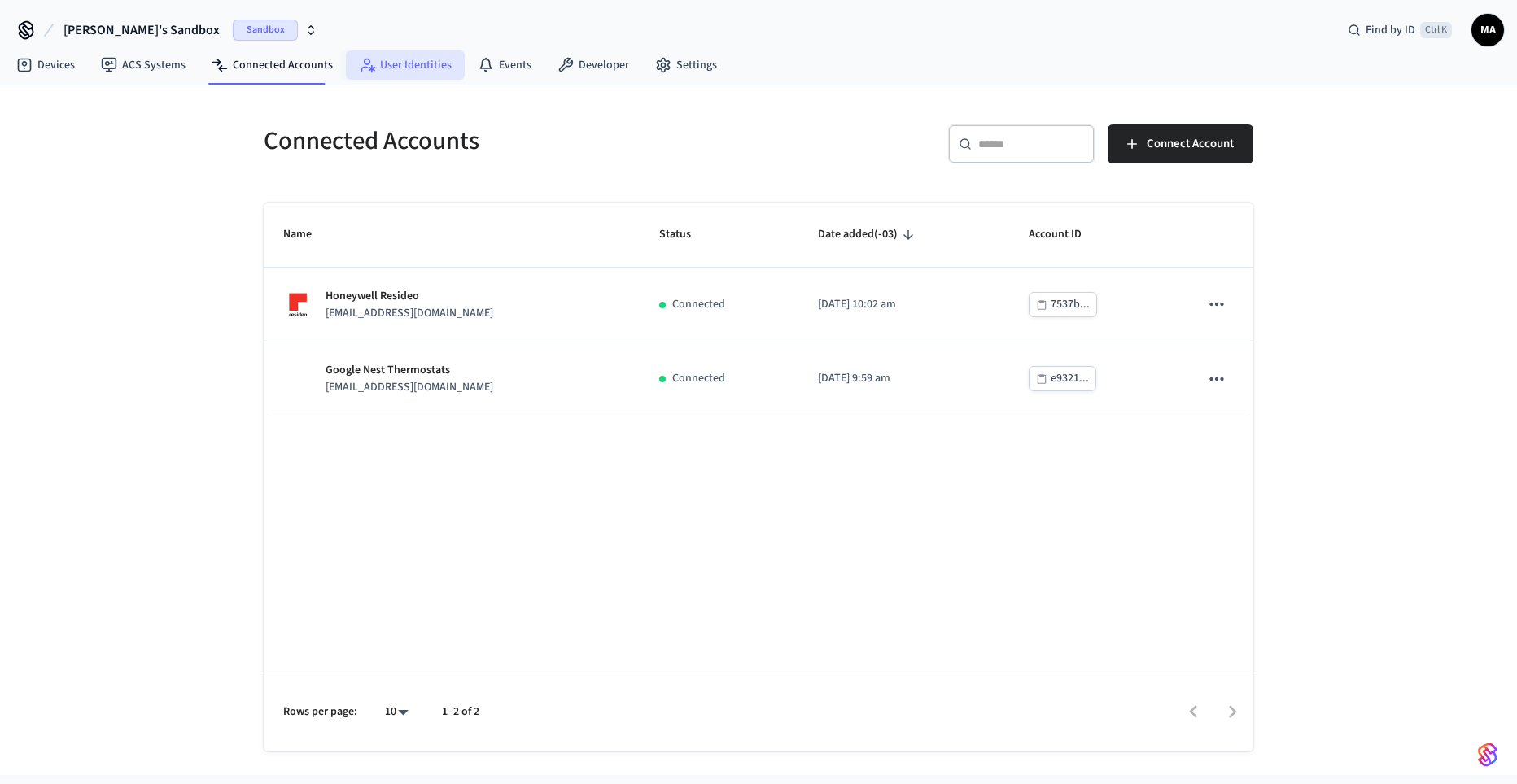
click at [402, 68] on link "User Identities" at bounding box center [405, 65] width 119 height 29
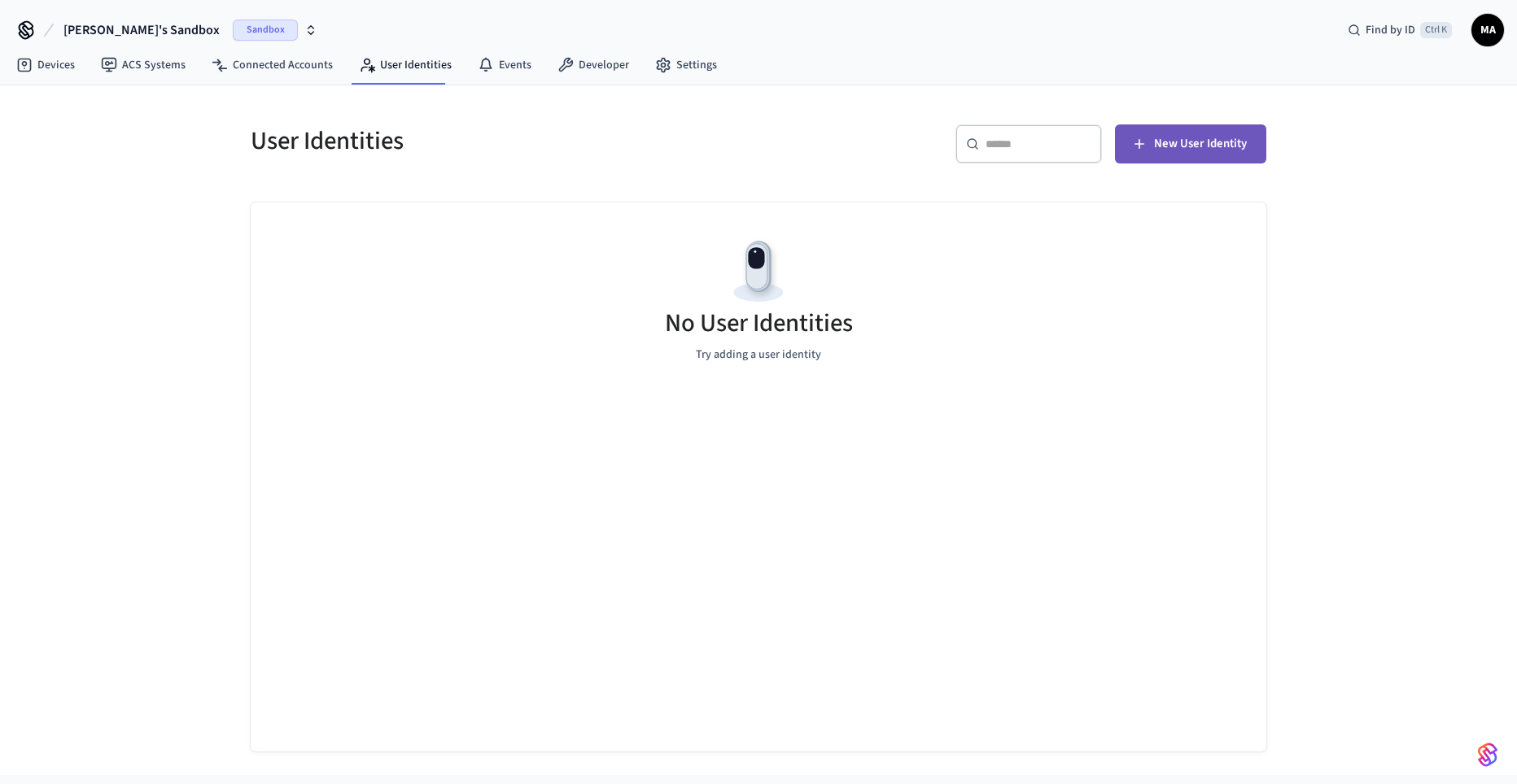
click at [1214, 128] on button "New User Identity" at bounding box center [1191, 144] width 152 height 39
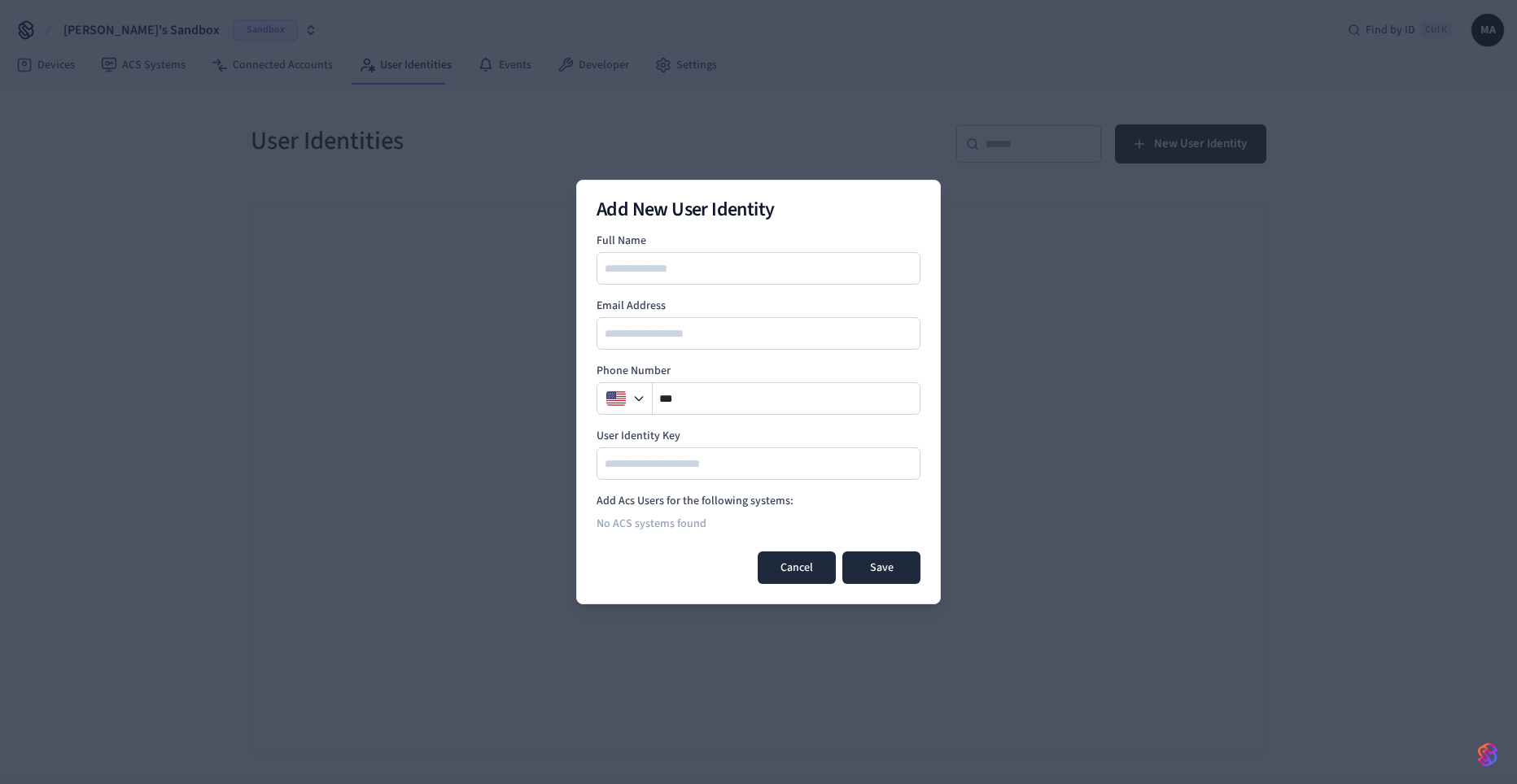
click at [791, 568] on button "Cancel" at bounding box center [797, 567] width 79 height 32
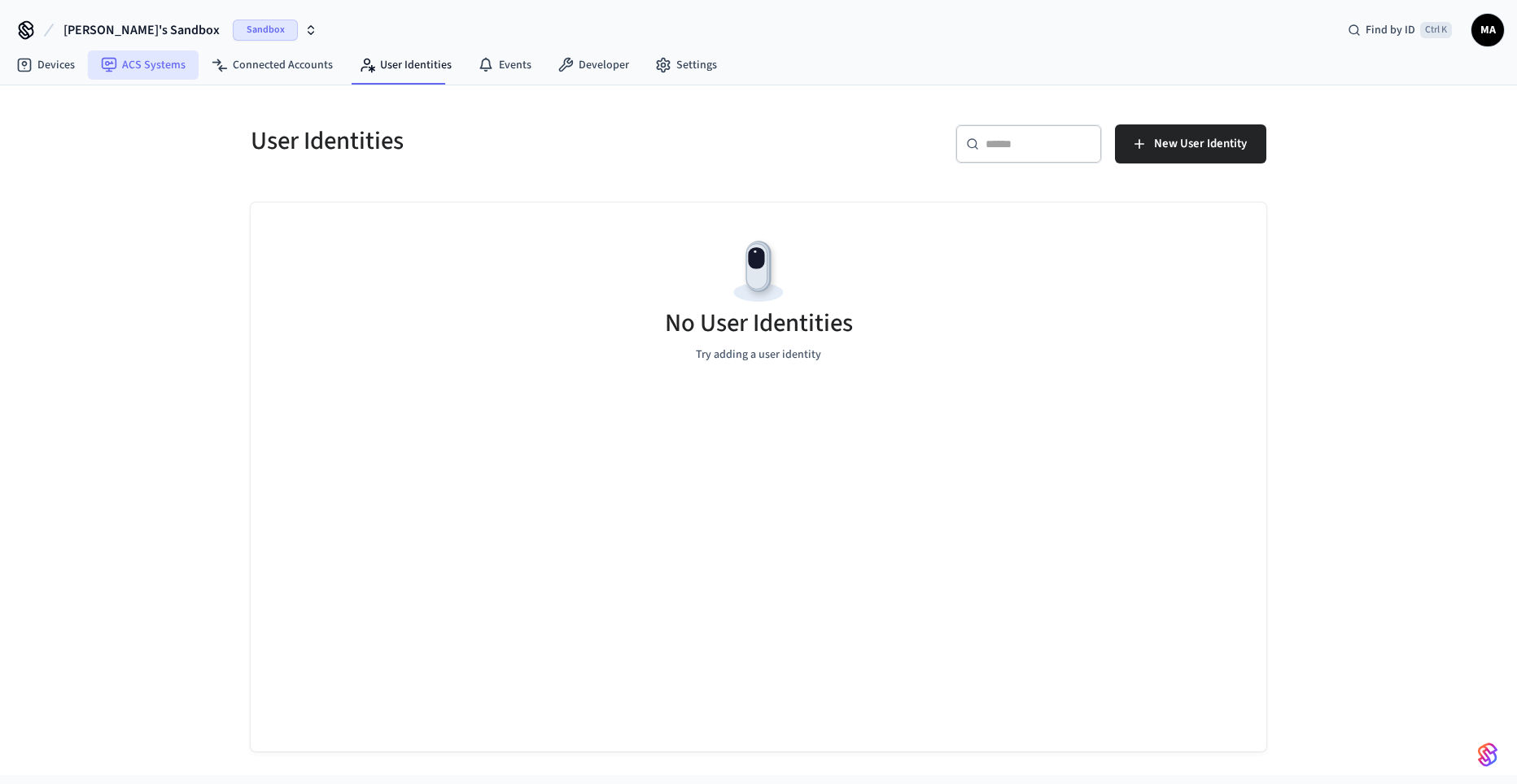
click at [170, 56] on link "ACS Systems" at bounding box center [144, 65] width 111 height 29
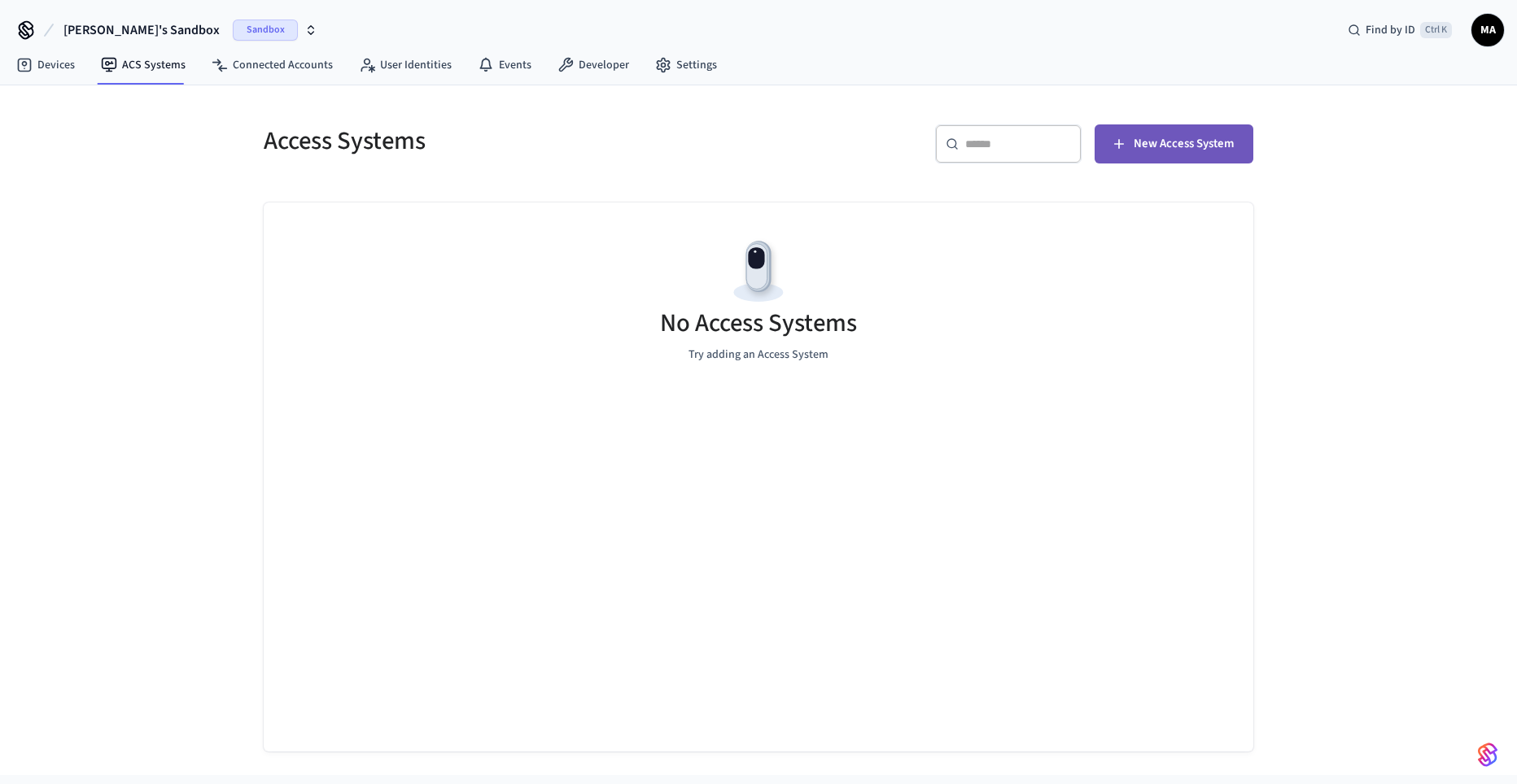
click at [1220, 150] on span "New Access System" at bounding box center [1184, 144] width 100 height 21
click at [514, 75] on link "Events" at bounding box center [504, 65] width 79 height 29
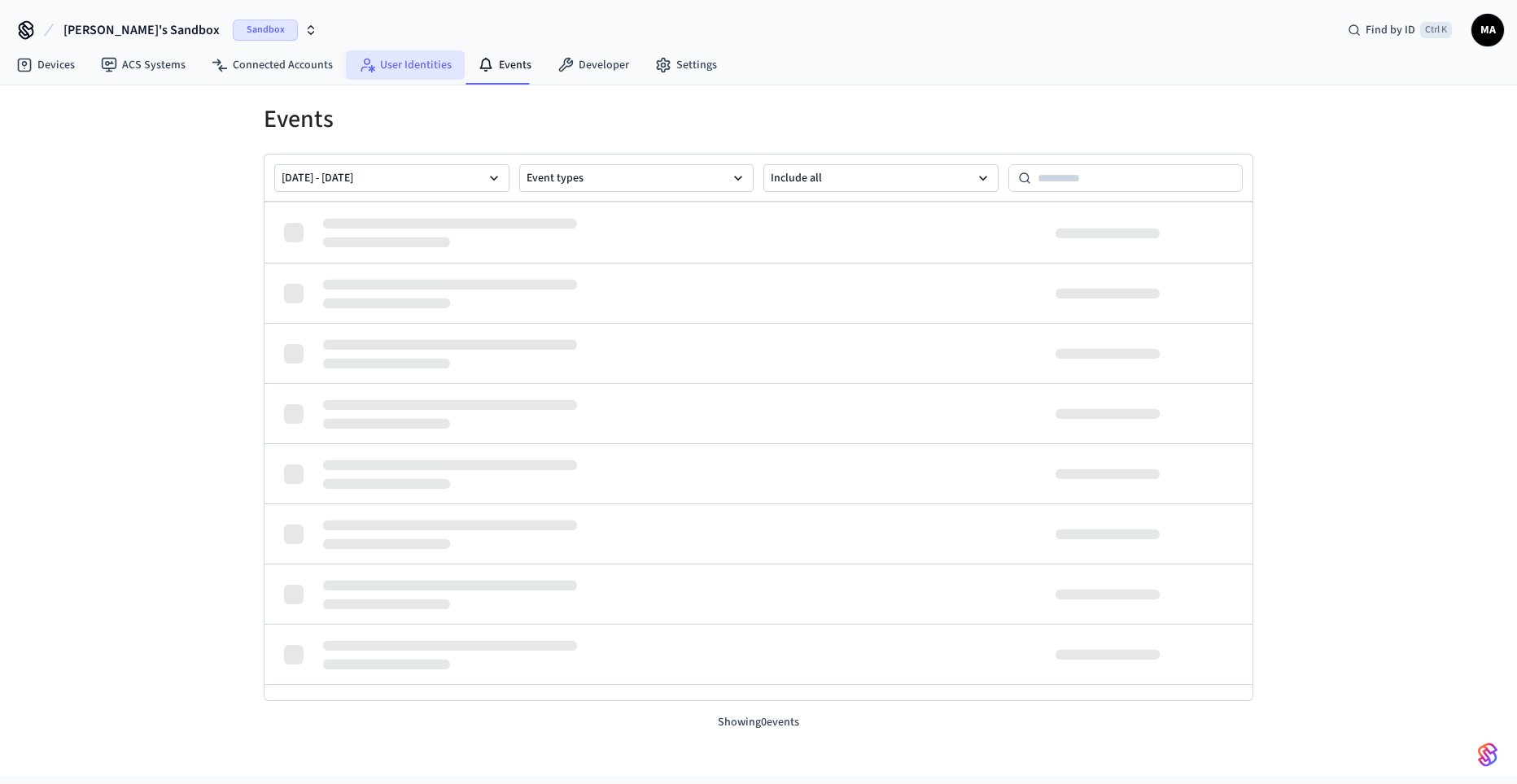
click at [410, 61] on link "User Identities" at bounding box center [405, 65] width 119 height 29
